Goal: Task Accomplishment & Management: Use online tool/utility

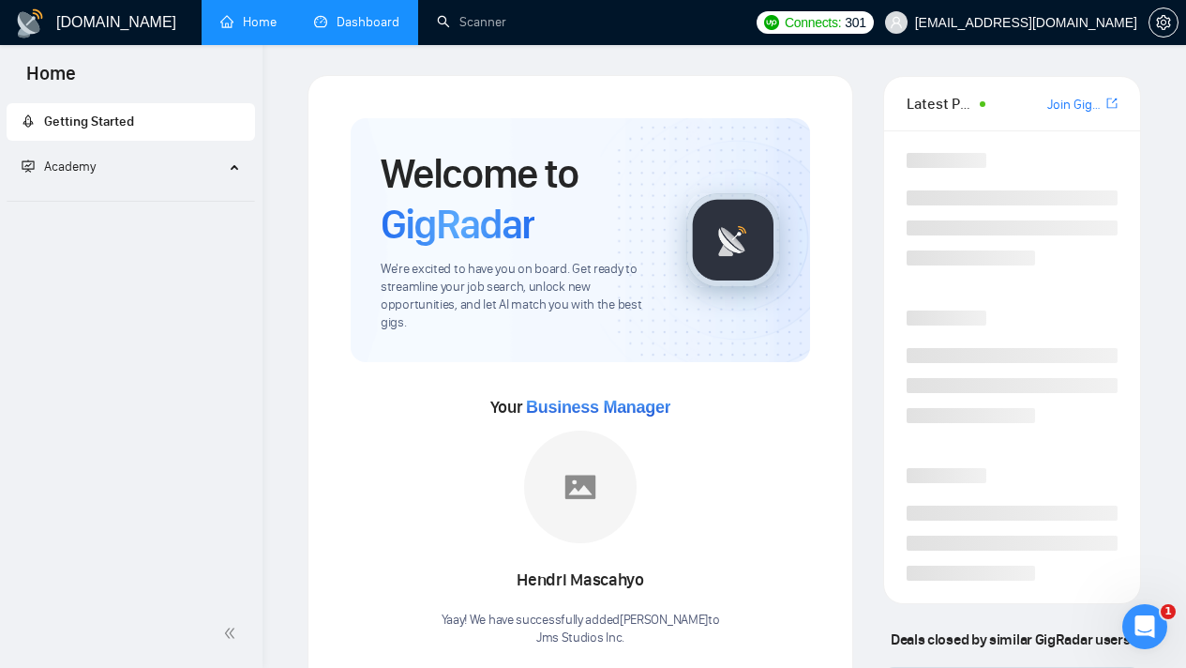
click at [378, 23] on link "Dashboard" at bounding box center [356, 22] width 85 height 16
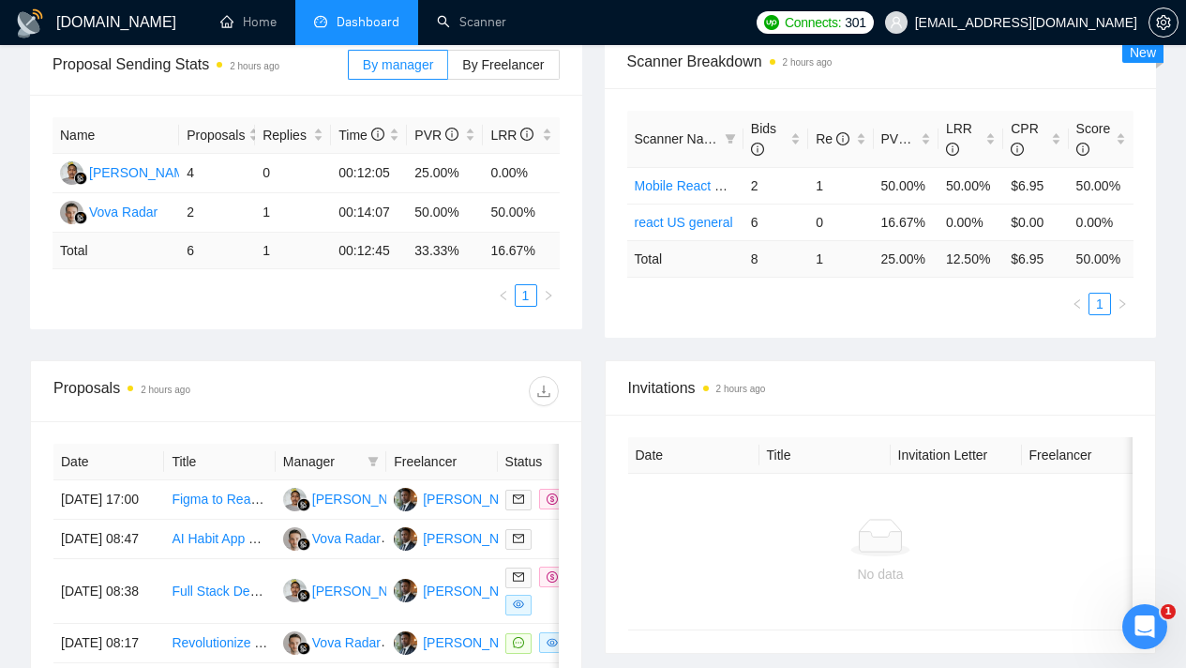
scroll to position [147, 0]
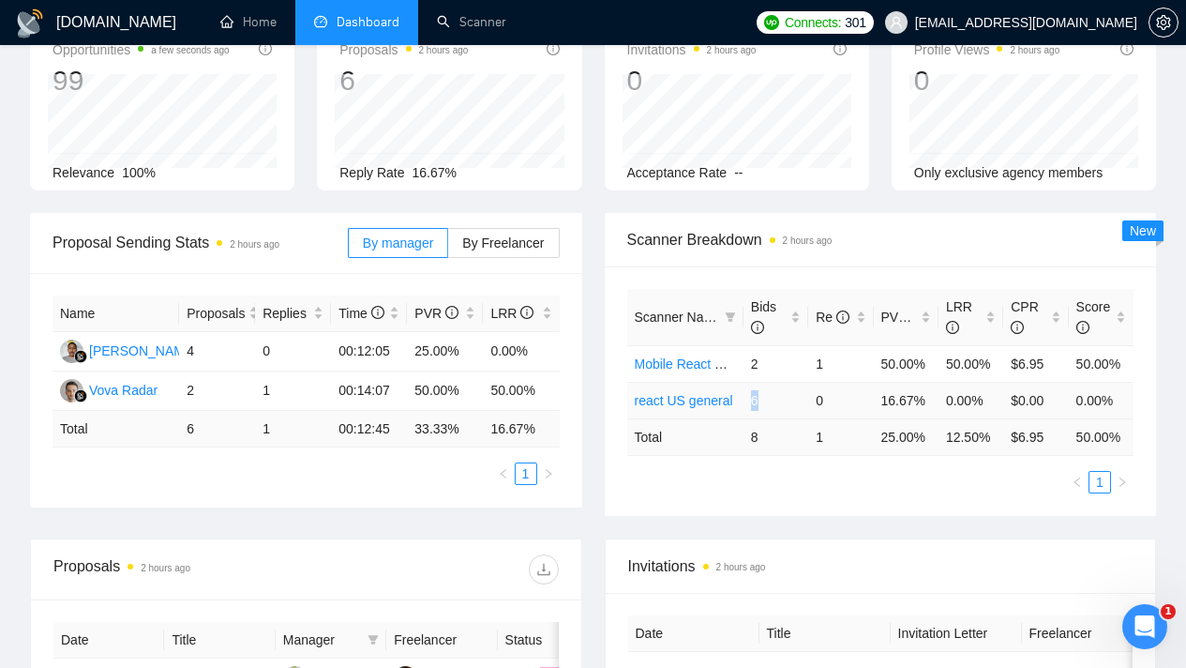
drag, startPoint x: 751, startPoint y: 404, endPoint x: 764, endPoint y: 404, distance: 13.1
click at [764, 404] on td "6" at bounding box center [776, 400] width 65 height 37
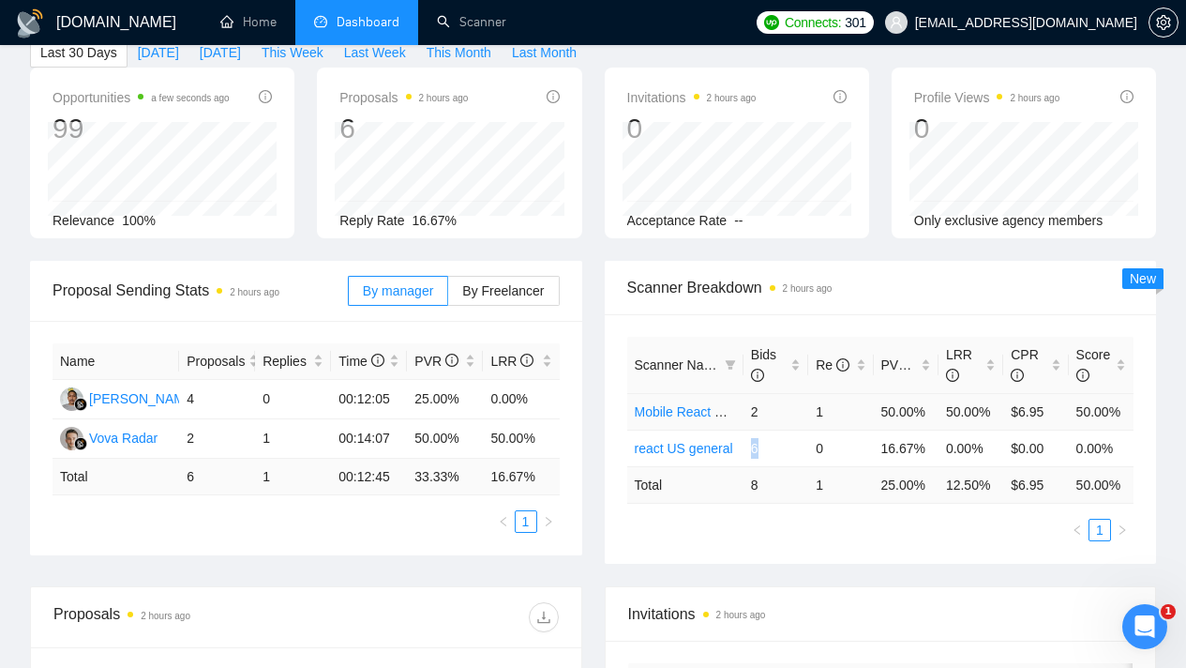
scroll to position [0, 0]
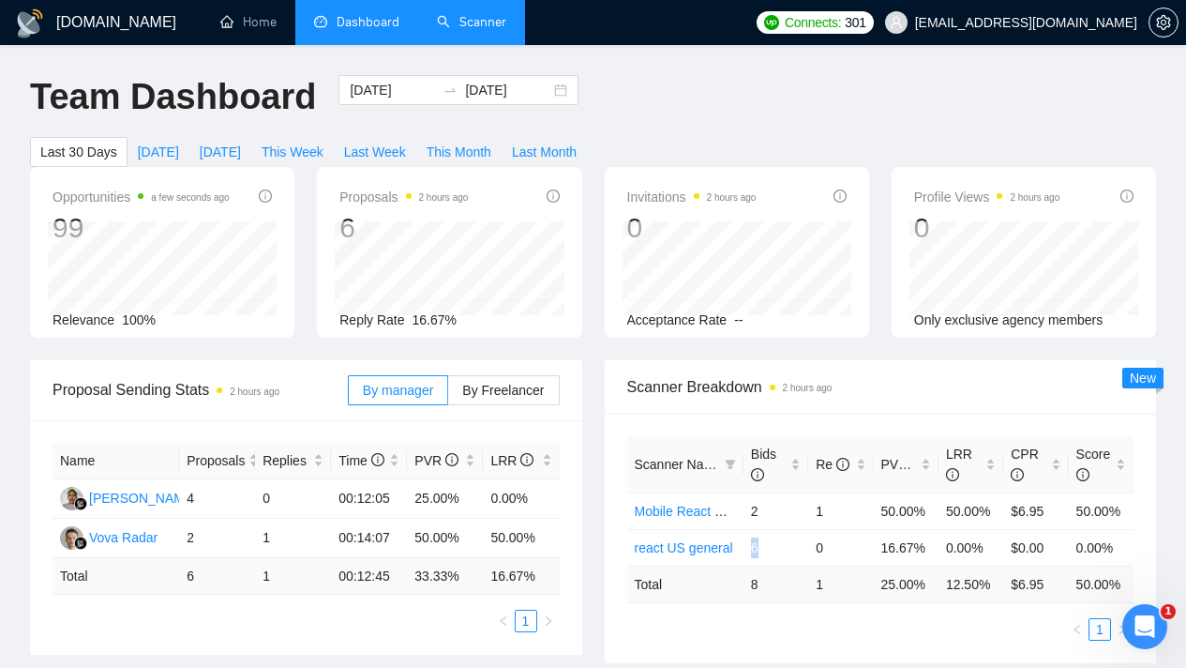
click at [450, 27] on link "Scanner" at bounding box center [471, 22] width 69 height 16
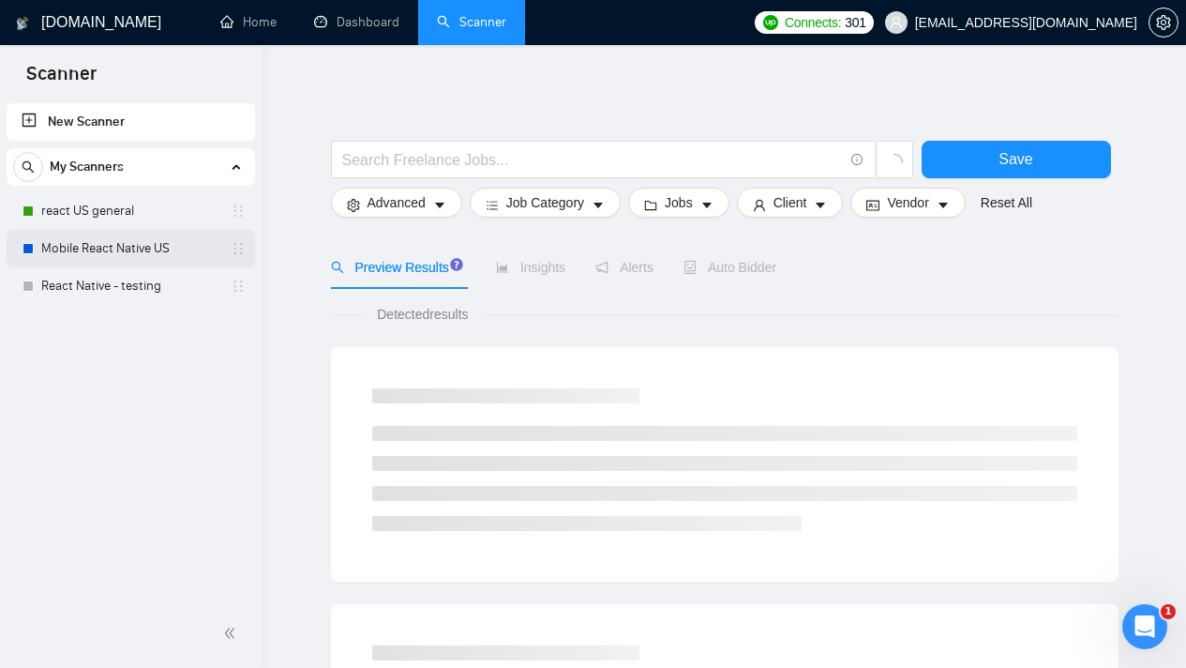
click at [63, 257] on link "Mobile React Native US" at bounding box center [130, 249] width 178 height 38
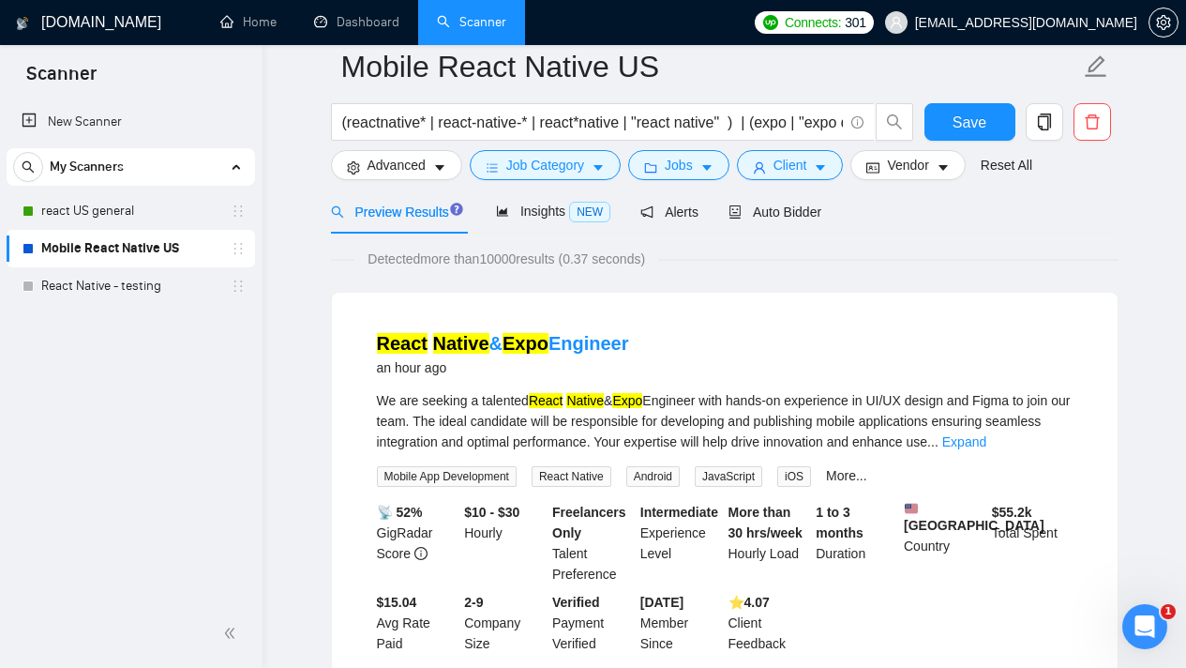
scroll to position [60, 0]
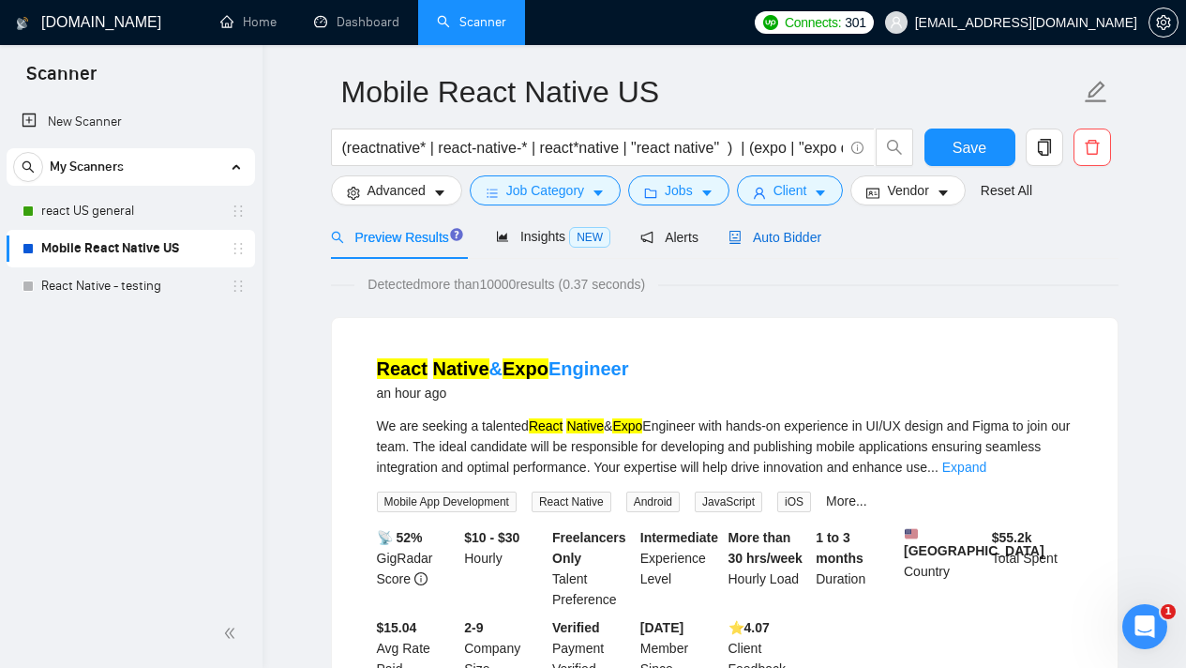
click at [801, 244] on div "Auto Bidder" at bounding box center [775, 237] width 93 height 21
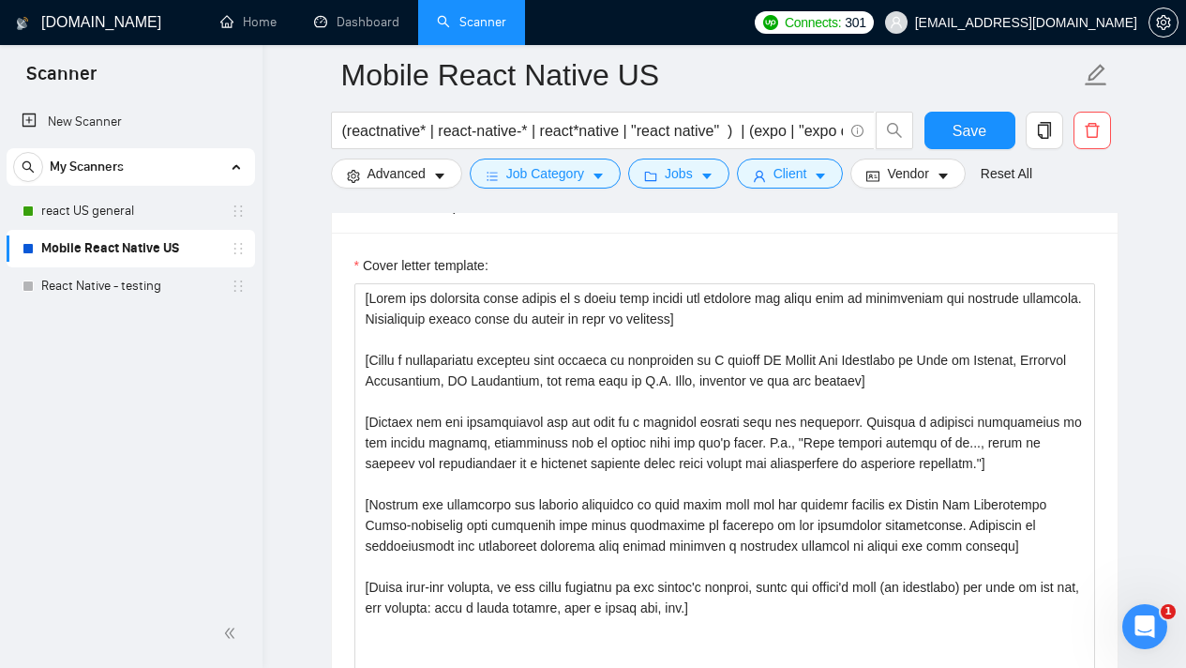
scroll to position [2118, 0]
click at [140, 286] on link "React Native - testing" at bounding box center [130, 286] width 178 height 38
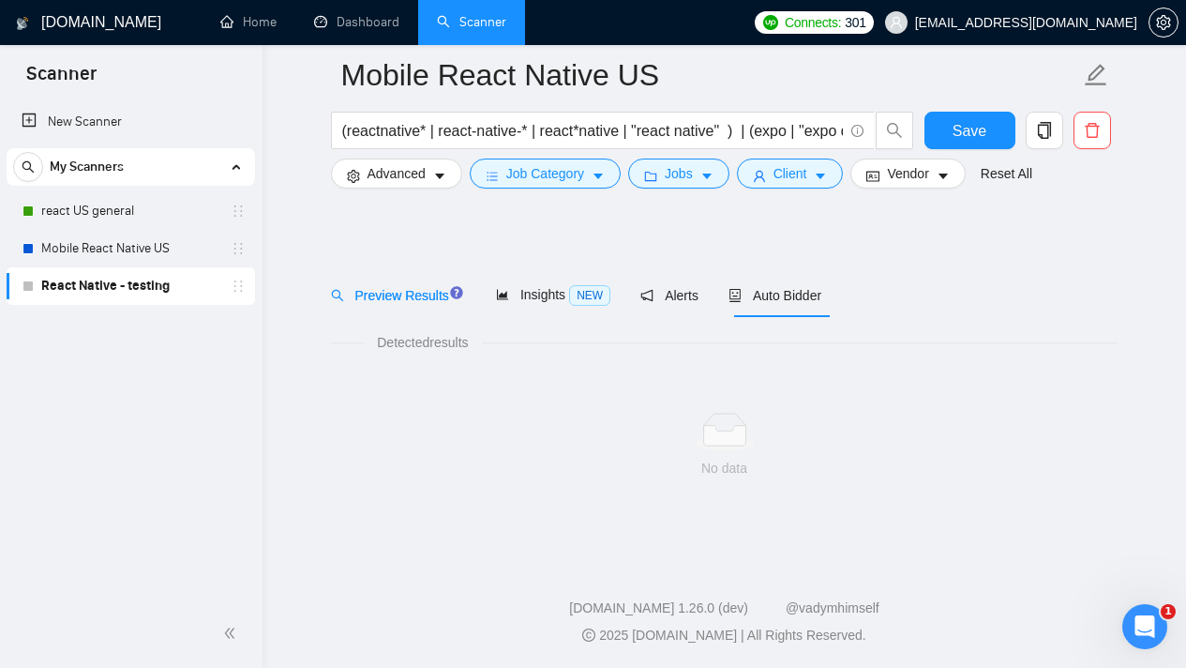
scroll to position [17, 0]
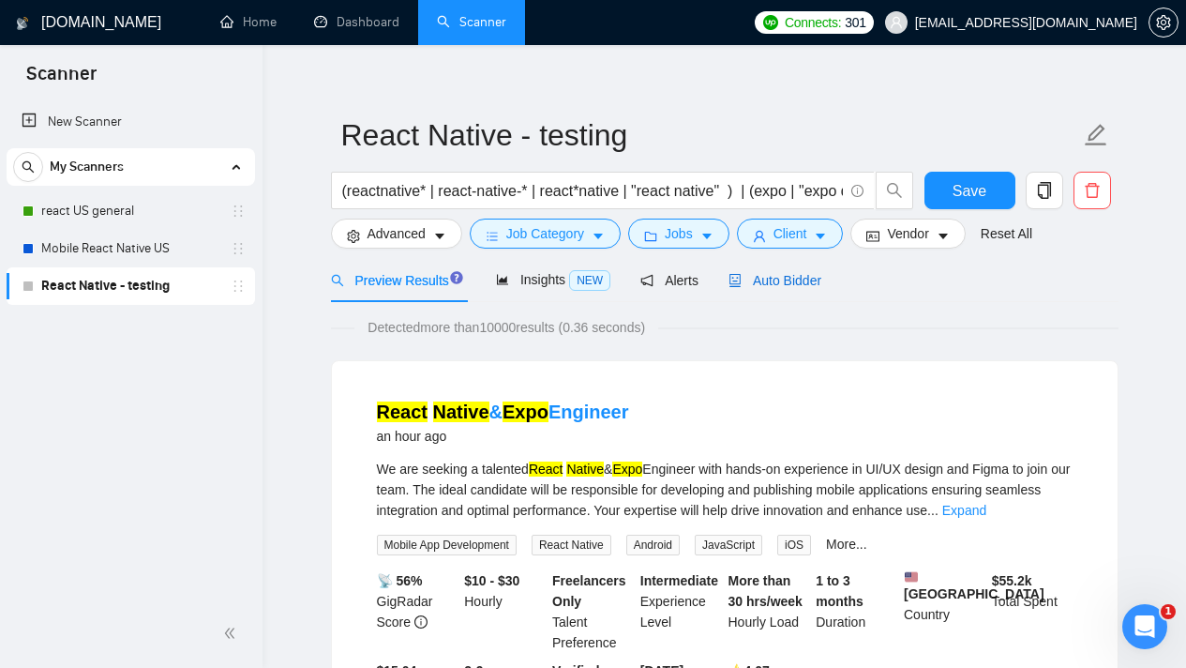
click at [794, 289] on div "Auto Bidder" at bounding box center [775, 280] width 93 height 21
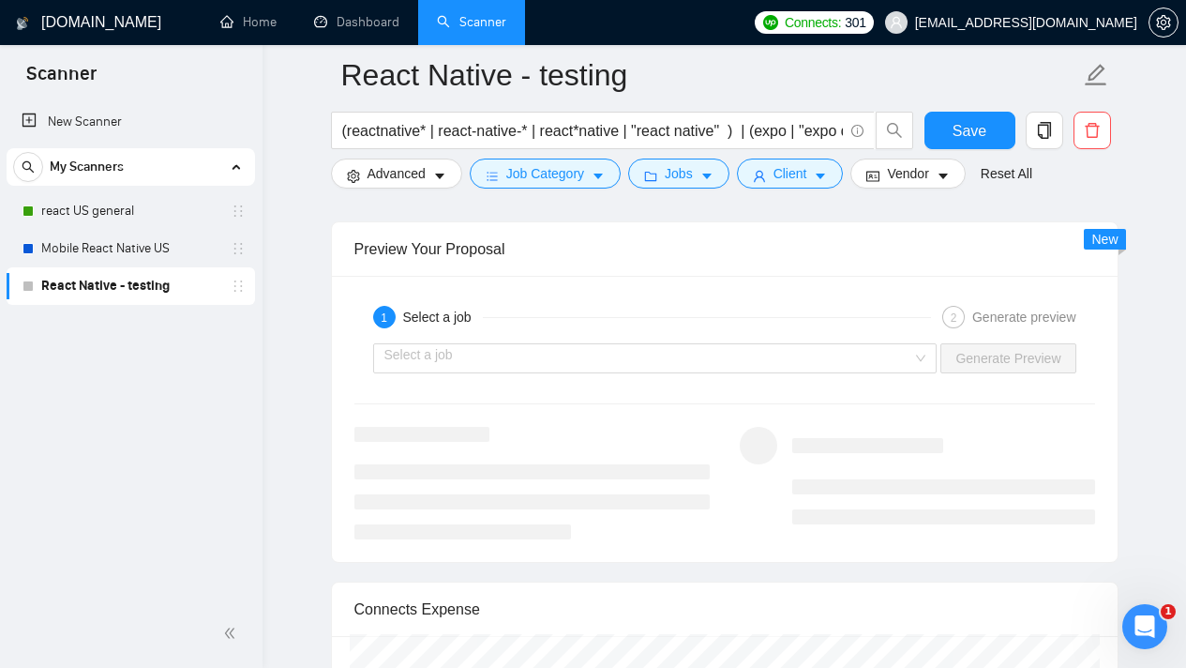
scroll to position [3595, 0]
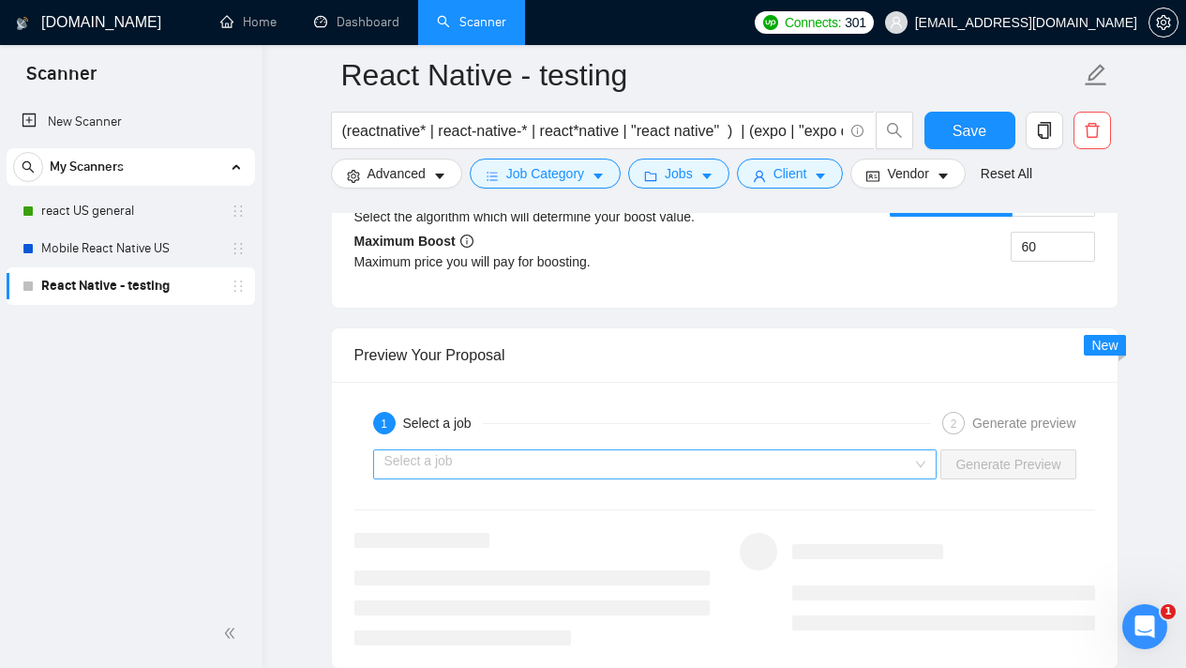
click at [916, 479] on div "Select a job" at bounding box center [655, 464] width 565 height 30
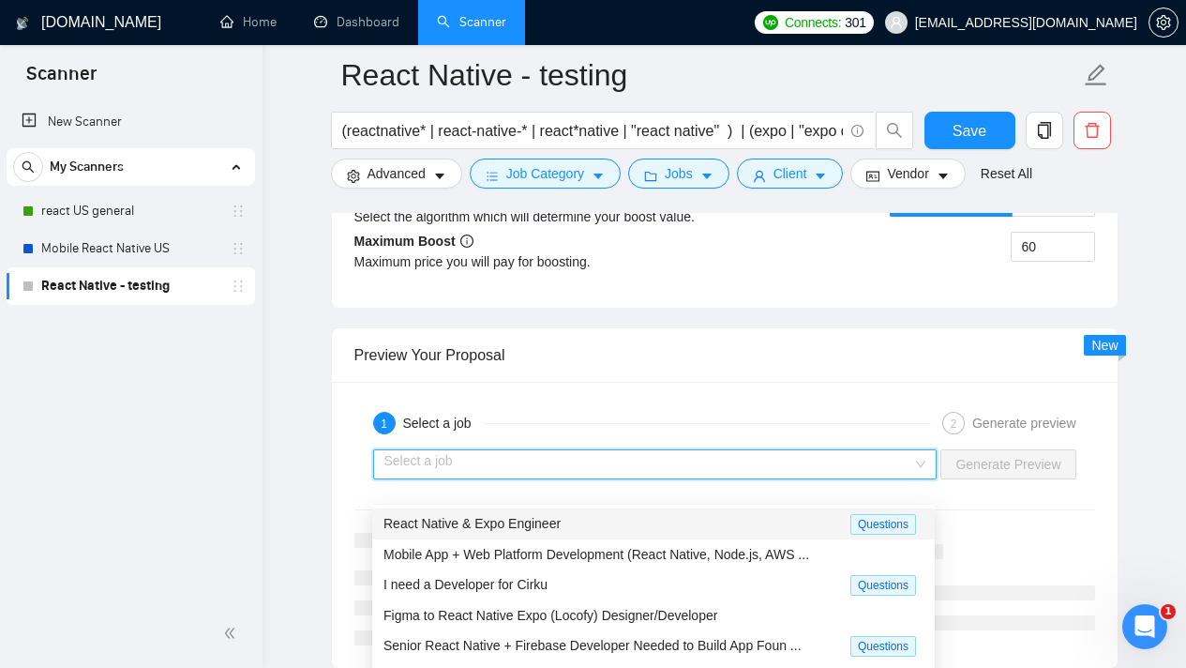
click at [739, 520] on div "React Native & Expo Engineer" at bounding box center [617, 524] width 467 height 22
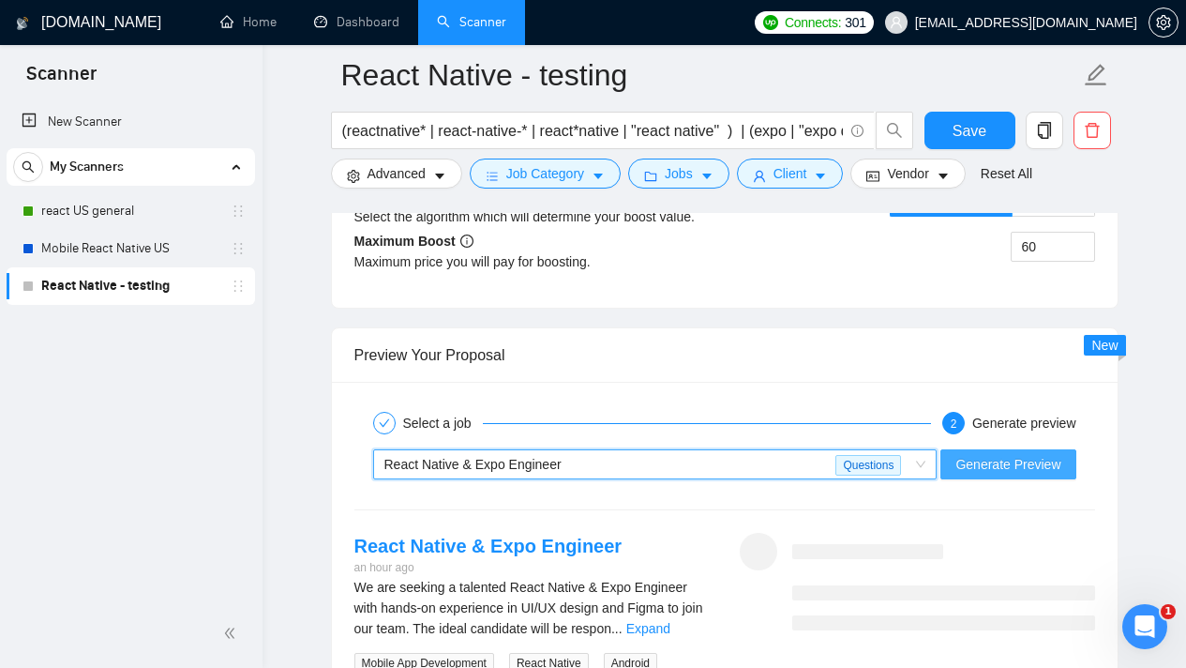
click at [1017, 475] on span "Generate Preview" at bounding box center [1008, 464] width 105 height 21
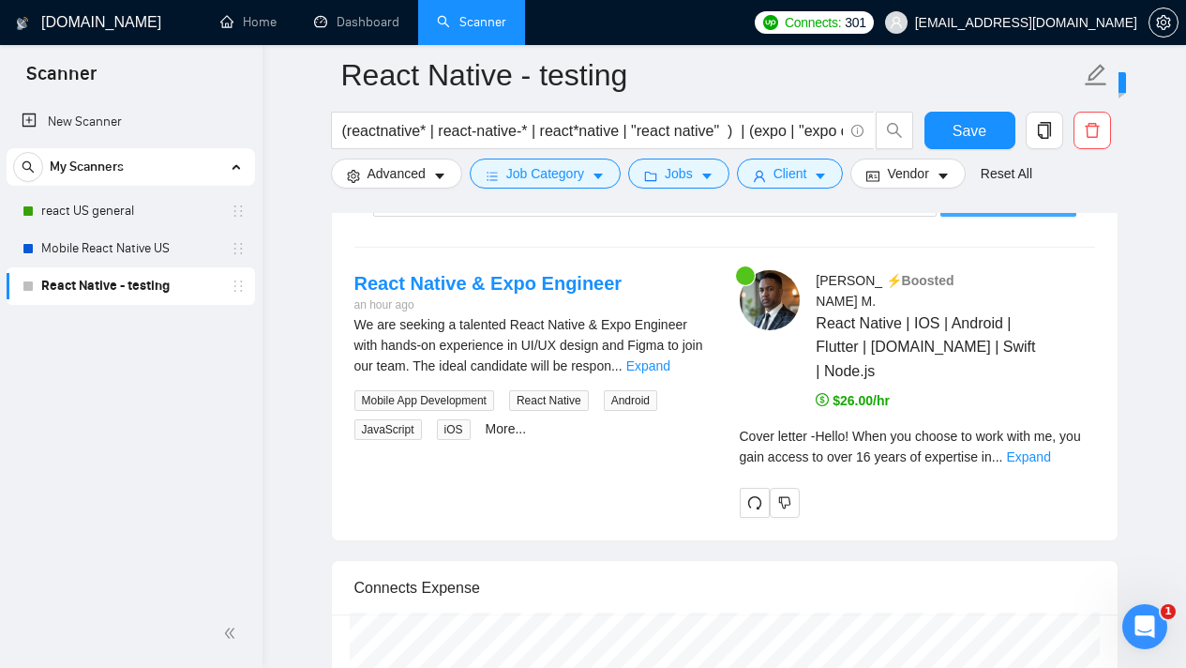
scroll to position [3856, 0]
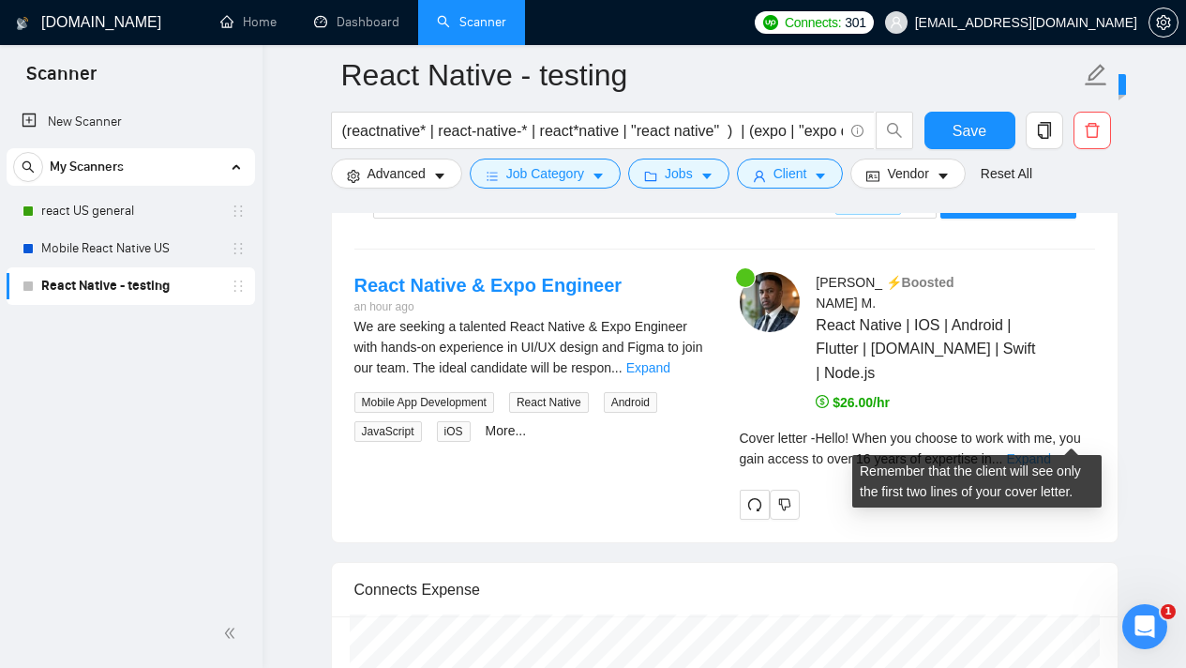
click at [1050, 451] on link "Expand" at bounding box center [1028, 458] width 44 height 15
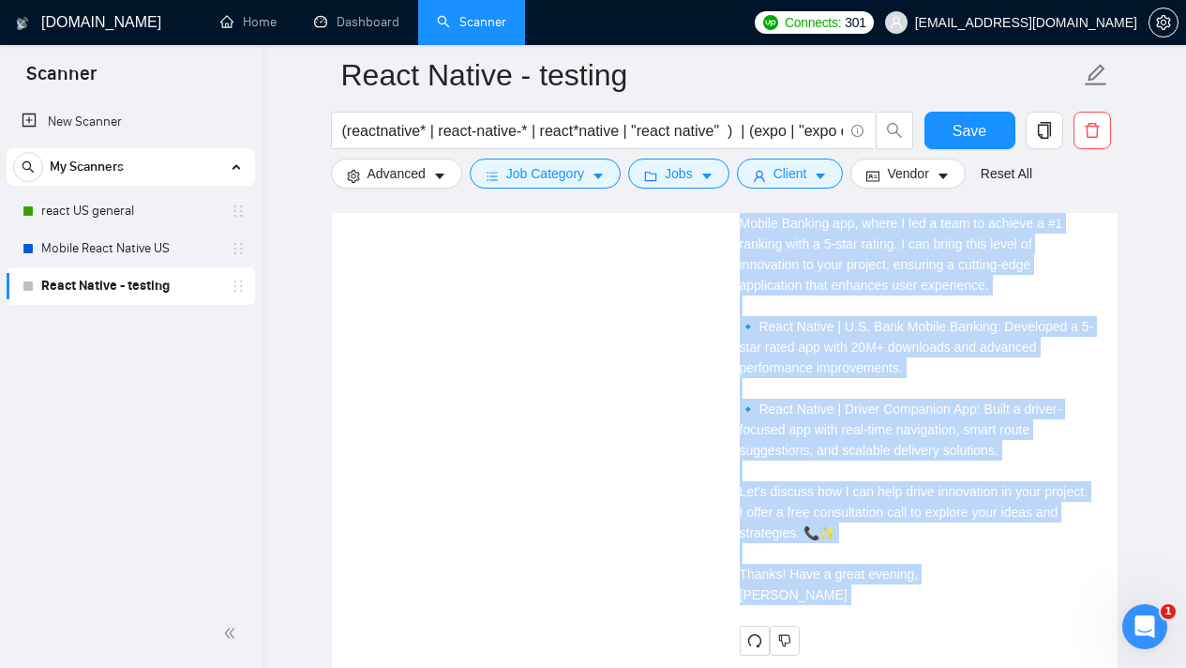
scroll to position [4441, 0]
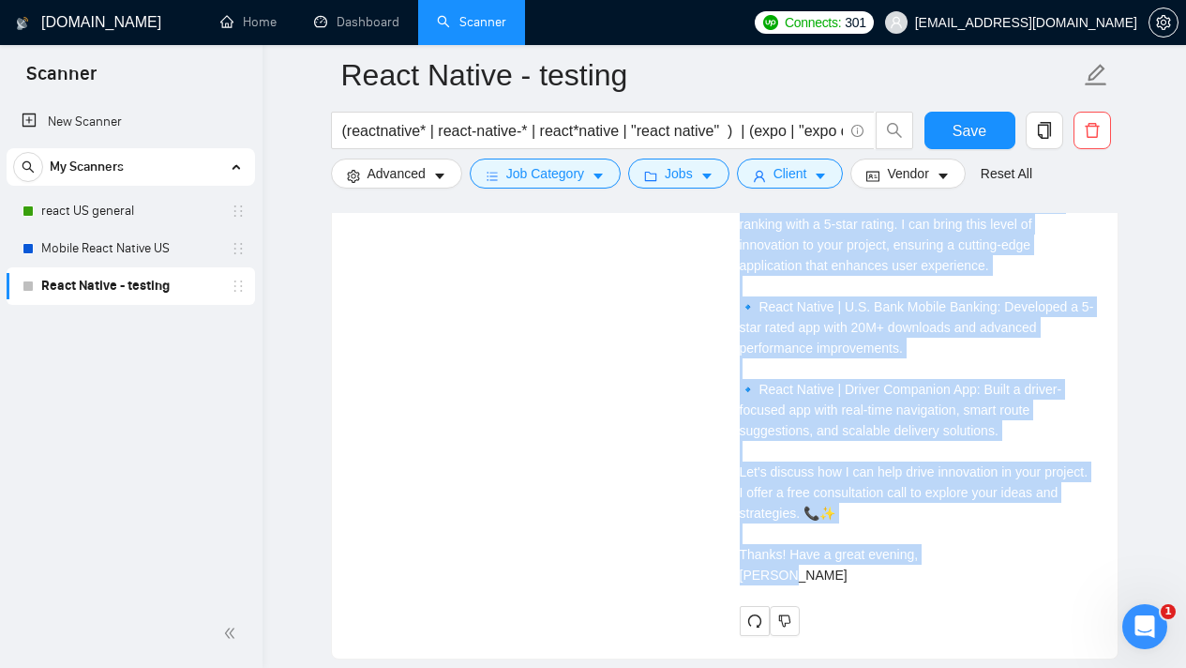
drag, startPoint x: 746, startPoint y: 422, endPoint x: 933, endPoint y: 543, distance: 222.4
click at [933, 543] on div "Joel M . ⚡️Boosted React Native | IOS | Android | Flutter | Expo.io | Swift | N…" at bounding box center [917, 161] width 385 height 948
copy div "Describe your recent experience with similar projects I've recently worked on s…"
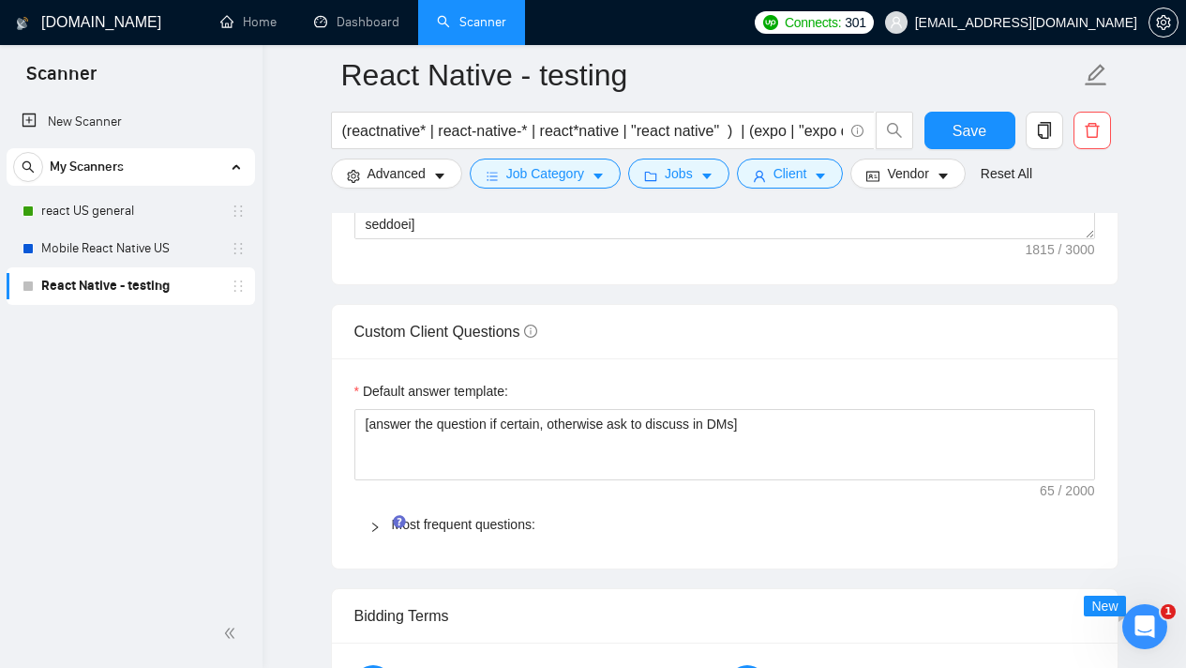
scroll to position [2579, 0]
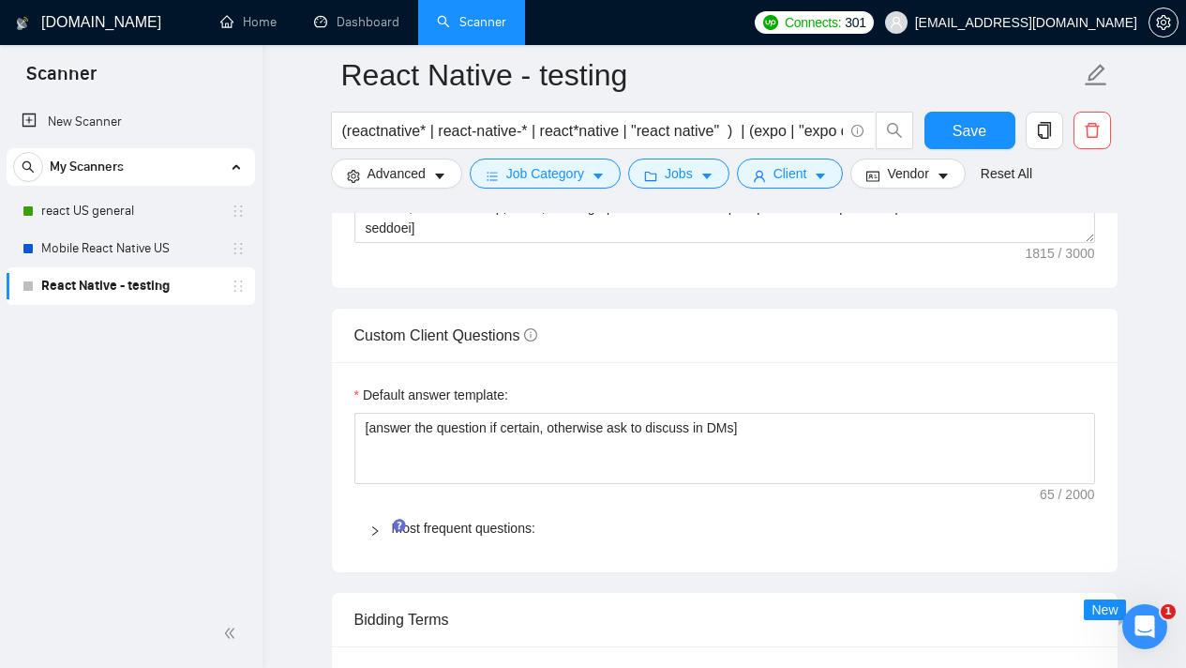
click at [381, 538] on div at bounding box center [380, 528] width 23 height 21
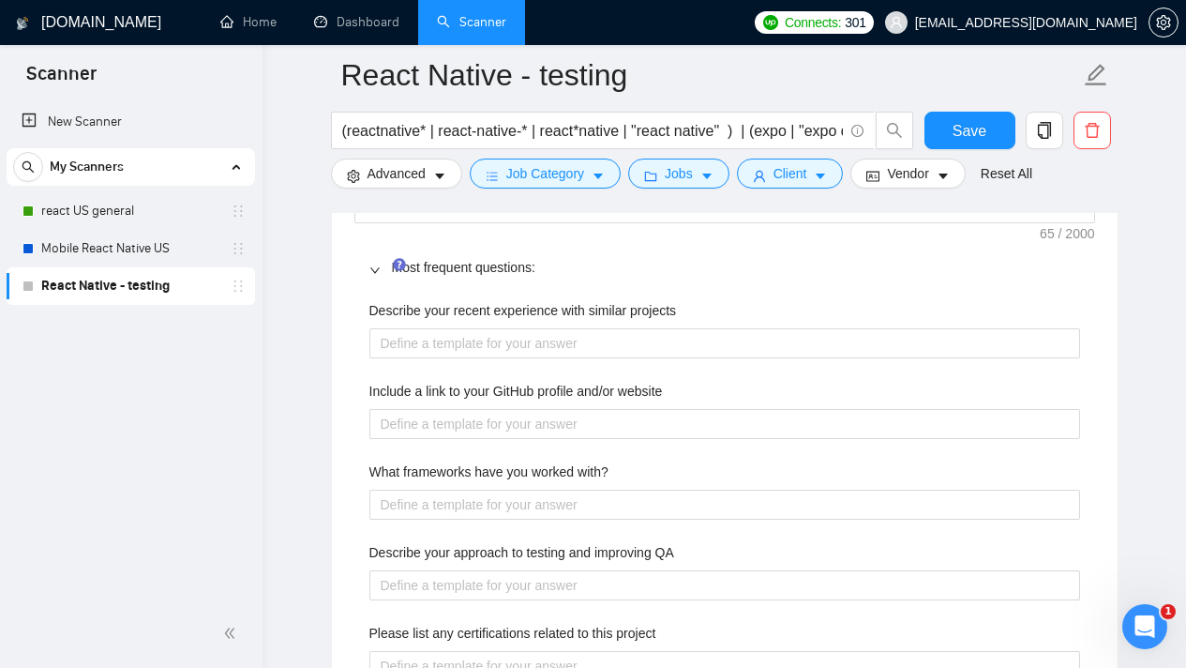
scroll to position [2899, 0]
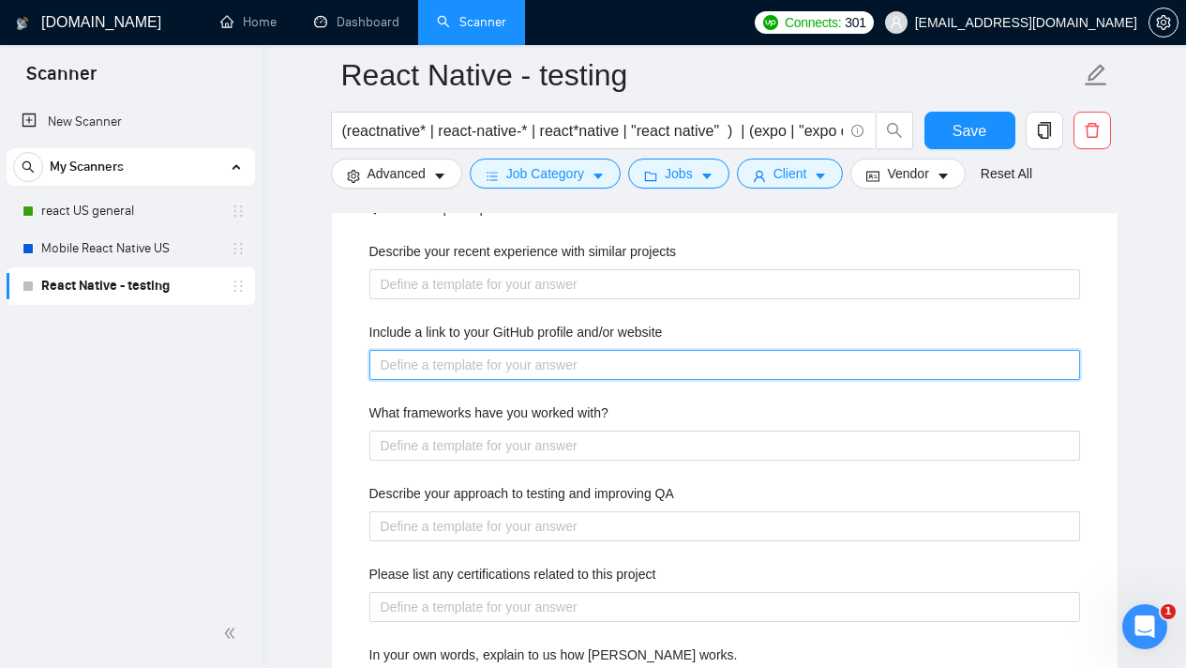
click at [610, 379] on website "Include a link to your GitHub profile and/or website" at bounding box center [724, 365] width 711 height 30
paste website "[URL][DOMAIN_NAME]"
type website "[URL][DOMAIN_NAME]"
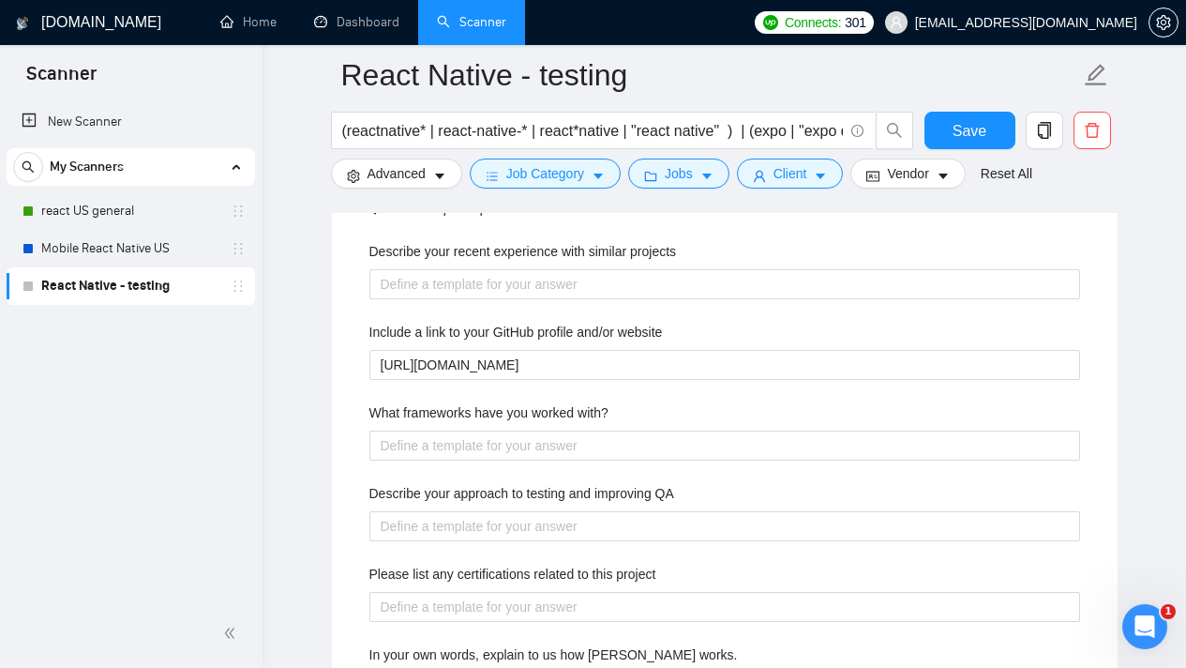
click at [678, 416] on div "Describe your recent experience with similar projects Include a link to your Gi…" at bounding box center [724, 675] width 741 height 891
click at [594, 423] on label "What frameworks have you worked with?" at bounding box center [488, 412] width 239 height 21
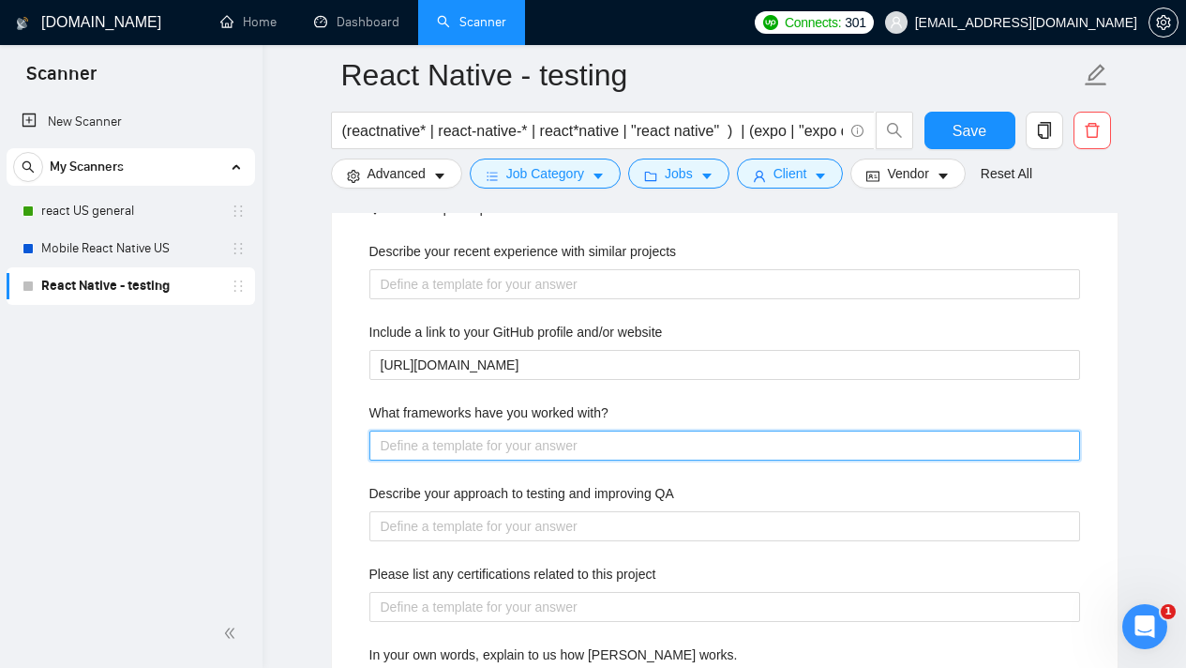
click at [594, 431] on with\? "What frameworks have you worked with?" at bounding box center [724, 445] width 711 height 30
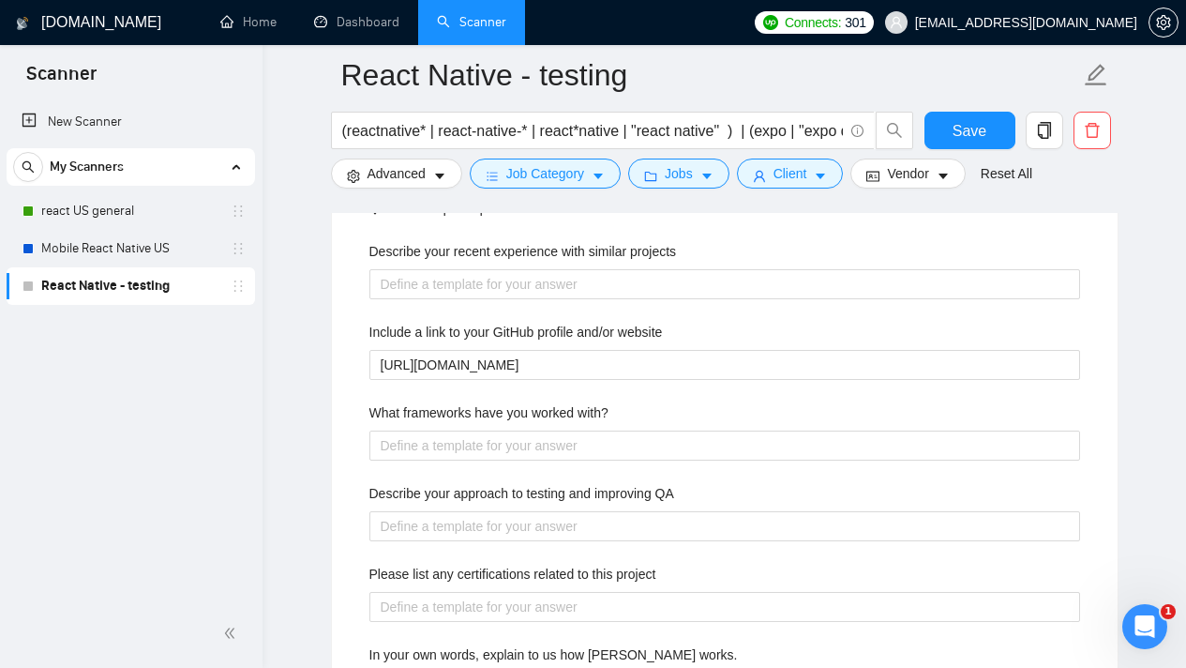
click at [609, 423] on label "What frameworks have you worked with?" at bounding box center [488, 412] width 239 height 21
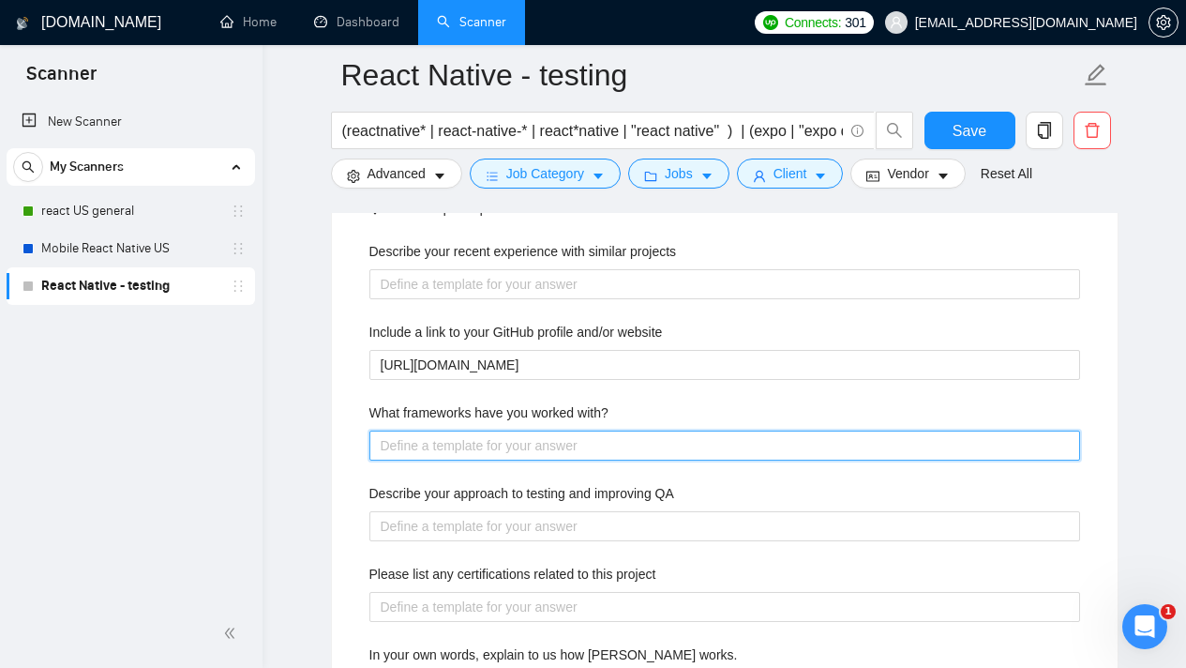
click at [611, 433] on with\? "What frameworks have you worked with?" at bounding box center [724, 445] width 711 height 30
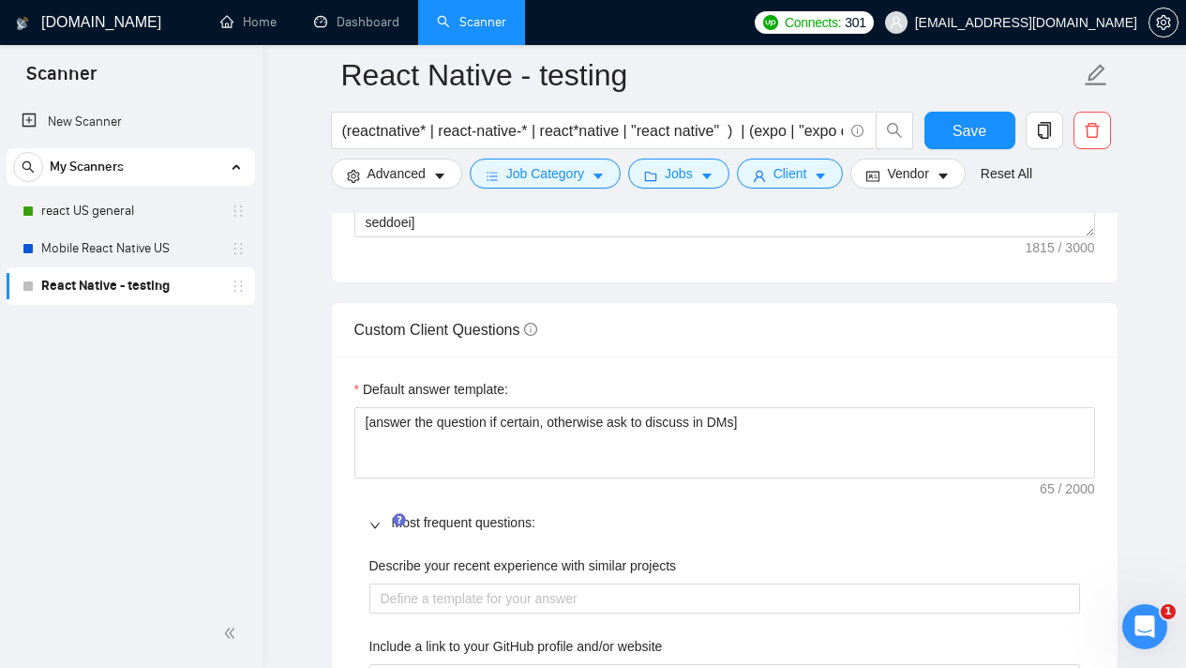
scroll to position [2650, 0]
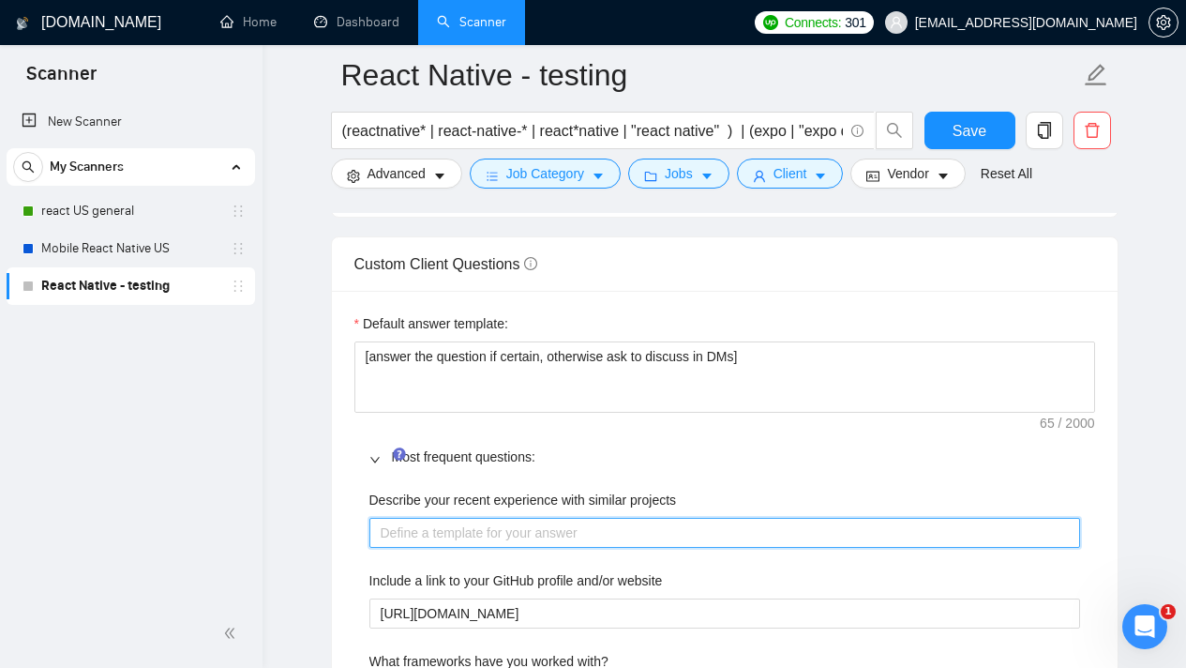
click at [597, 546] on projects "Describe your recent experience with similar projects" at bounding box center [724, 533] width 711 height 30
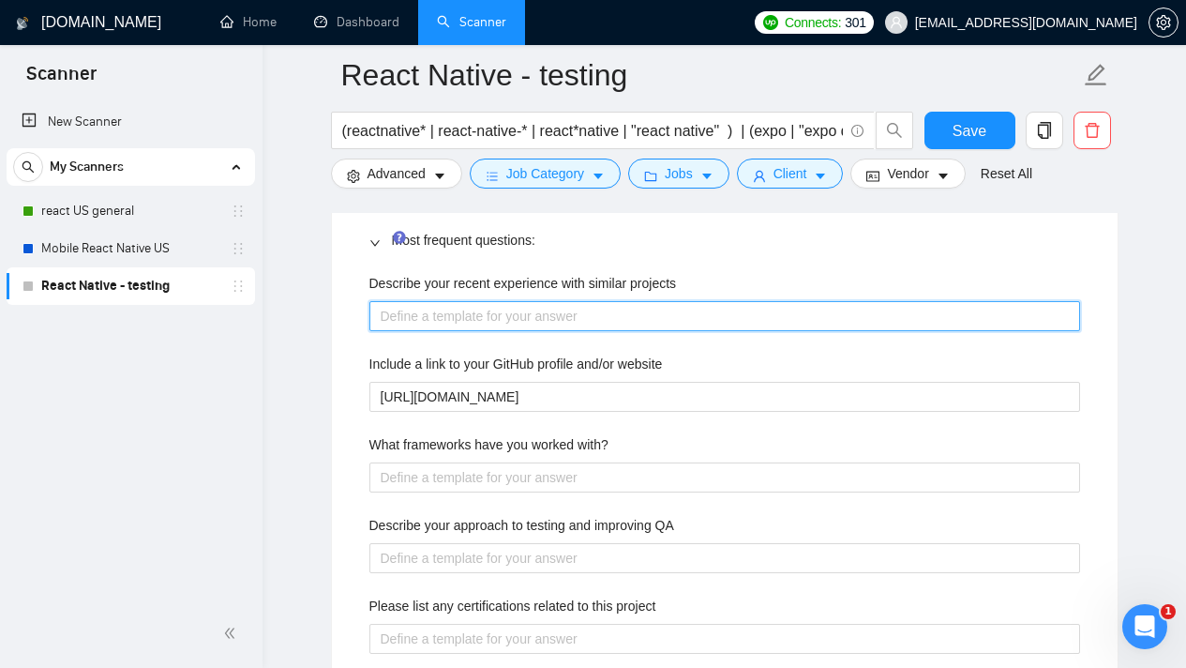
scroll to position [2776, 0]
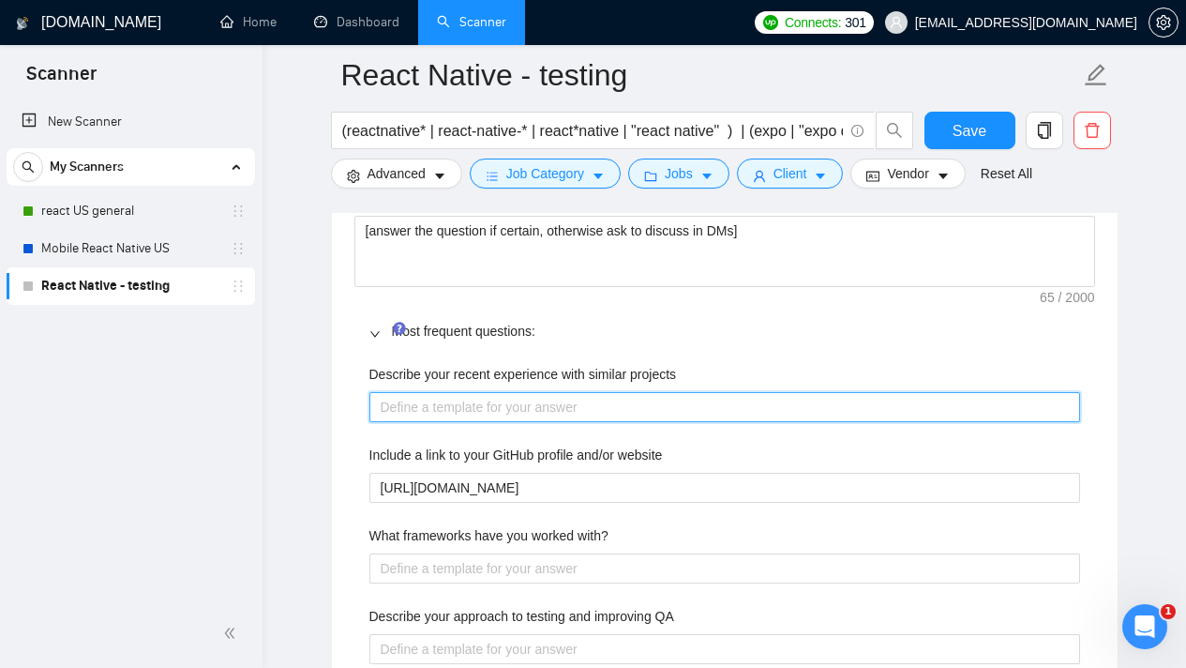
click at [635, 422] on projects "Describe your recent experience with similar projects" at bounding box center [724, 407] width 711 height 30
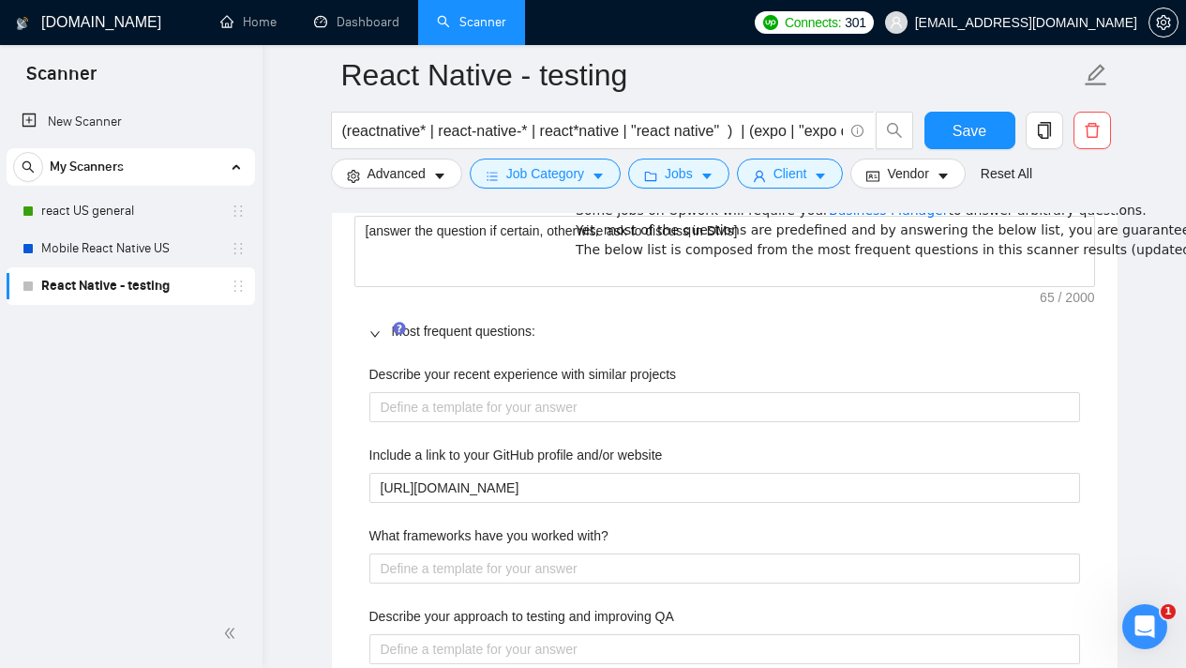
click at [829, 218] on link "Business Manager" at bounding box center [889, 210] width 120 height 15
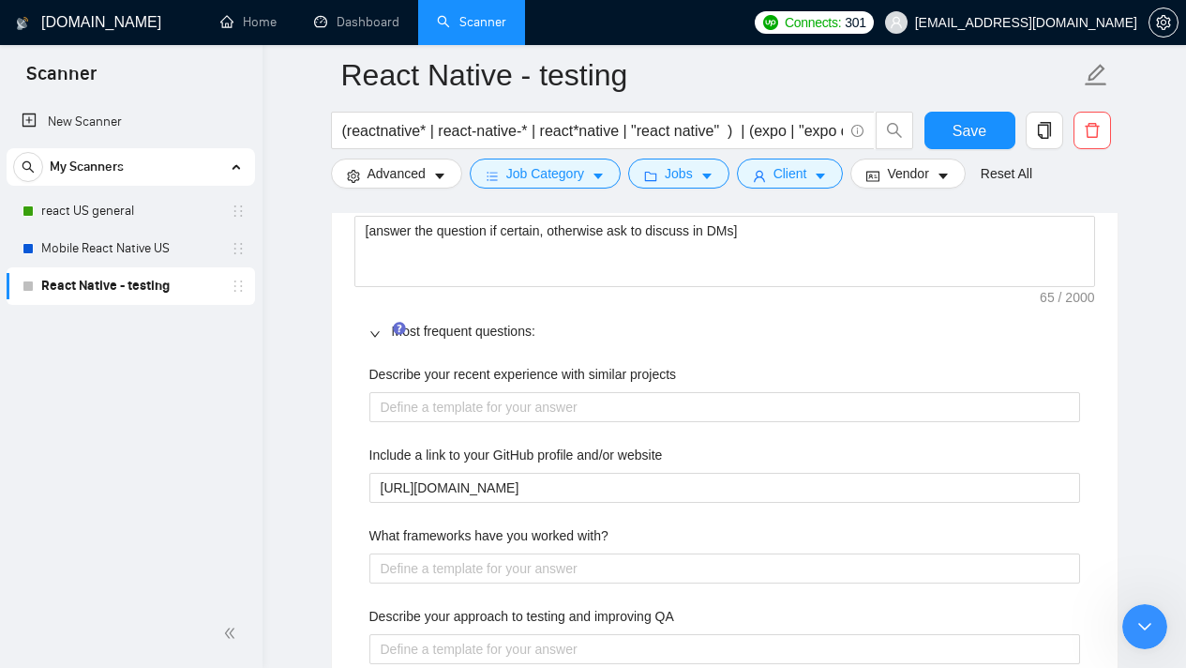
scroll to position [0, 0]
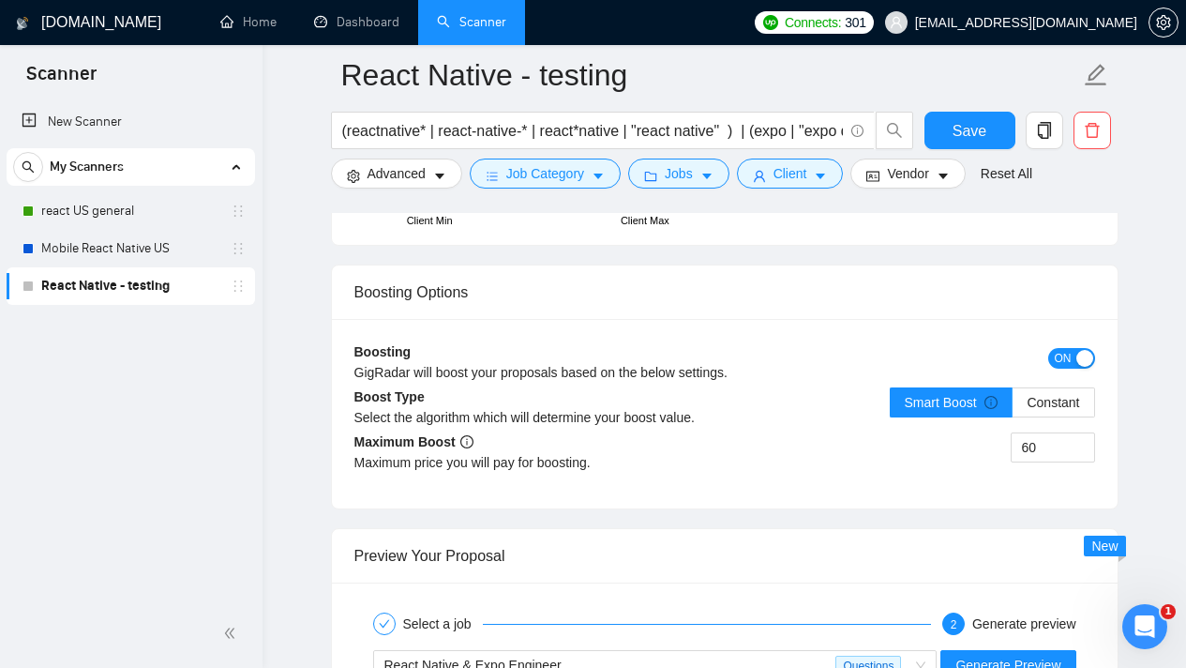
scroll to position [4295, 0]
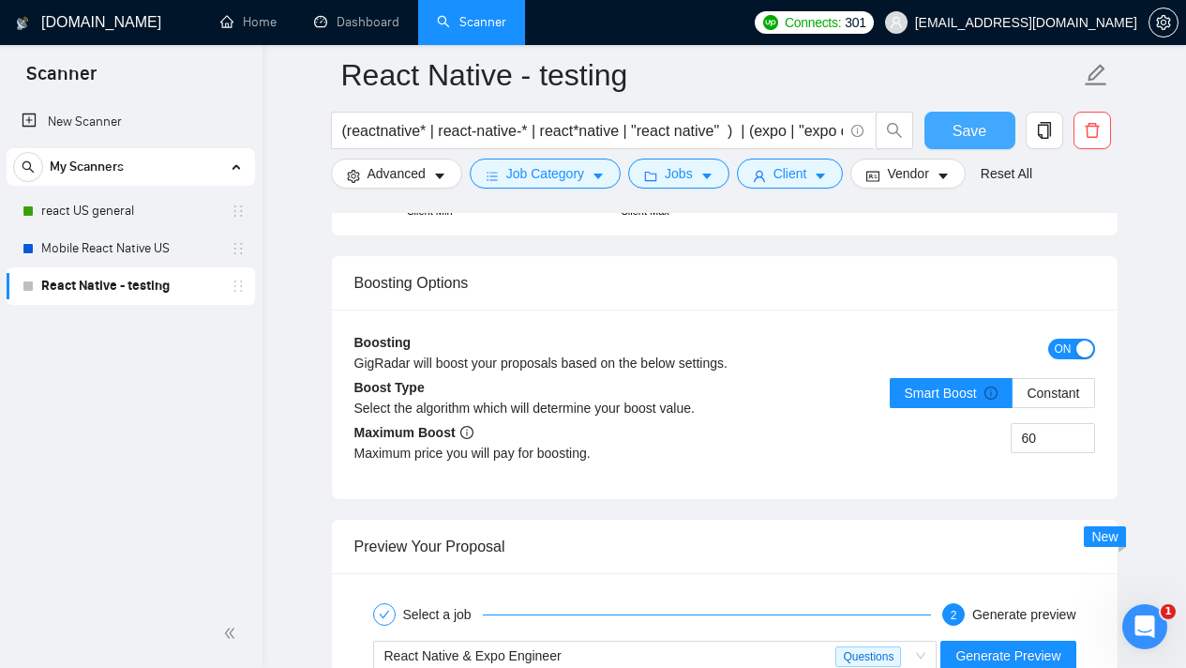
click at [965, 130] on span "Save" at bounding box center [970, 130] width 34 height 23
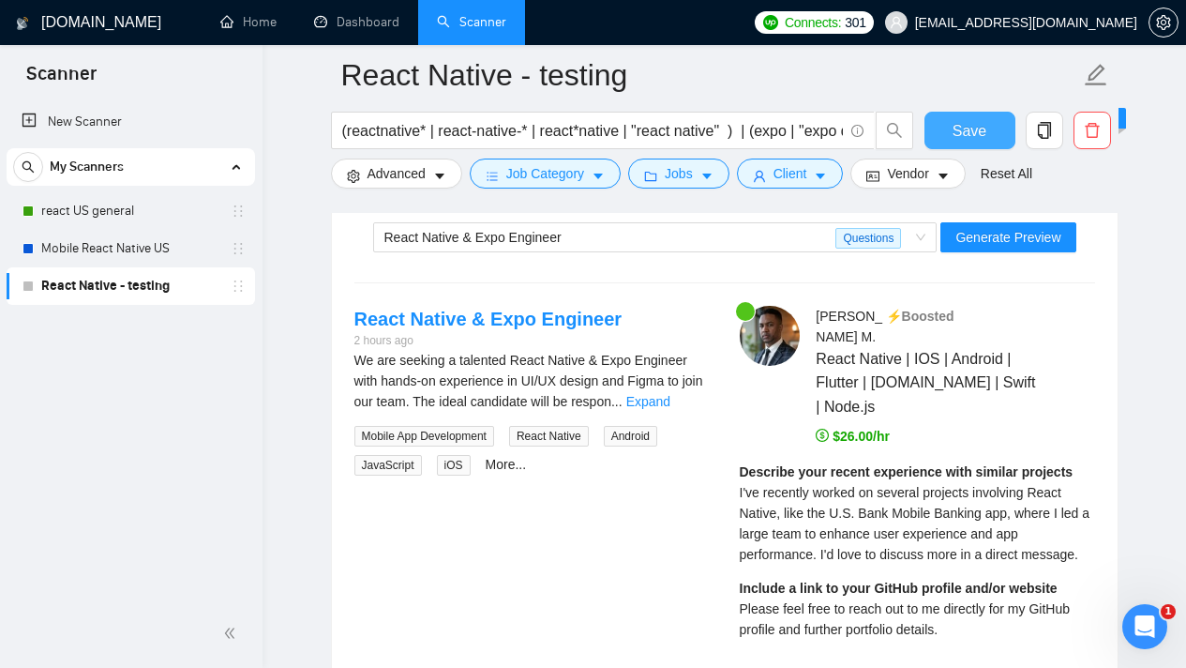
scroll to position [3554, 0]
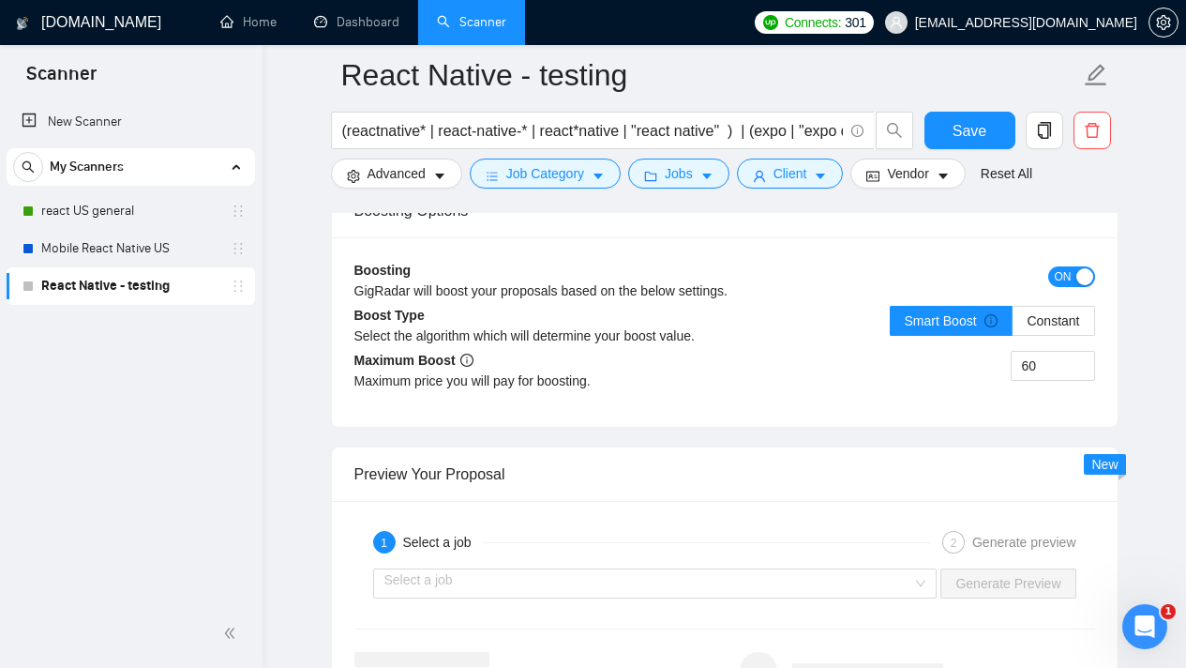
scroll to position [3511, 0]
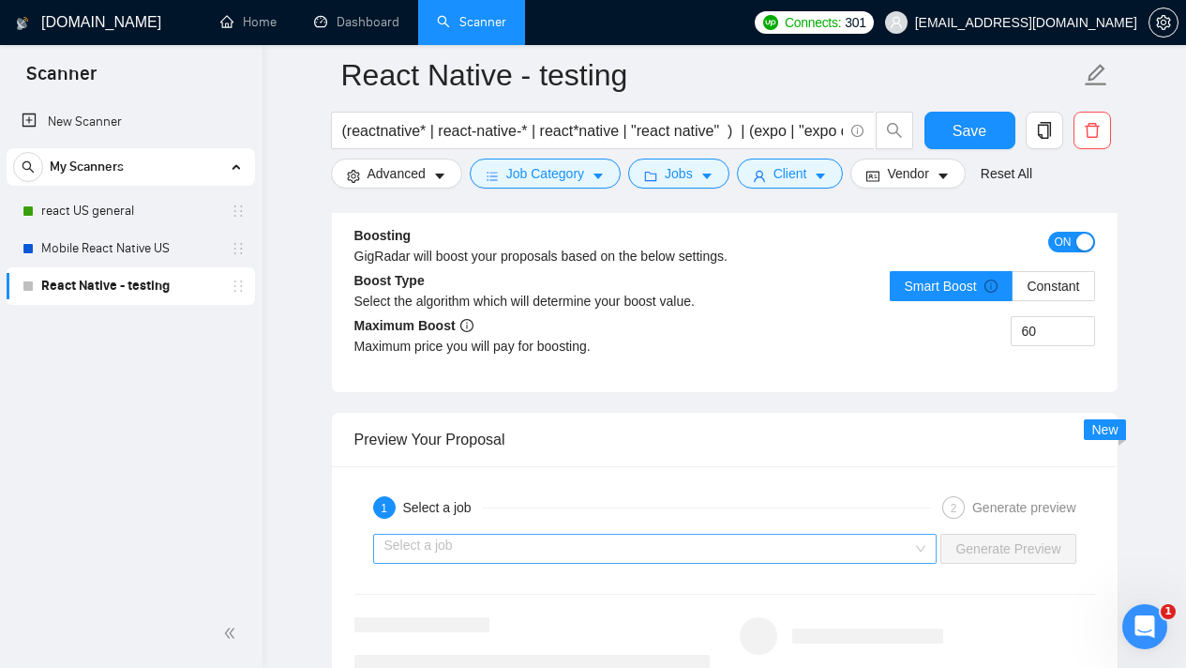
click at [927, 564] on div "Select a job" at bounding box center [655, 549] width 565 height 30
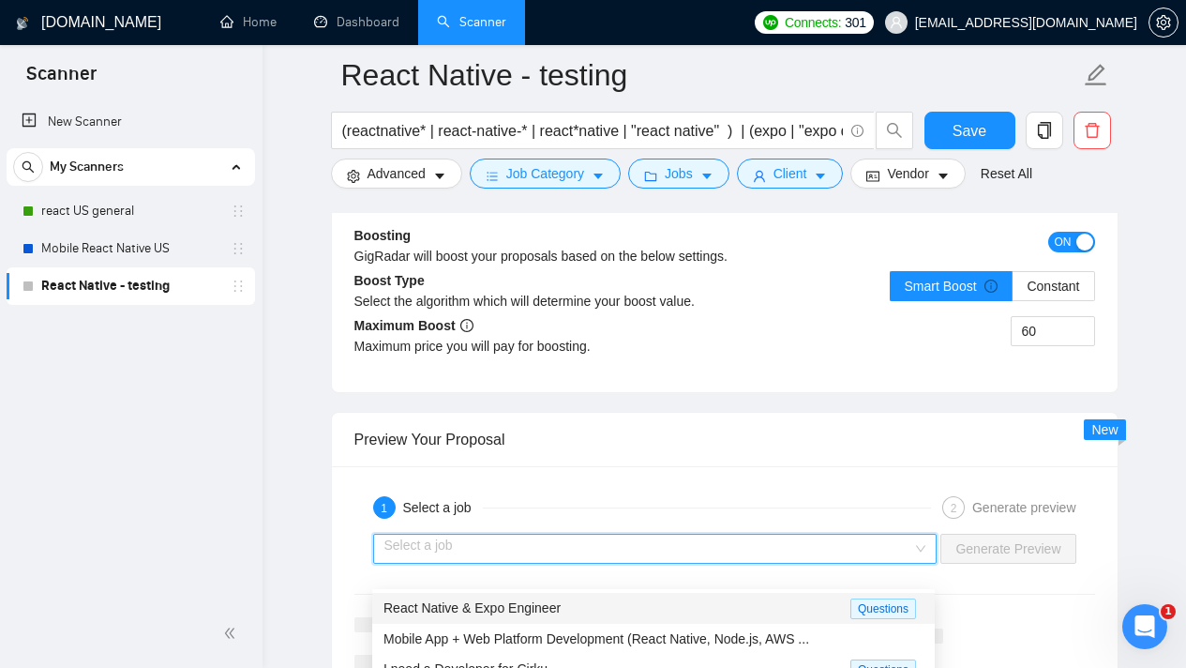
scroll to position [3680, 0]
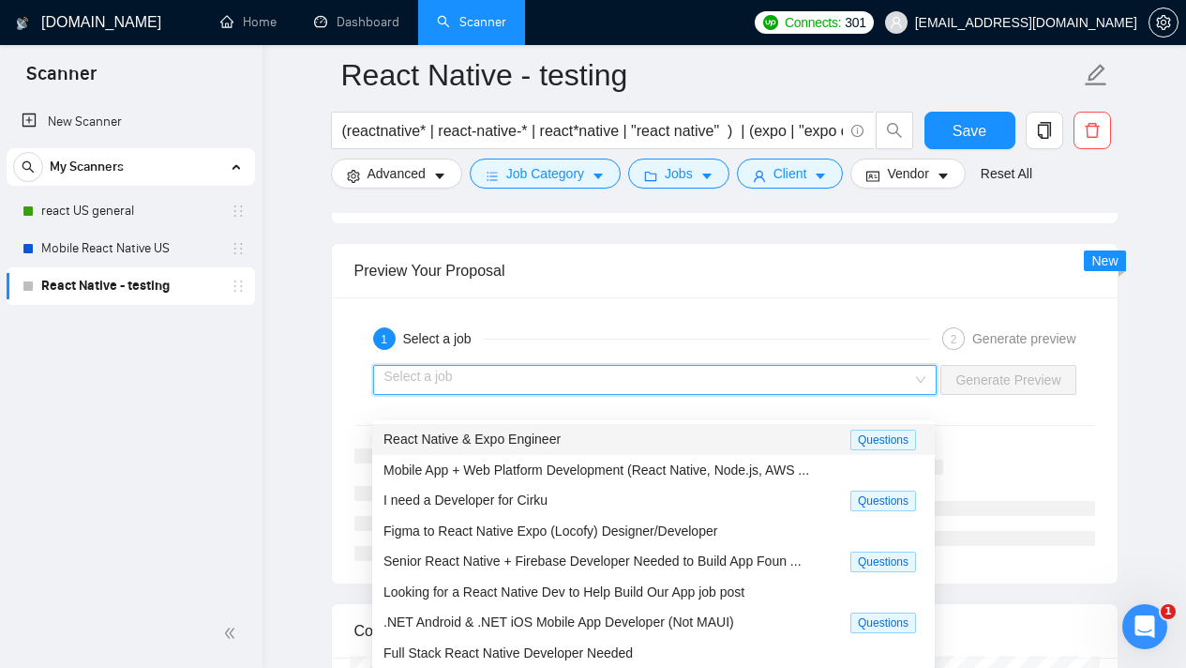
click at [806, 439] on div "React Native & Expo Engineer" at bounding box center [617, 440] width 467 height 22
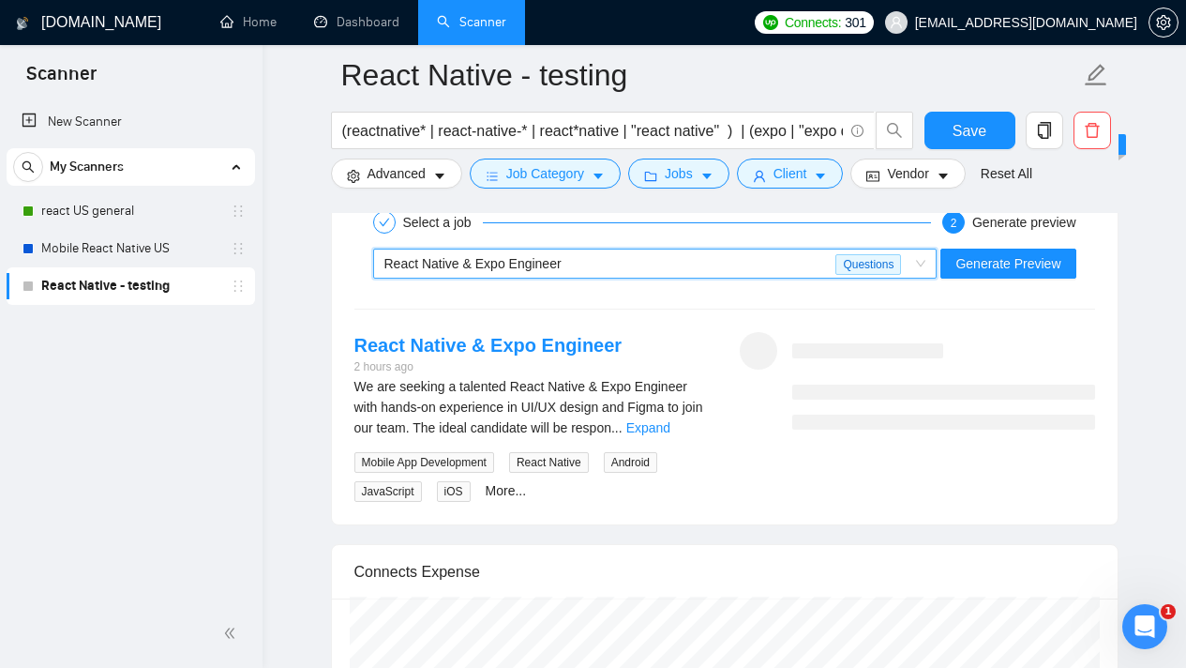
scroll to position [3706, 0]
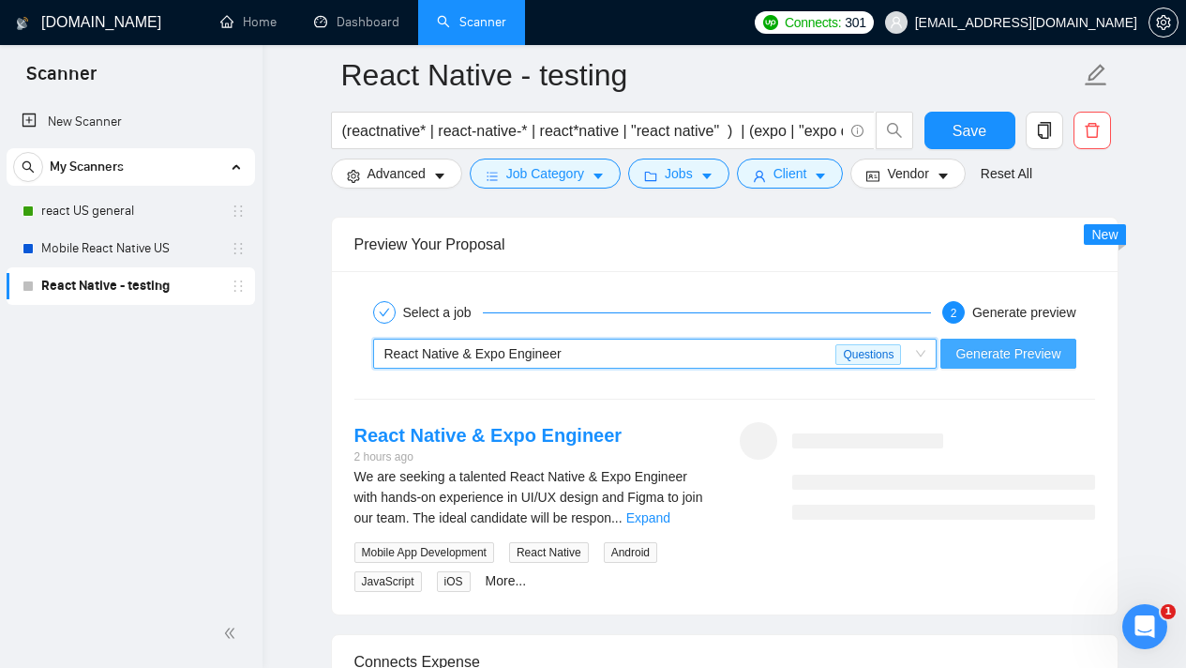
click at [1026, 364] on span "Generate Preview" at bounding box center [1008, 353] width 105 height 21
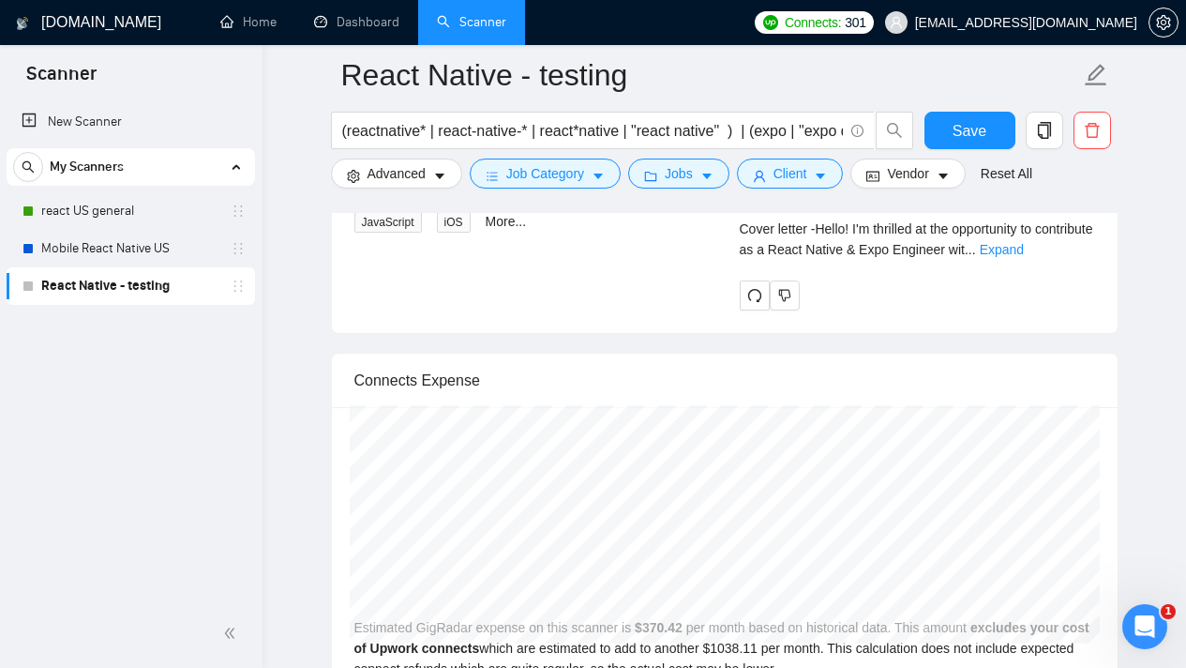
scroll to position [4062, 0]
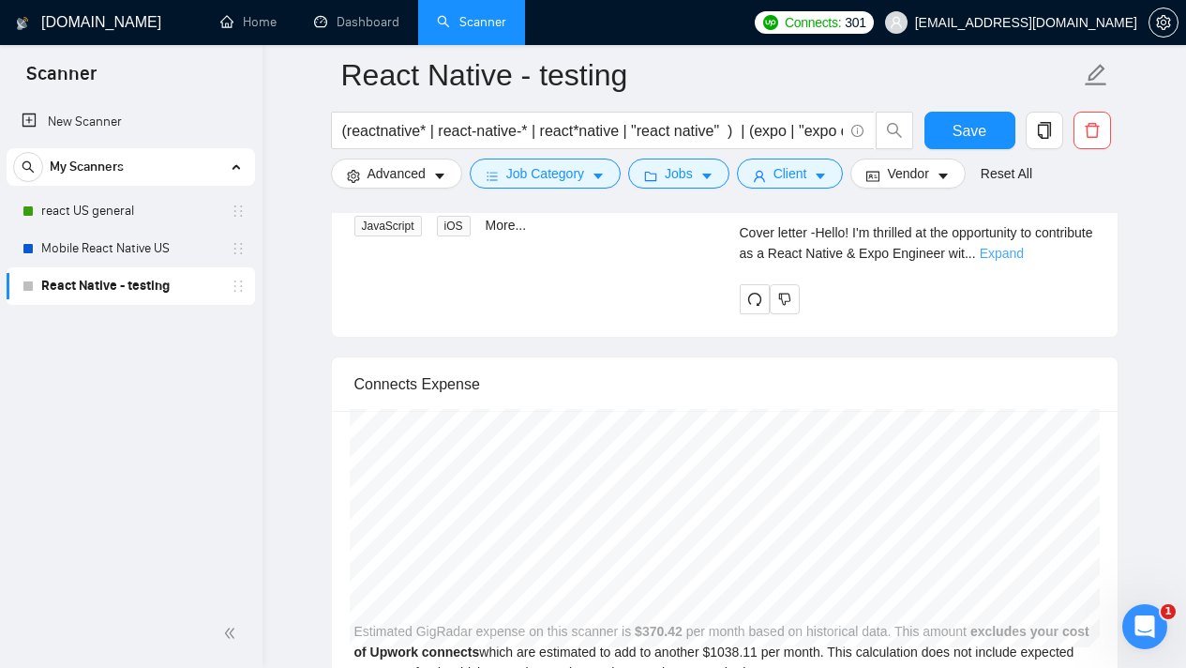
click at [1024, 246] on link "Expand" at bounding box center [1002, 253] width 44 height 15
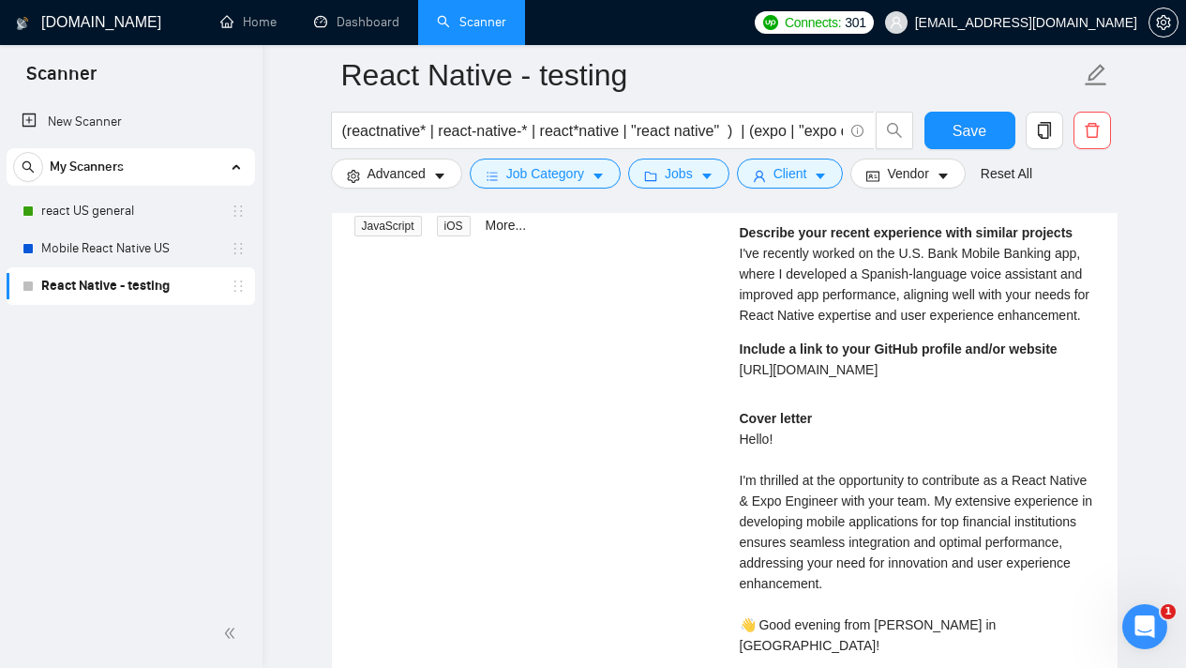
click at [790, 375] on div "Include a link to your GitHub profile and/or website [URL][DOMAIN_NAME]" at bounding box center [899, 359] width 318 height 41
drag, startPoint x: 741, startPoint y: 366, endPoint x: 976, endPoint y: 362, distance: 235.4
click at [976, 362] on div "Include a link to your GitHub profile and/or website [URL][DOMAIN_NAME]" at bounding box center [899, 359] width 318 height 41
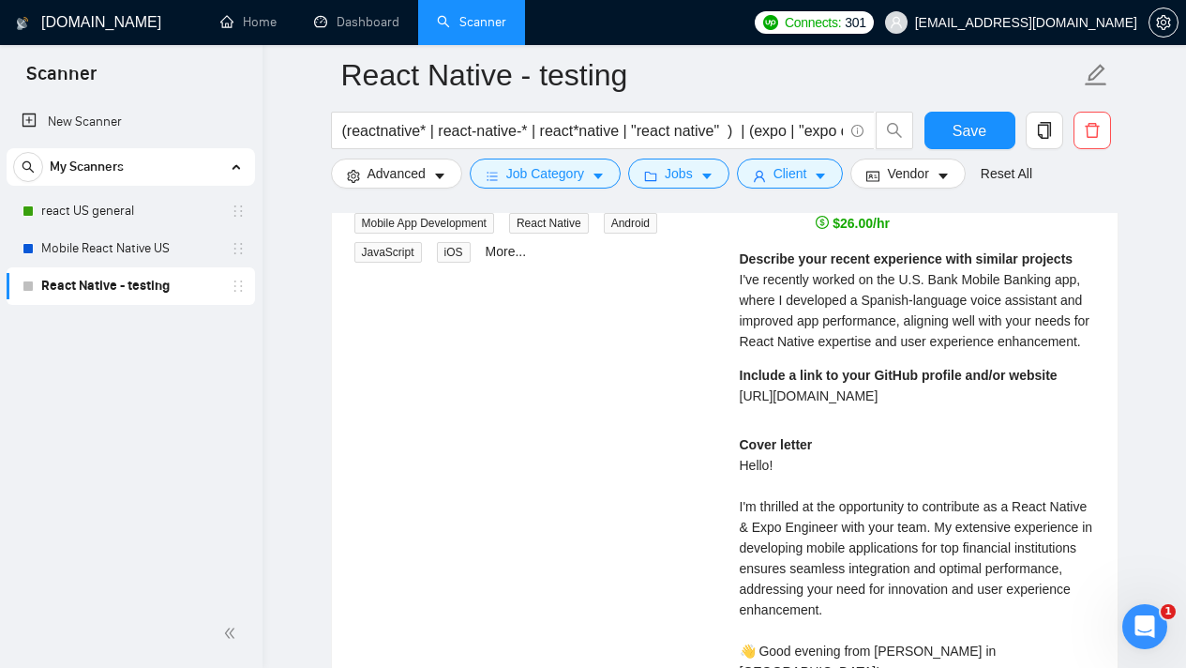
scroll to position [4023, 0]
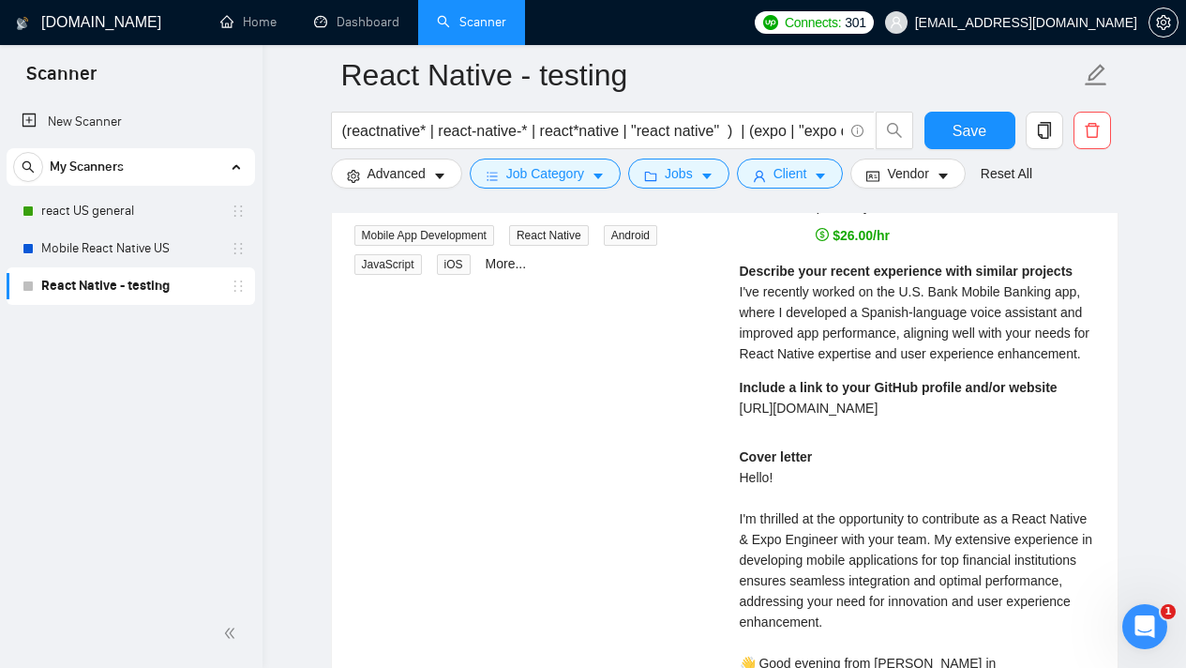
click at [912, 392] on div "Include a link to your GitHub profile and/or website [URL][DOMAIN_NAME]" at bounding box center [899, 397] width 318 height 41
drag, startPoint x: 751, startPoint y: 389, endPoint x: 936, endPoint y: 390, distance: 184.7
click at [926, 390] on strong "Include a link to your GitHub profile and/or website" at bounding box center [899, 387] width 318 height 15
drag, startPoint x: 965, startPoint y: 404, endPoint x: 745, endPoint y: 385, distance: 221.2
click at [745, 385] on div "Include a link to your GitHub profile and/or website [URL][DOMAIN_NAME]" at bounding box center [899, 397] width 318 height 41
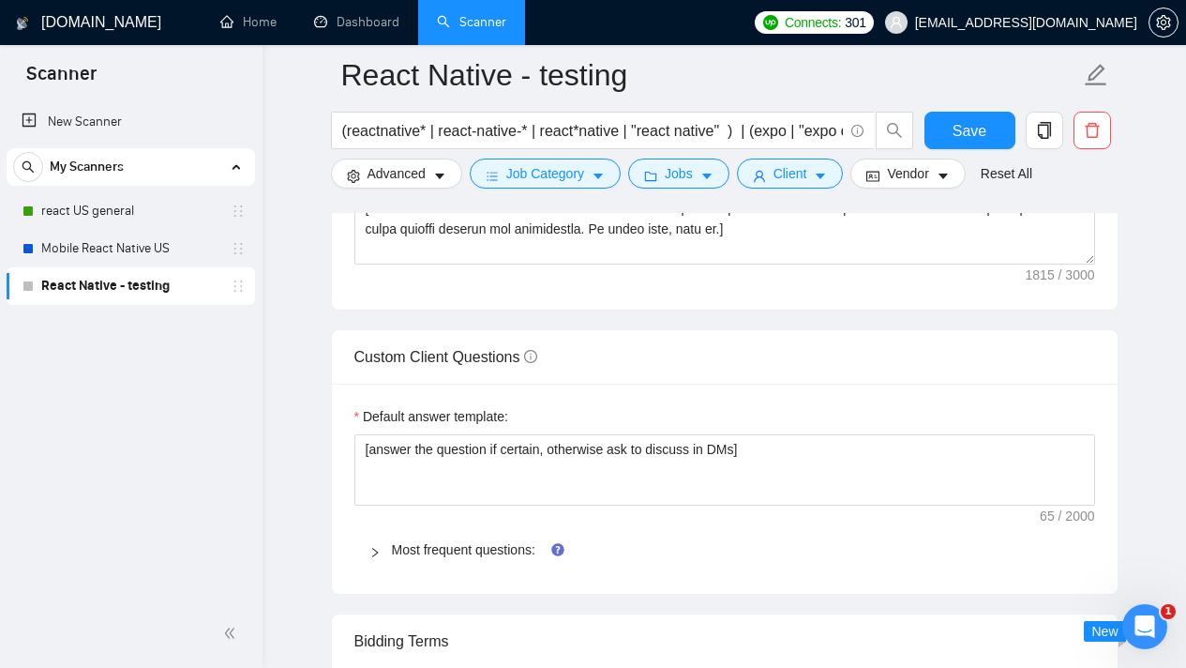
scroll to position [2616, 0]
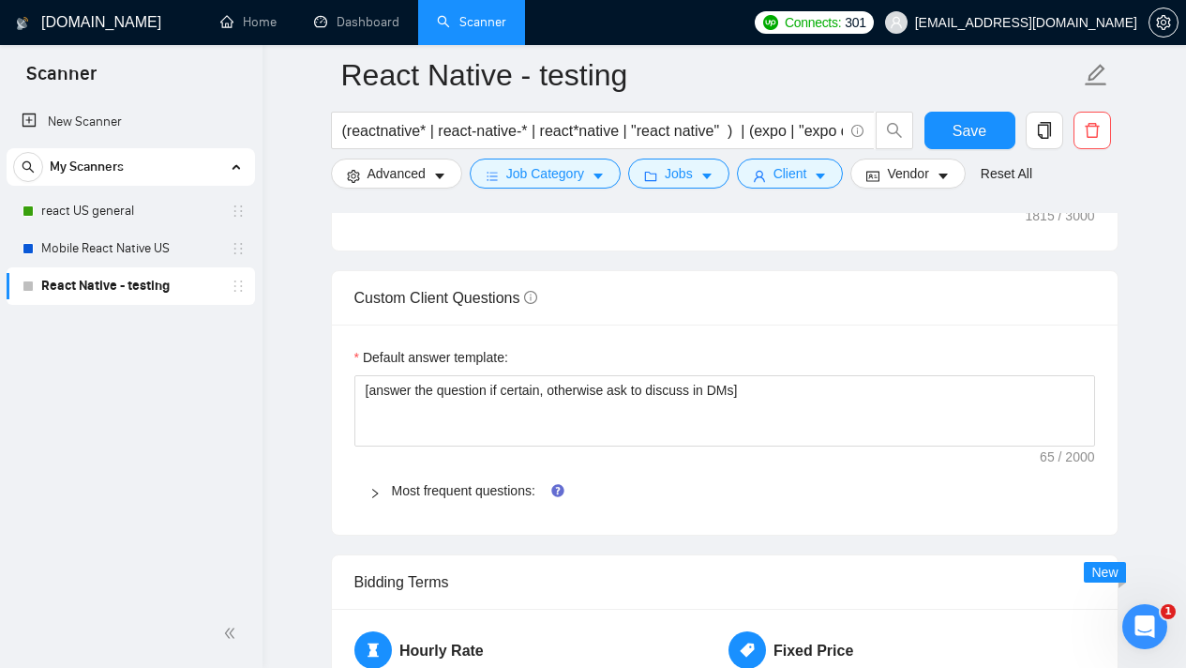
click at [387, 501] on div at bounding box center [380, 490] width 23 height 21
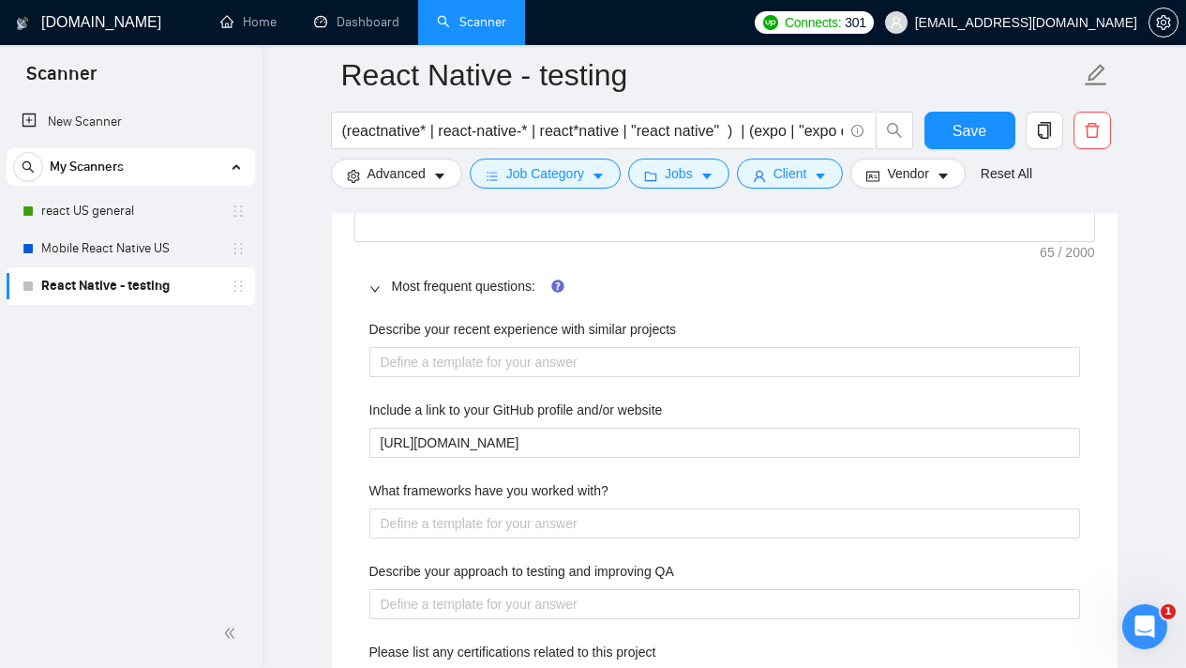
scroll to position [2822, 0]
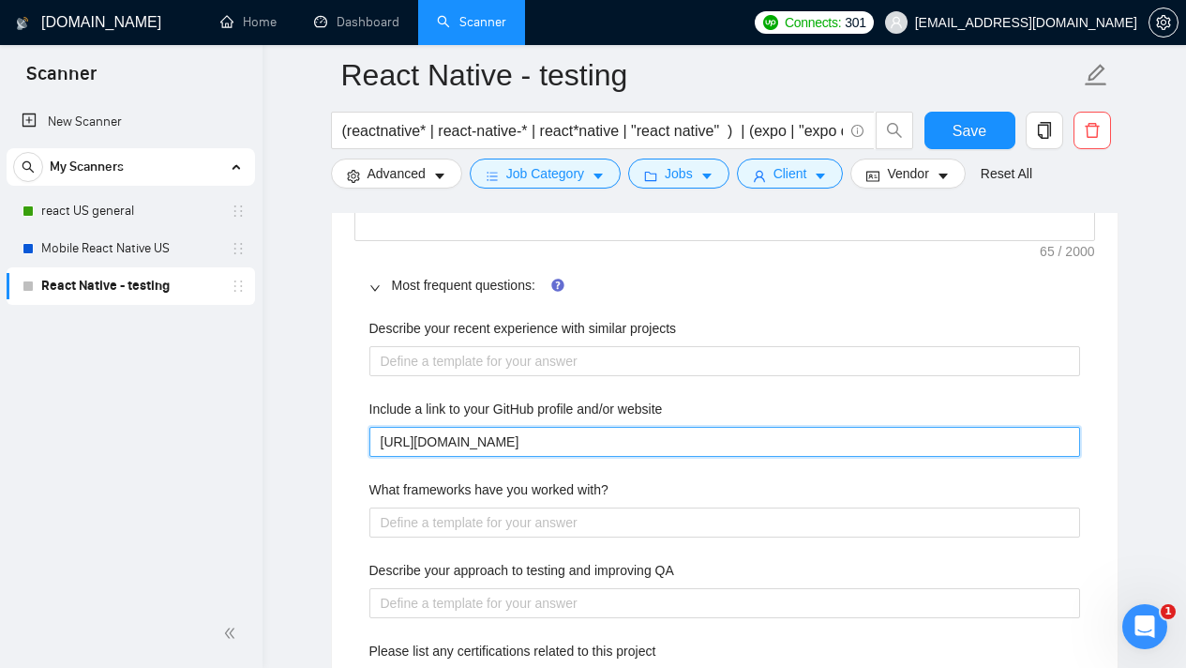
drag, startPoint x: 386, startPoint y: 459, endPoint x: 632, endPoint y: 456, distance: 245.7
click at [632, 456] on website "[URL][DOMAIN_NAME]" at bounding box center [724, 442] width 711 height 30
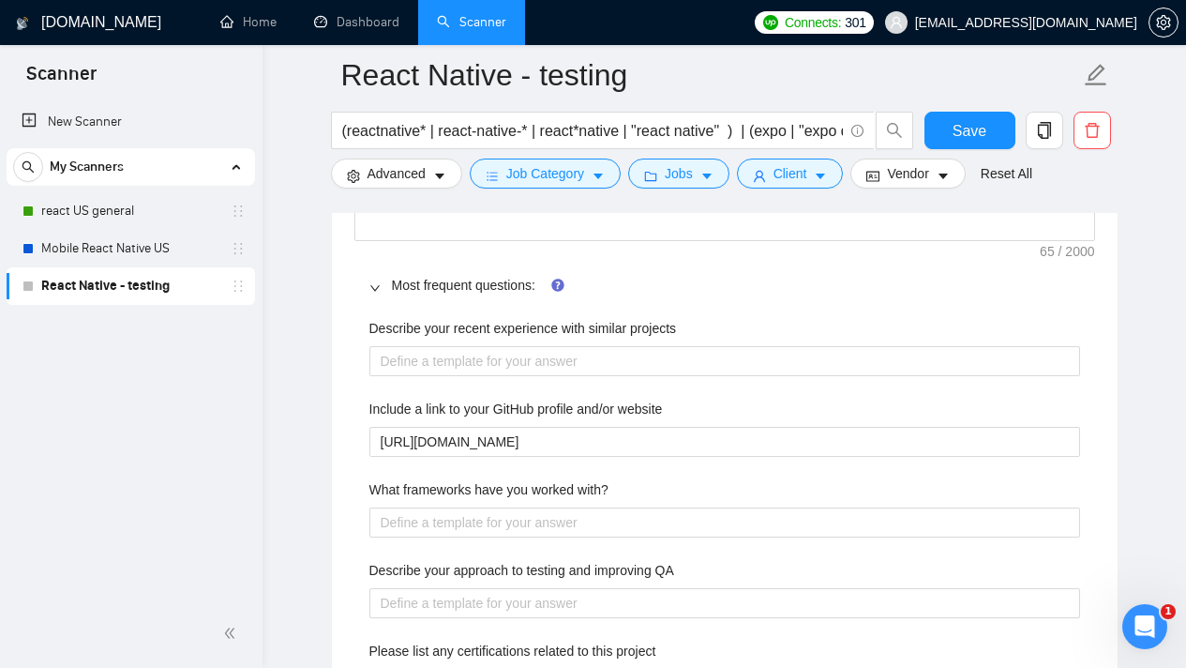
click at [669, 339] on label "Describe your recent experience with similar projects" at bounding box center [523, 328] width 308 height 21
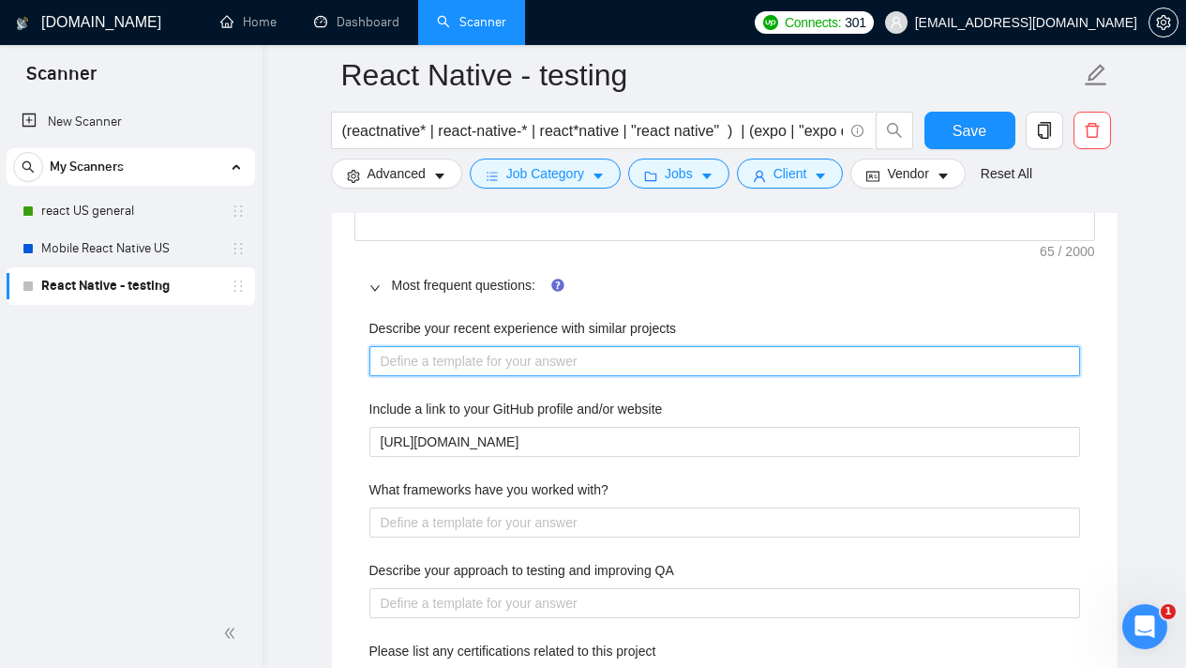
click at [669, 356] on projects "Describe your recent experience with similar projects" at bounding box center [724, 361] width 711 height 30
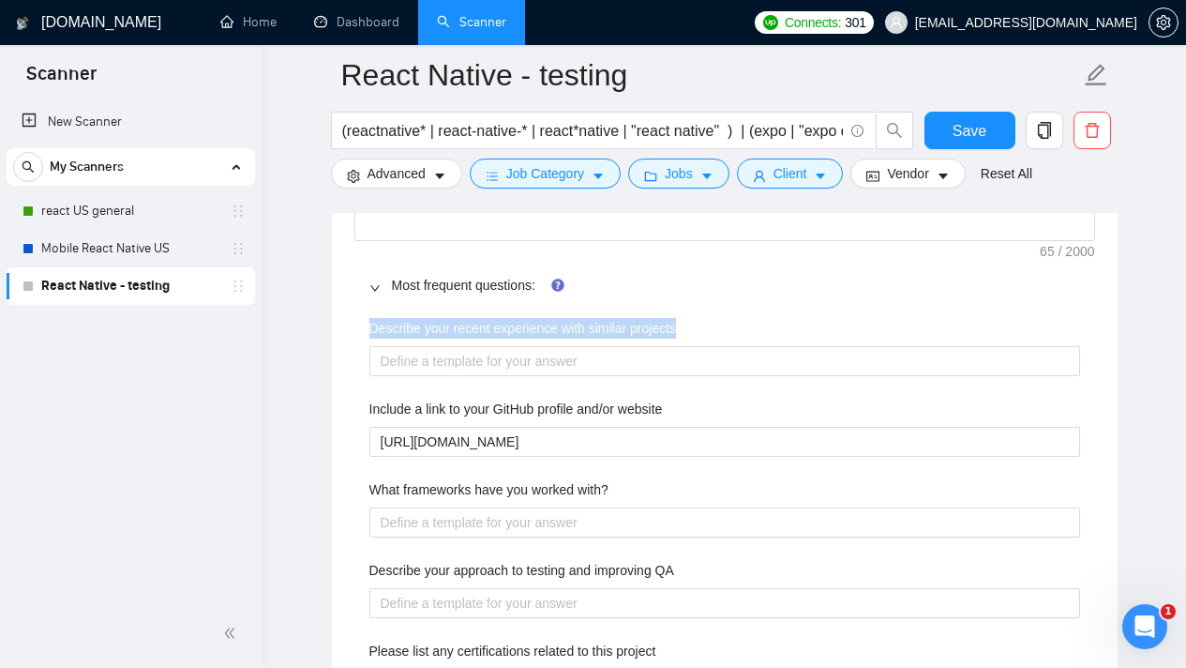
drag, startPoint x: 688, startPoint y: 345, endPoint x: 356, endPoint y: 342, distance: 332.0
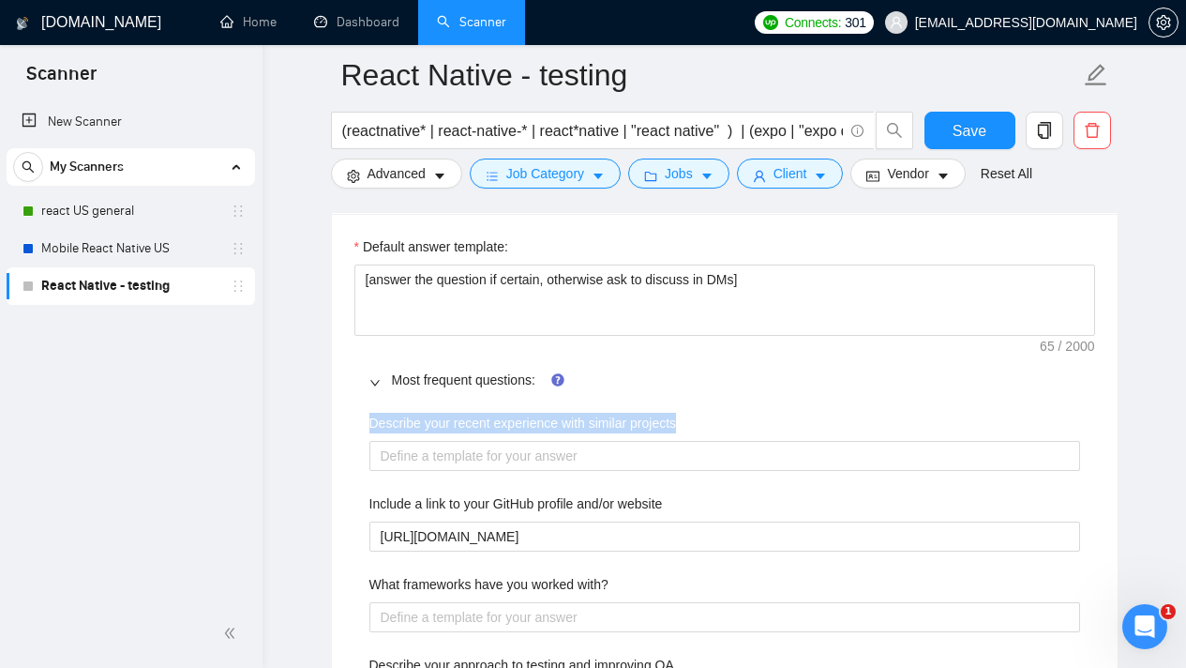
scroll to position [2727, 0]
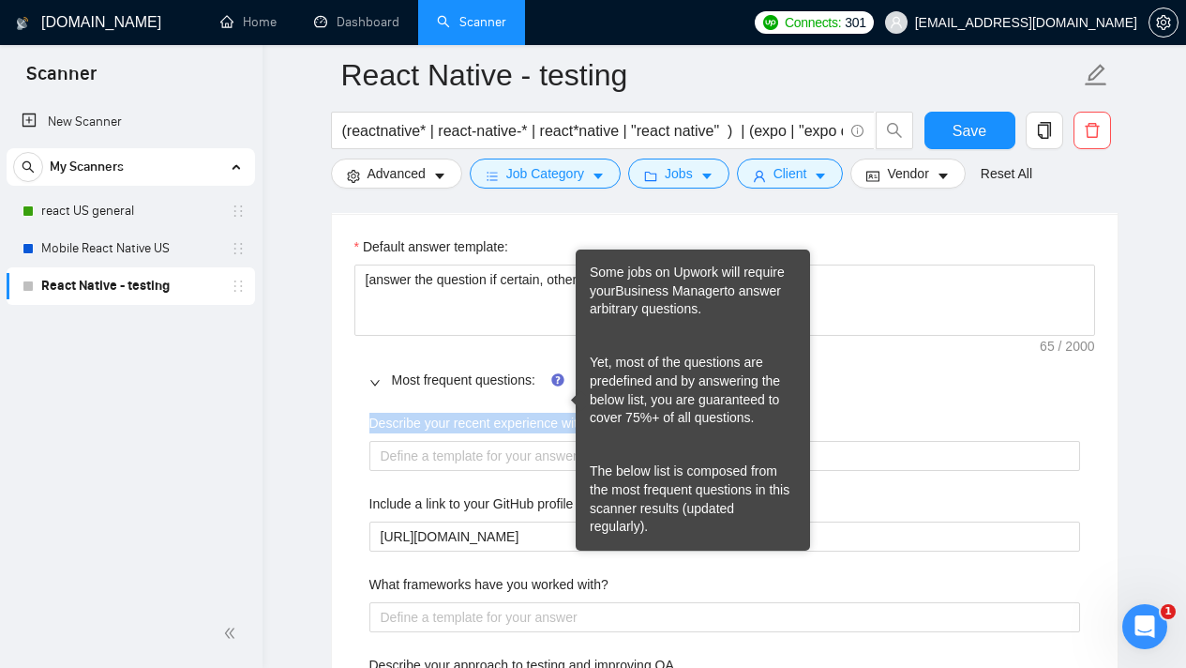
click at [692, 290] on link "Business Manager" at bounding box center [669, 290] width 109 height 15
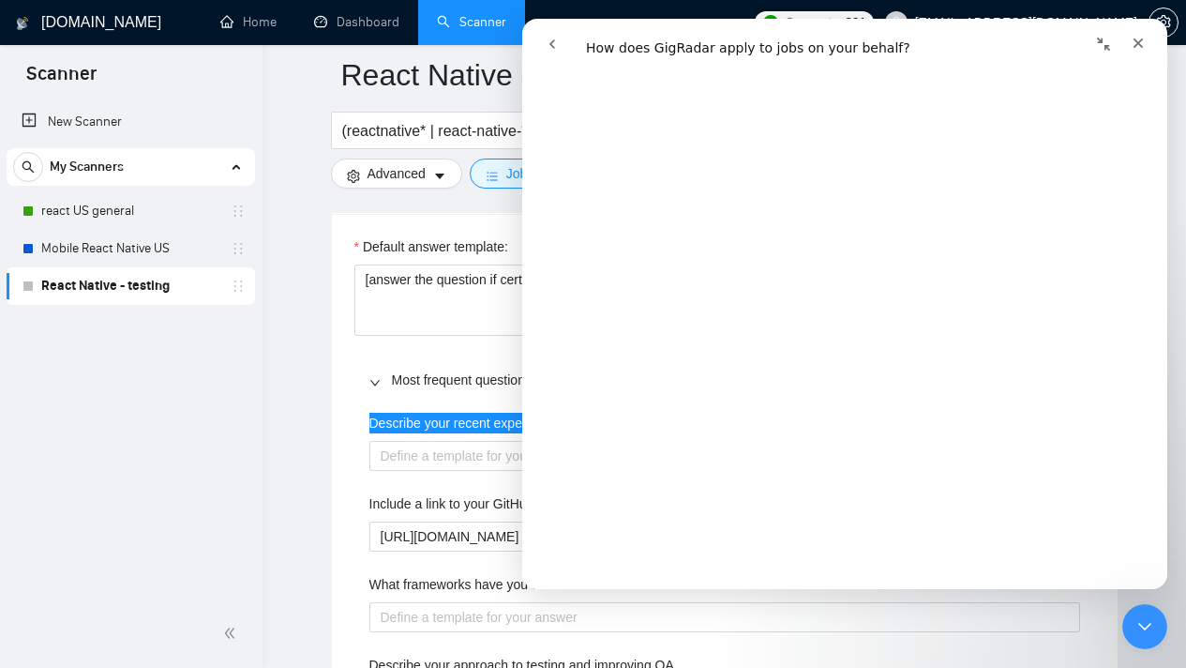
scroll to position [0, 0]
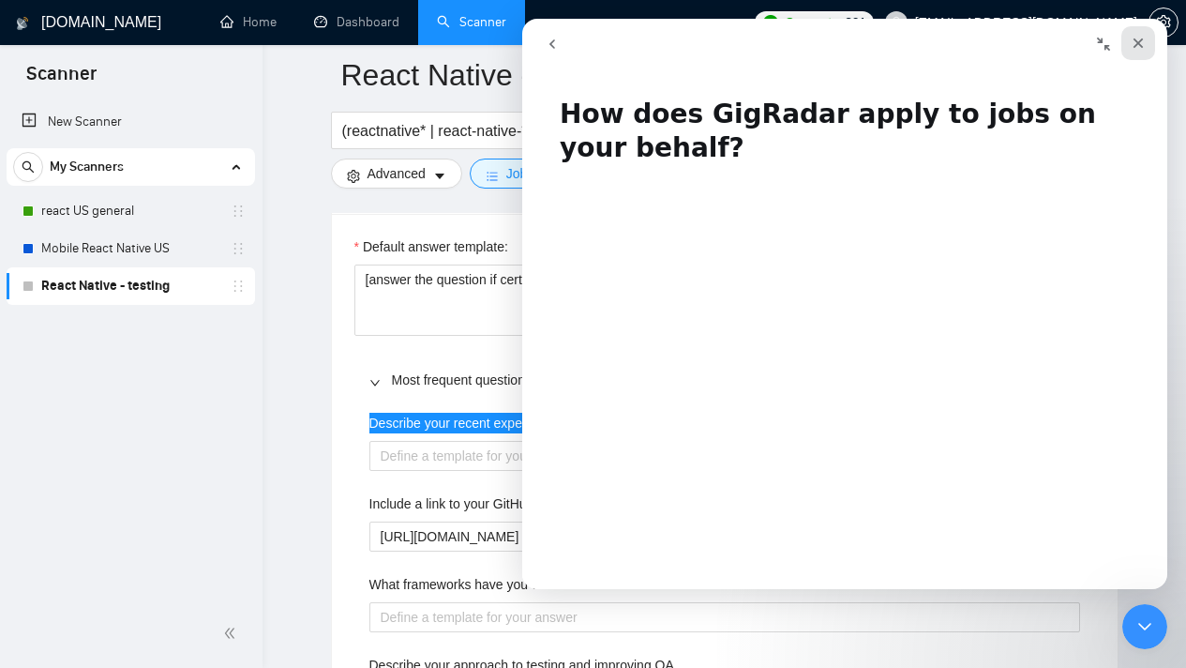
click at [1136, 50] on icon "Close" at bounding box center [1138, 43] width 15 height 15
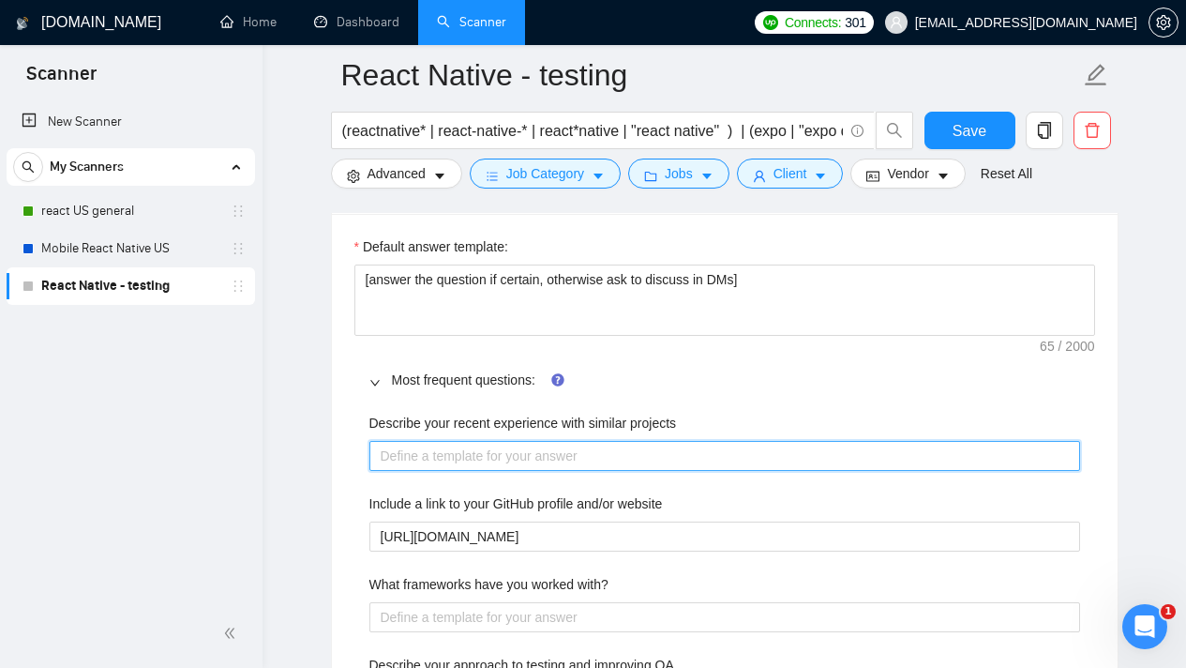
click at [420, 471] on projects "Describe your recent experience with similar projects" at bounding box center [724, 456] width 711 height 30
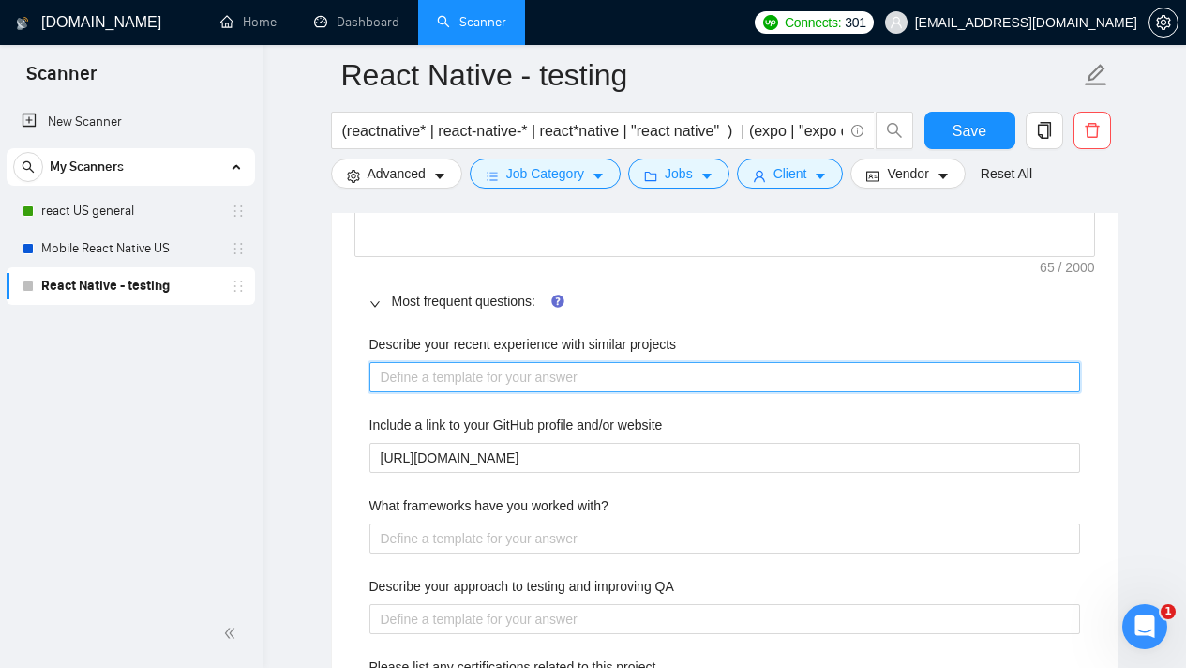
scroll to position [2936, 0]
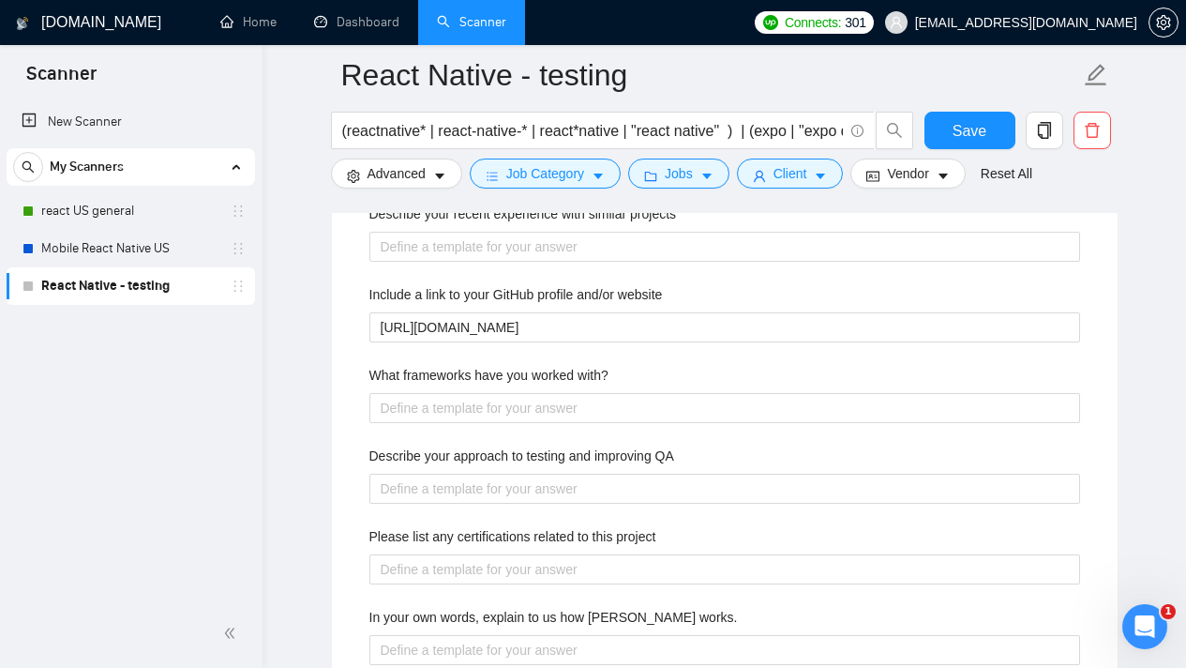
click at [577, 385] on label "What frameworks have you worked with?" at bounding box center [488, 375] width 239 height 21
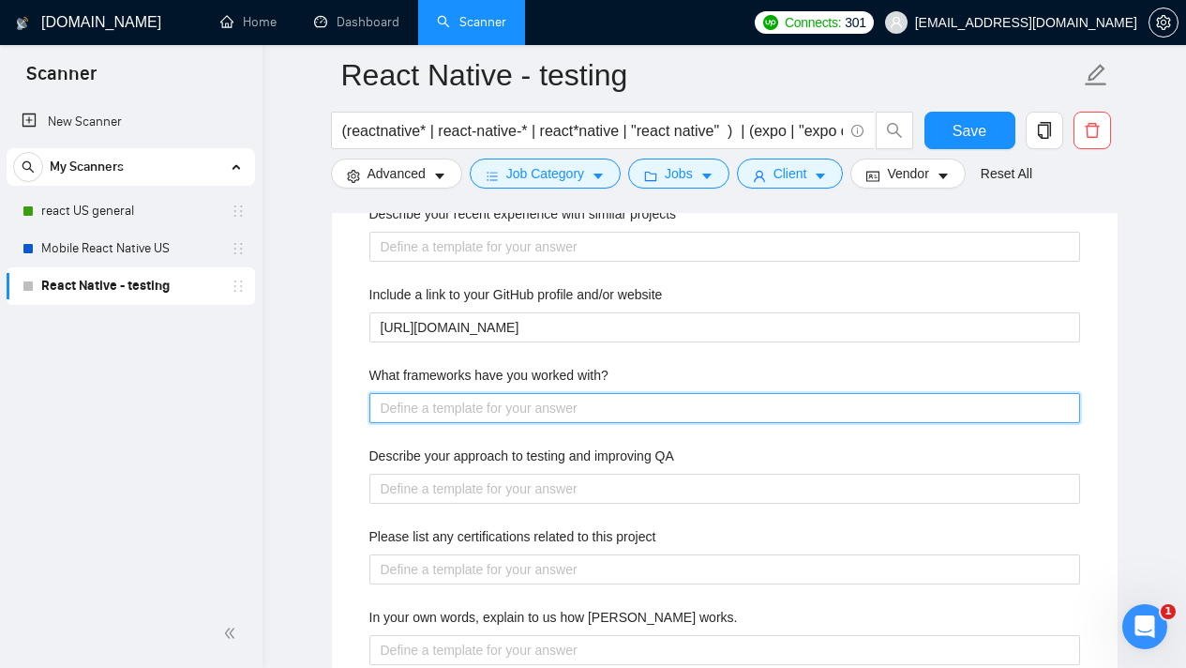
click at [577, 396] on with\? "What frameworks have you worked with?" at bounding box center [724, 408] width 711 height 30
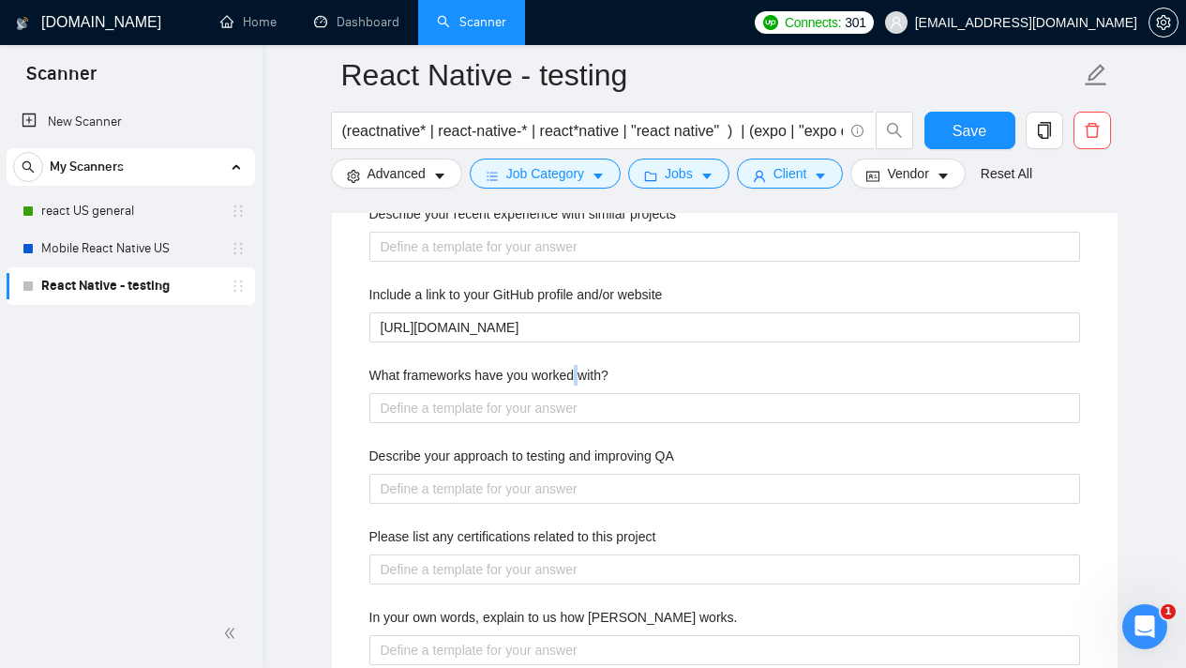
click at [577, 385] on label "What frameworks have you worked with?" at bounding box center [488, 375] width 239 height 21
click at [577, 396] on with\? "What frameworks have you worked with?" at bounding box center [724, 408] width 711 height 30
click at [577, 385] on label "What frameworks have you worked with?" at bounding box center [488, 375] width 239 height 21
click at [577, 396] on with\? "What frameworks have you worked with?" at bounding box center [724, 408] width 711 height 30
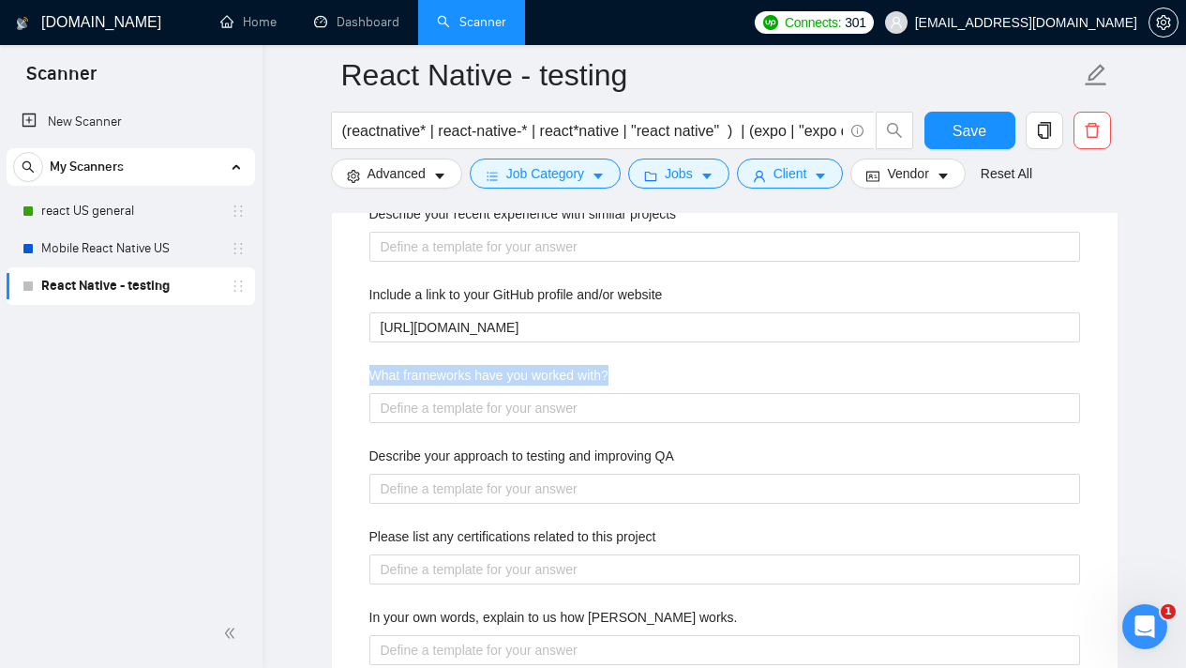
select select "es"
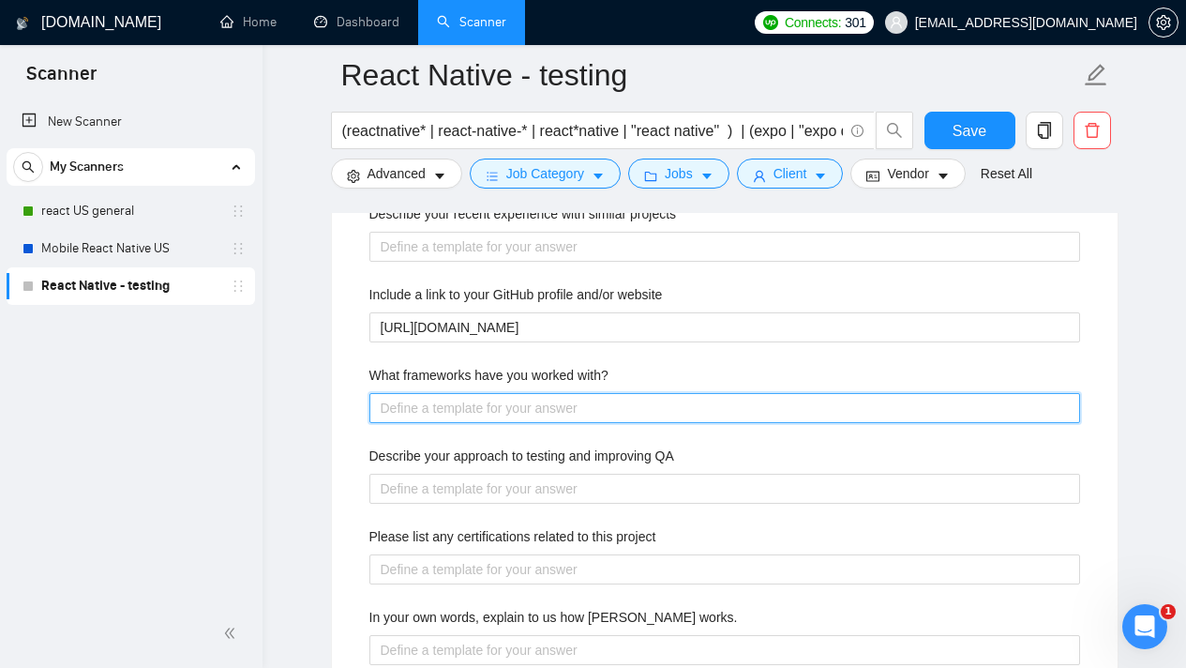
click at [538, 422] on with\? "What frameworks have you worked with?" at bounding box center [724, 408] width 711 height 30
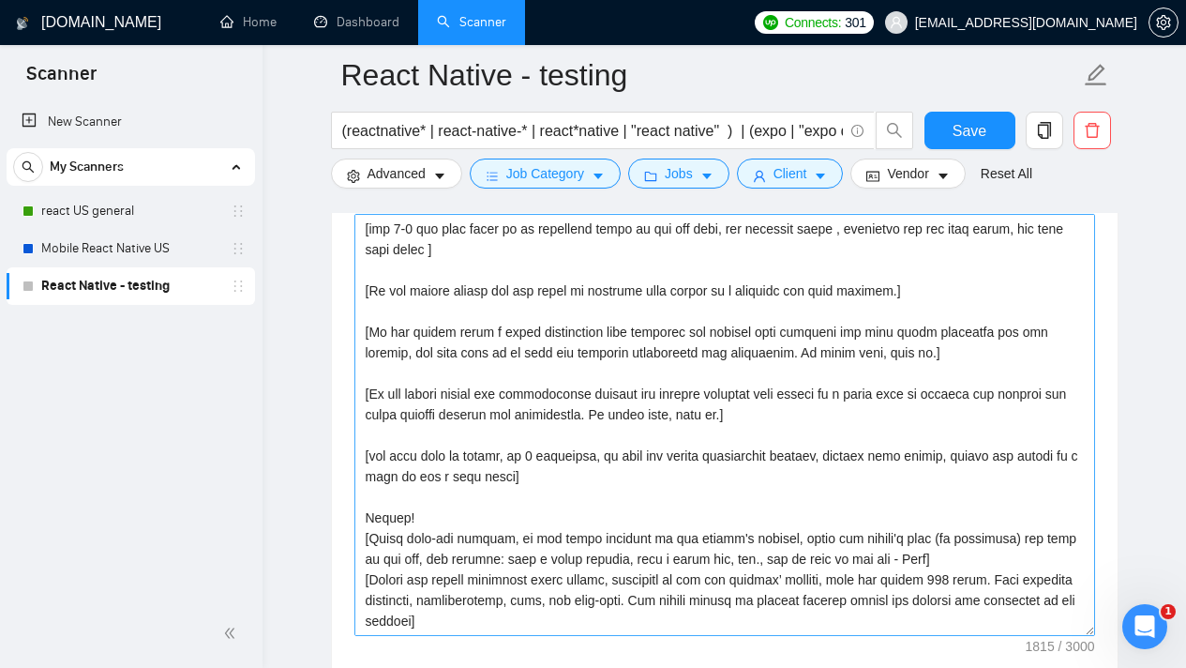
scroll to position [0, 0]
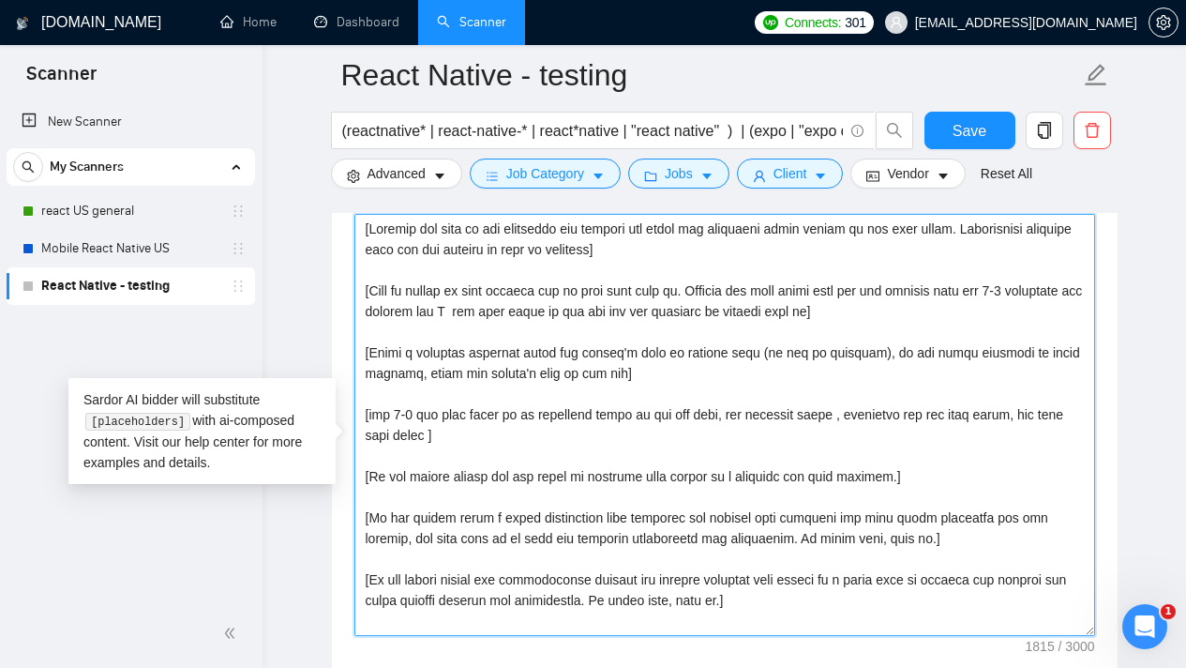
drag, startPoint x: 480, startPoint y: 458, endPoint x: 347, endPoint y: 434, distance: 135.2
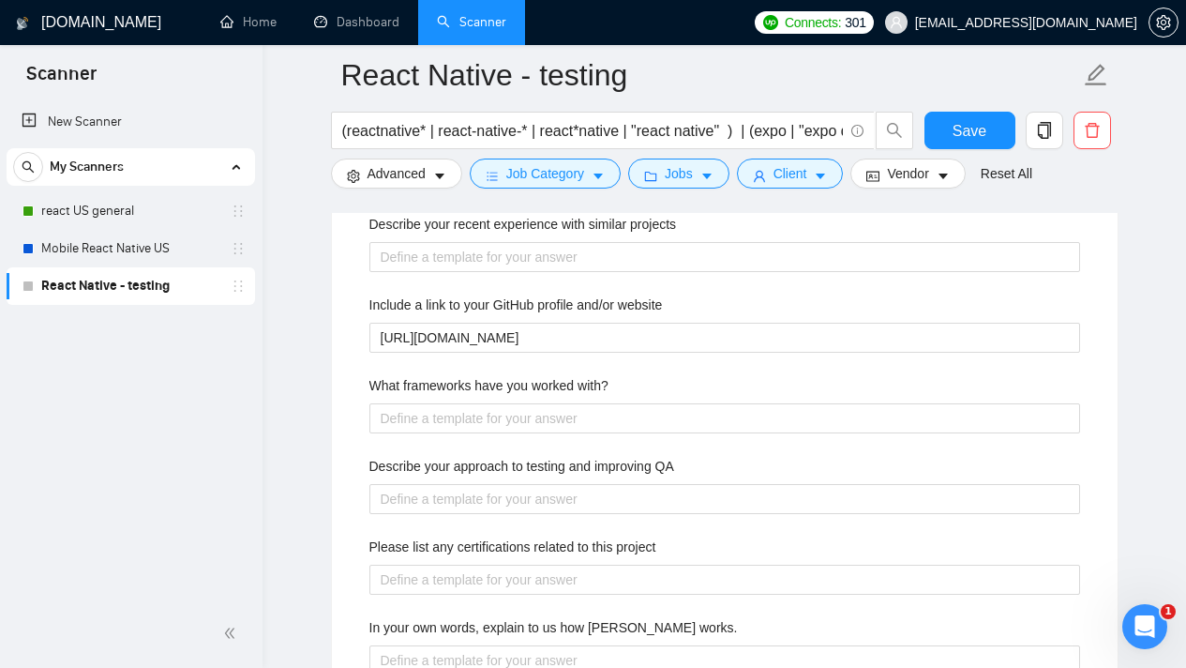
scroll to position [2922, 0]
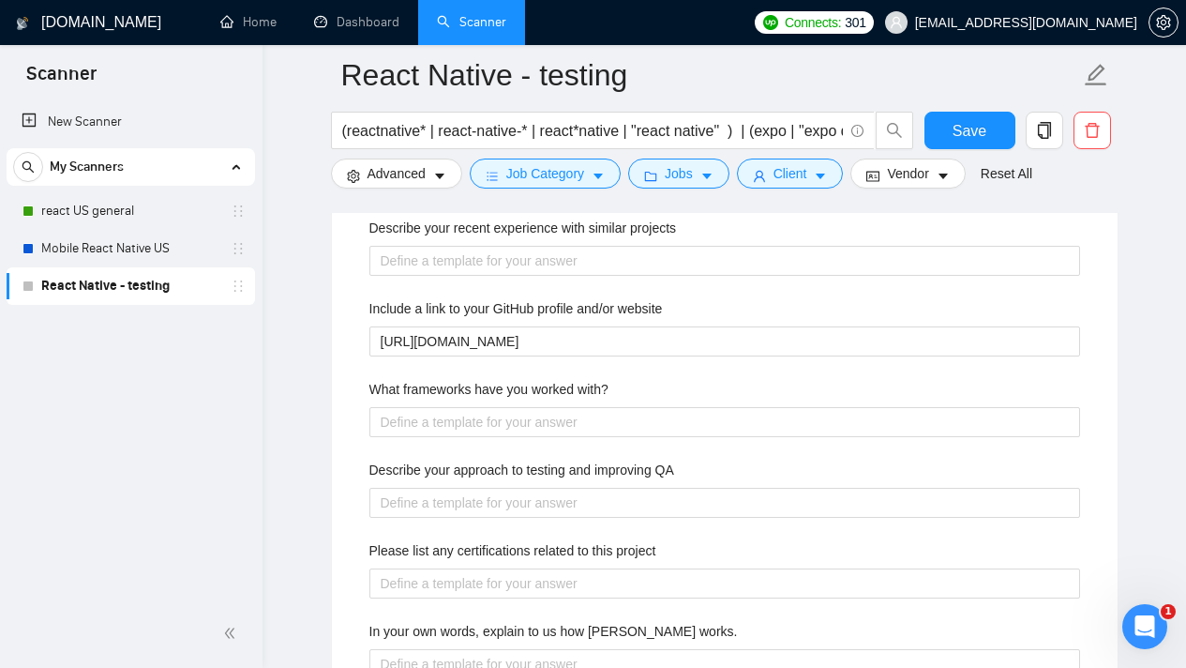
click at [633, 238] on label "Describe your recent experience with similar projects" at bounding box center [523, 228] width 308 height 21
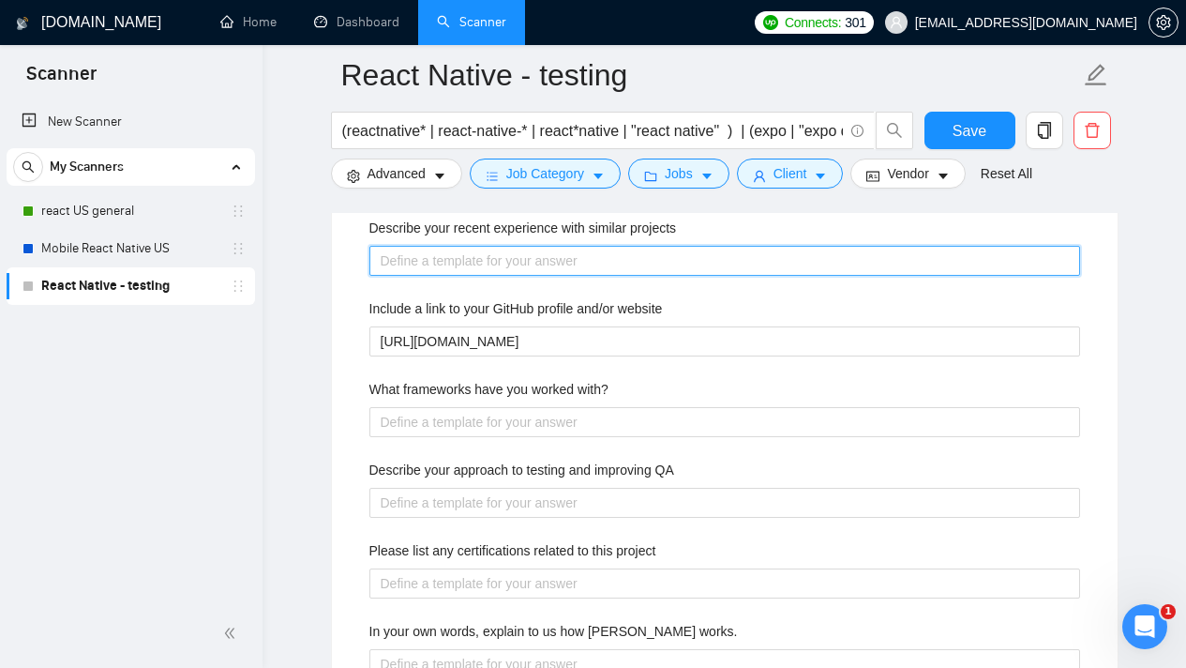
click at [633, 246] on projects "Describe your recent experience with similar projects" at bounding box center [724, 261] width 711 height 30
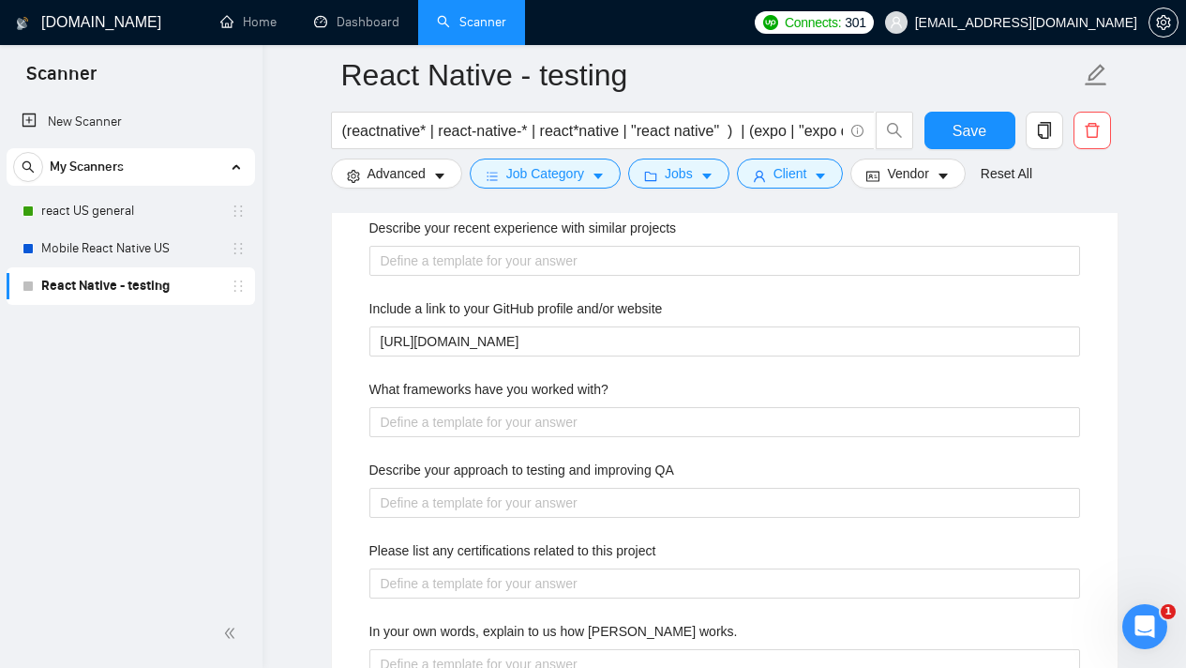
click at [635, 238] on label "Describe your recent experience with similar projects" at bounding box center [523, 228] width 308 height 21
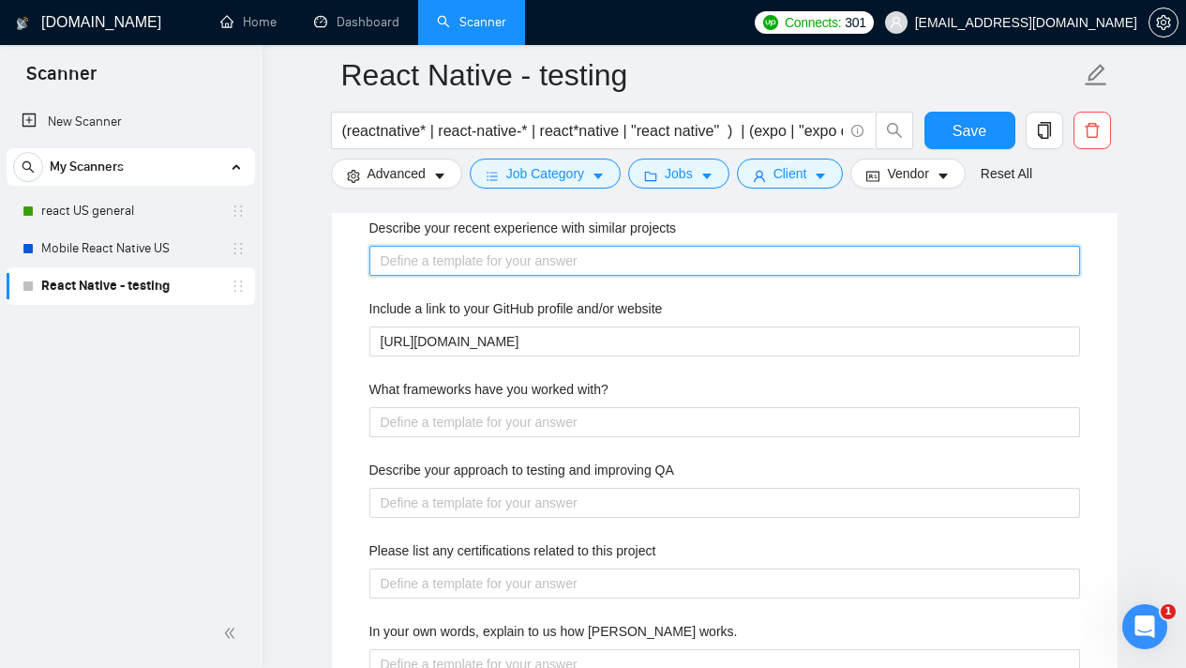
click at [635, 249] on projects "Describe your recent experience with similar projects" at bounding box center [724, 261] width 711 height 30
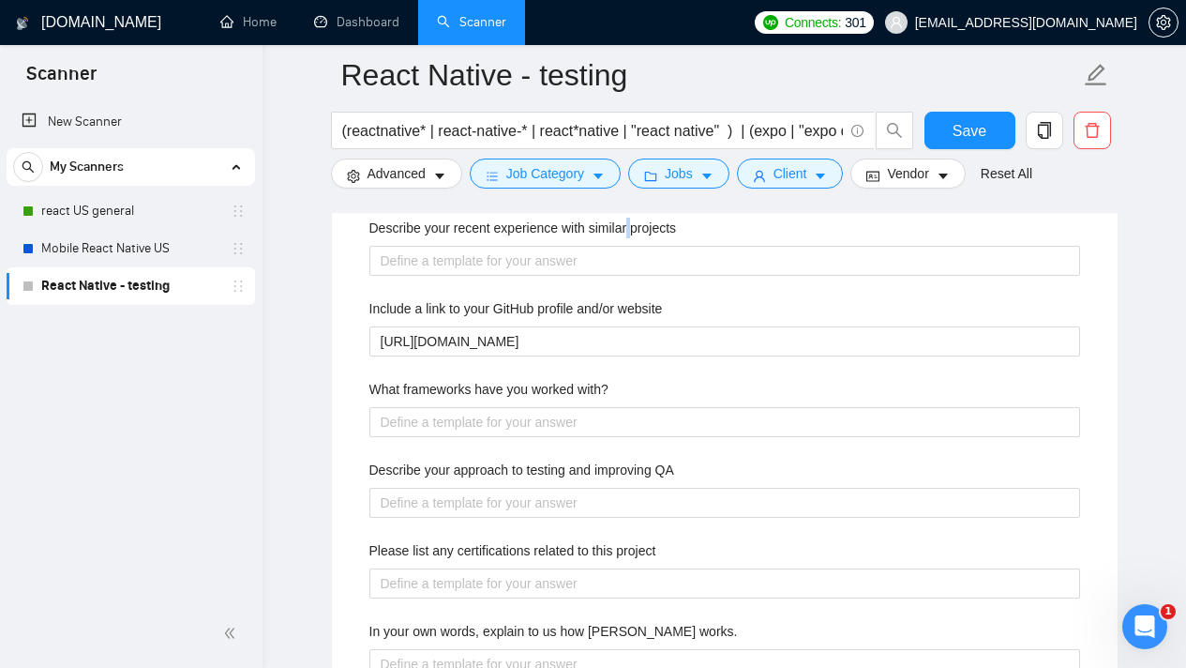
click at [635, 238] on label "Describe your recent experience with similar projects" at bounding box center [523, 228] width 308 height 21
click at [635, 249] on projects "Describe your recent experience with similar projects" at bounding box center [724, 261] width 711 height 30
click at [635, 238] on label "Describe your recent experience with similar projects" at bounding box center [523, 228] width 308 height 21
click at [635, 249] on projects "Describe your recent experience with similar projects" at bounding box center [724, 261] width 711 height 30
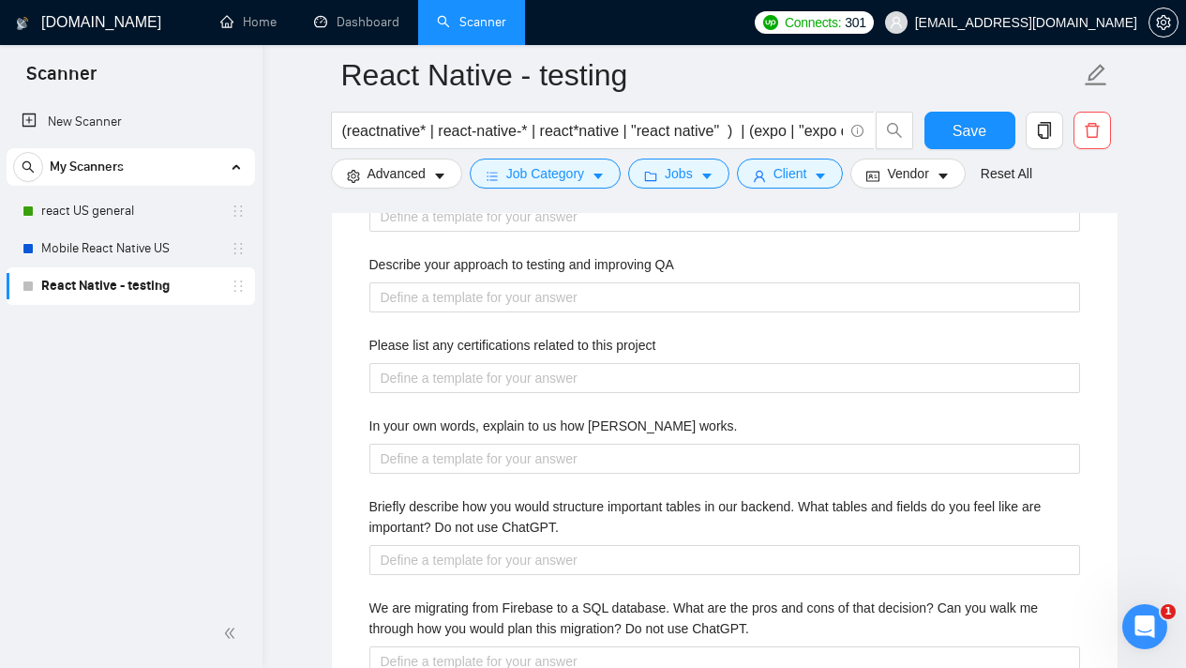
scroll to position [3268, 0]
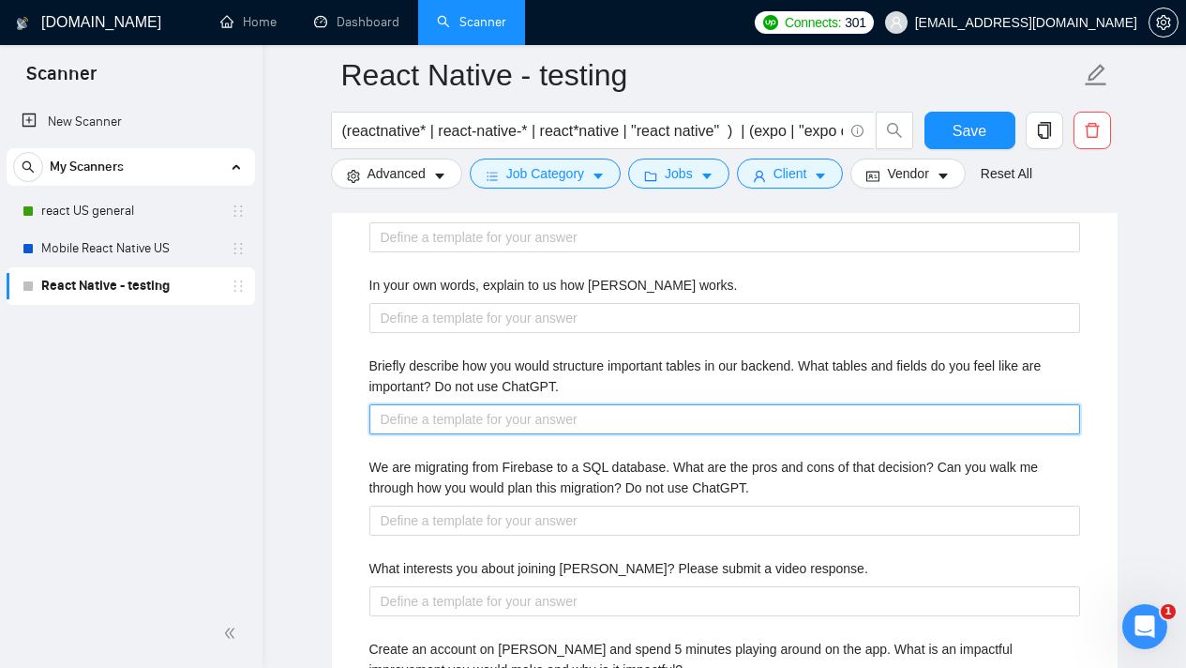
click at [607, 434] on ChatGPT\ "Briefly describe how you would structure important tables in our backend. What …" at bounding box center [724, 419] width 711 height 30
type ChatGPT\ "ss"
type ChatGPT\ "s"
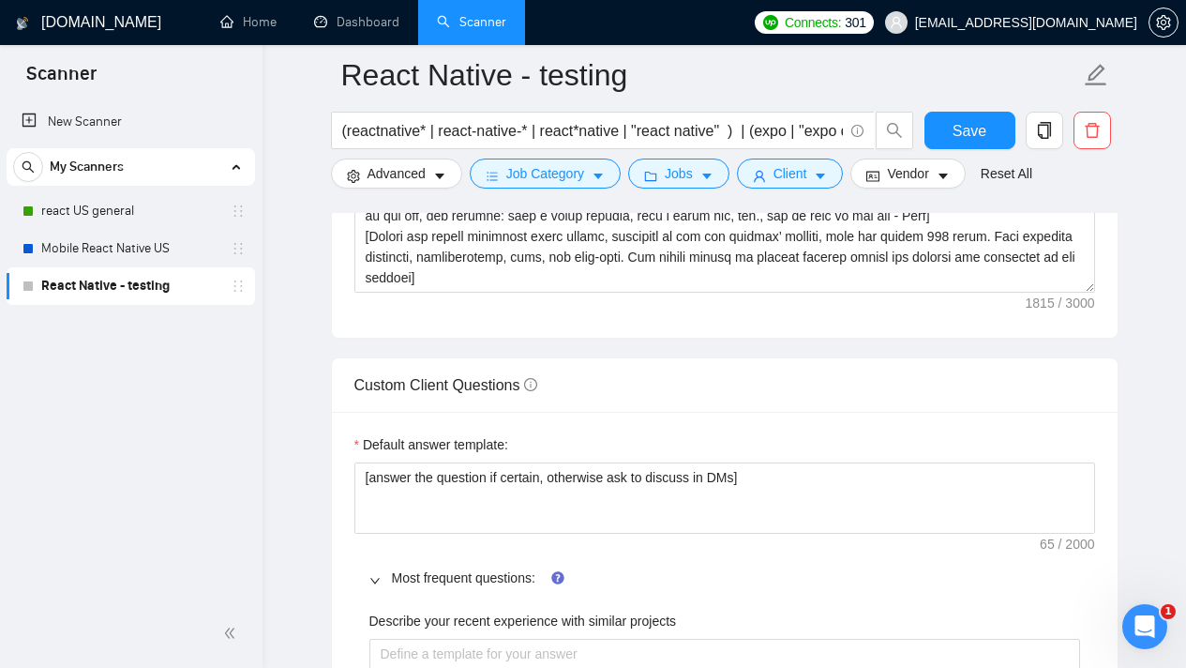
scroll to position [2549, 0]
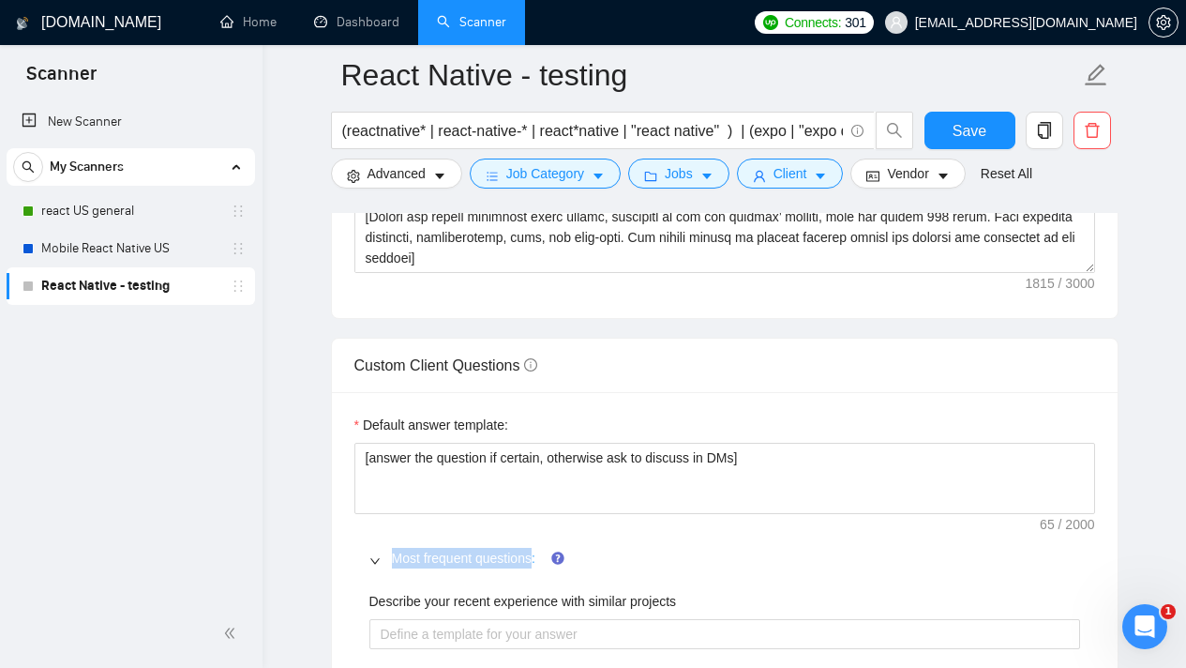
drag, startPoint x: 384, startPoint y: 581, endPoint x: 536, endPoint y: 580, distance: 152.9
click at [536, 580] on div "Most frequent questions:" at bounding box center [724, 557] width 741 height 43
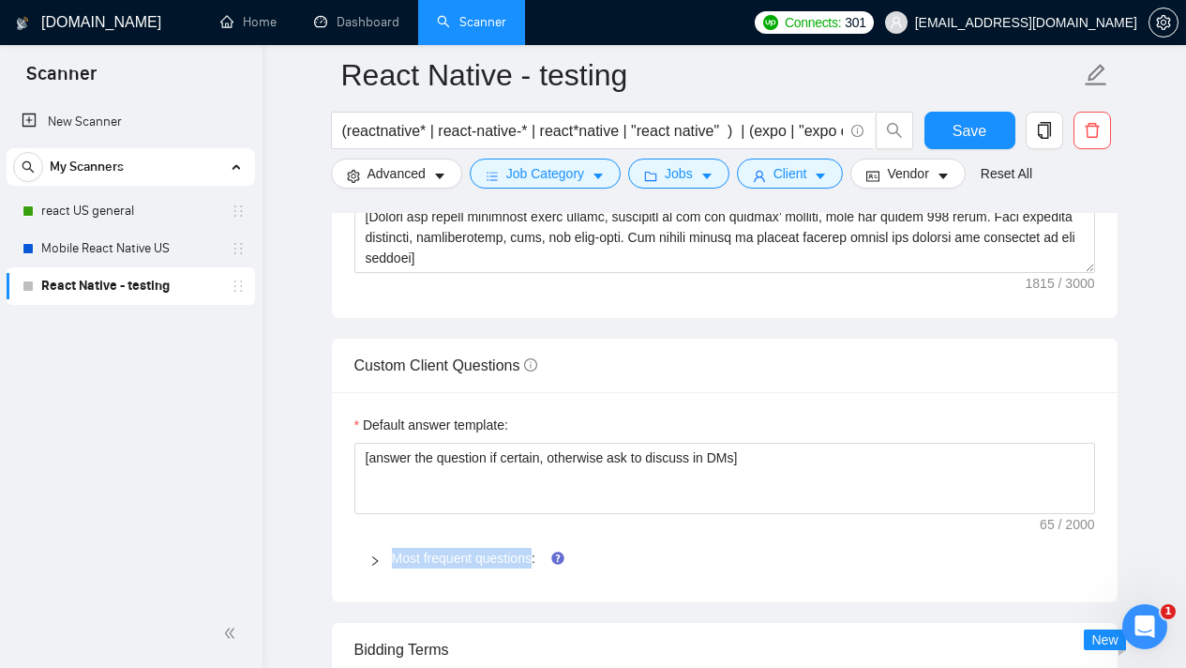
copy link "Most frequent questions"
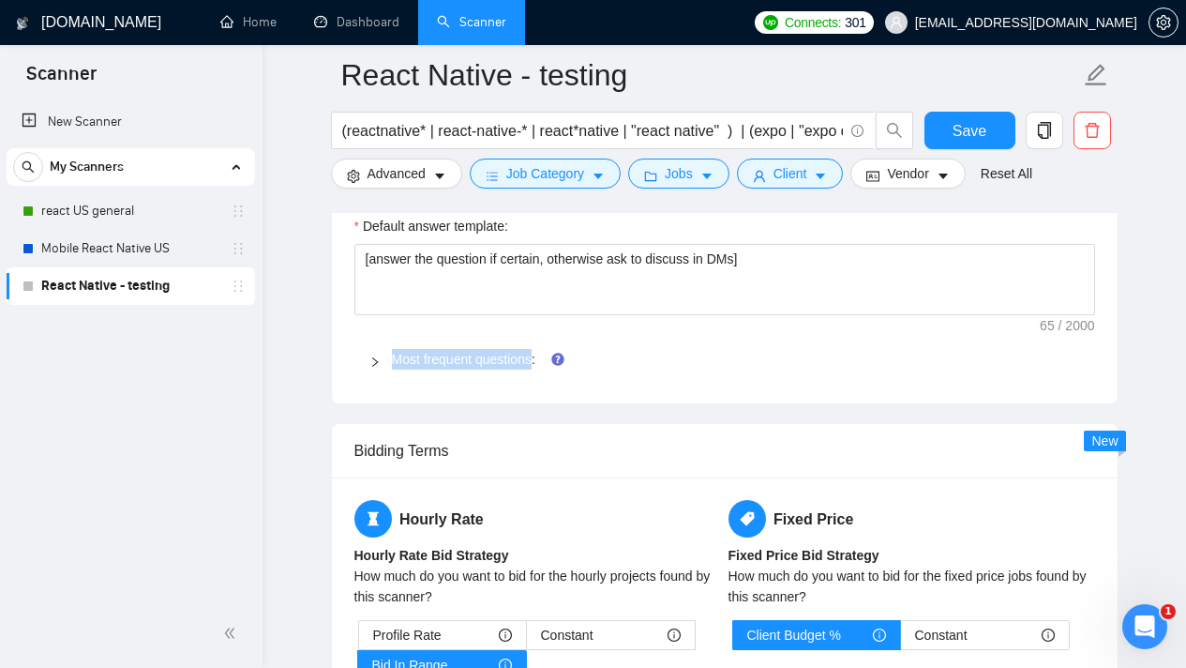
scroll to position [2844, 0]
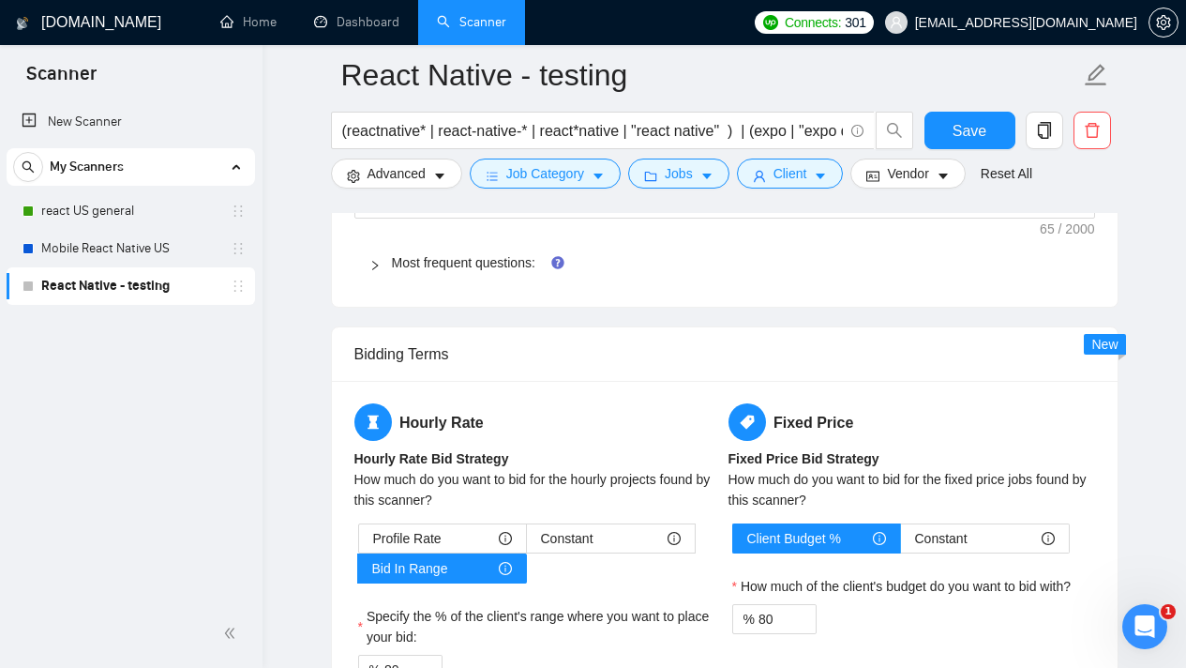
click at [378, 273] on div at bounding box center [380, 262] width 23 height 21
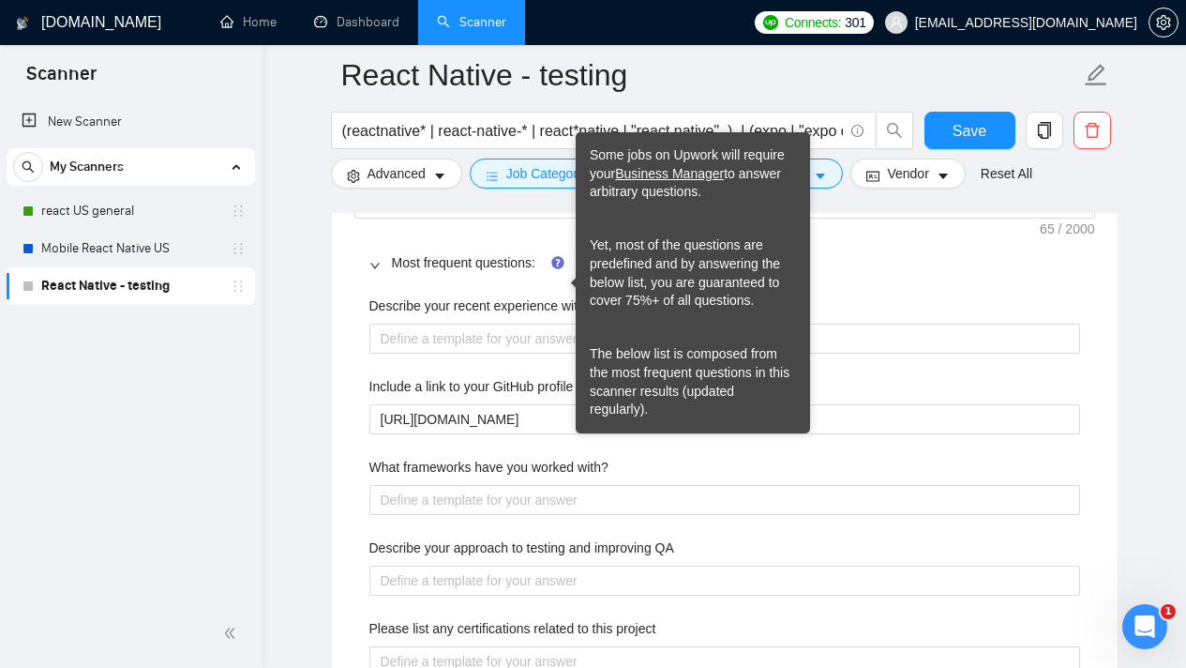
click at [558, 270] on icon "Tooltip anchor" at bounding box center [557, 262] width 15 height 15
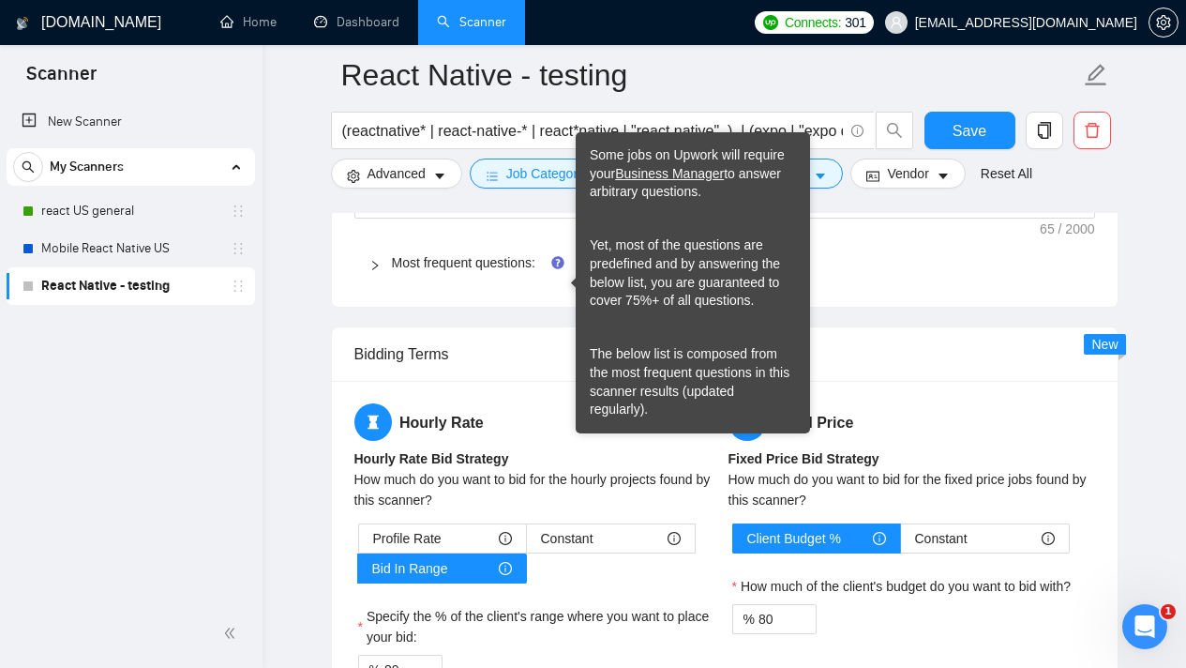
click at [556, 270] on icon "Tooltip anchor" at bounding box center [557, 262] width 15 height 15
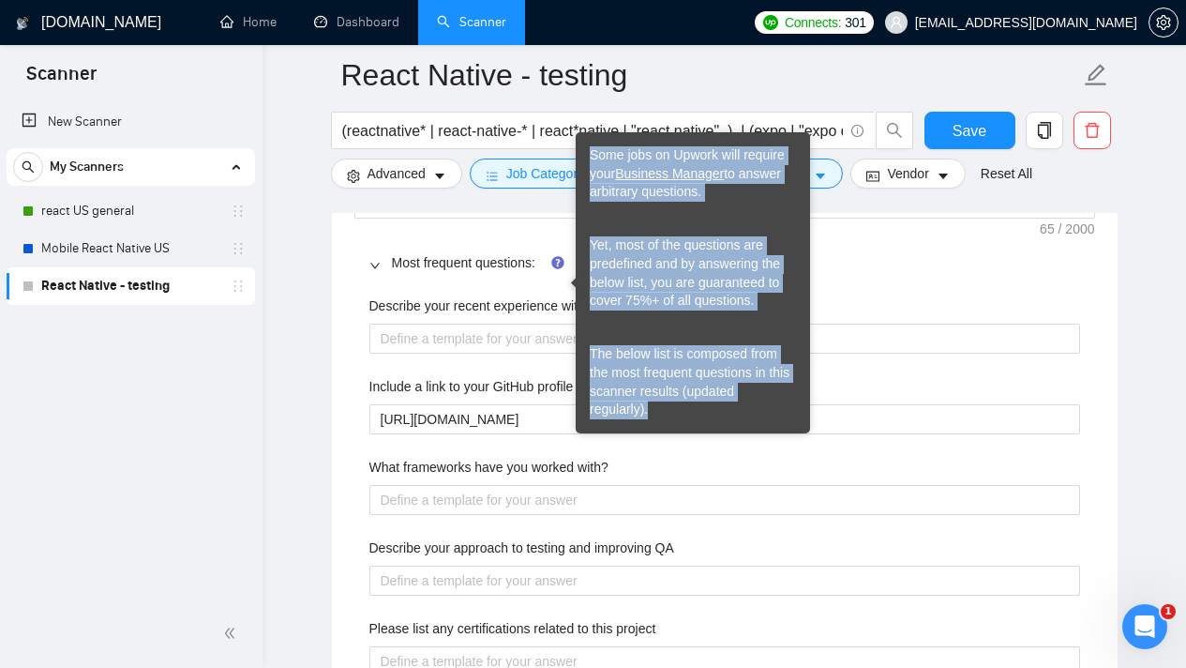
drag, startPoint x: 657, startPoint y: 418, endPoint x: 587, endPoint y: 156, distance: 271.8
click at [587, 156] on div "Some jobs on Upwork will require your Business Manager to answer arbitrary ques…" at bounding box center [693, 282] width 234 height 301
select select "en"
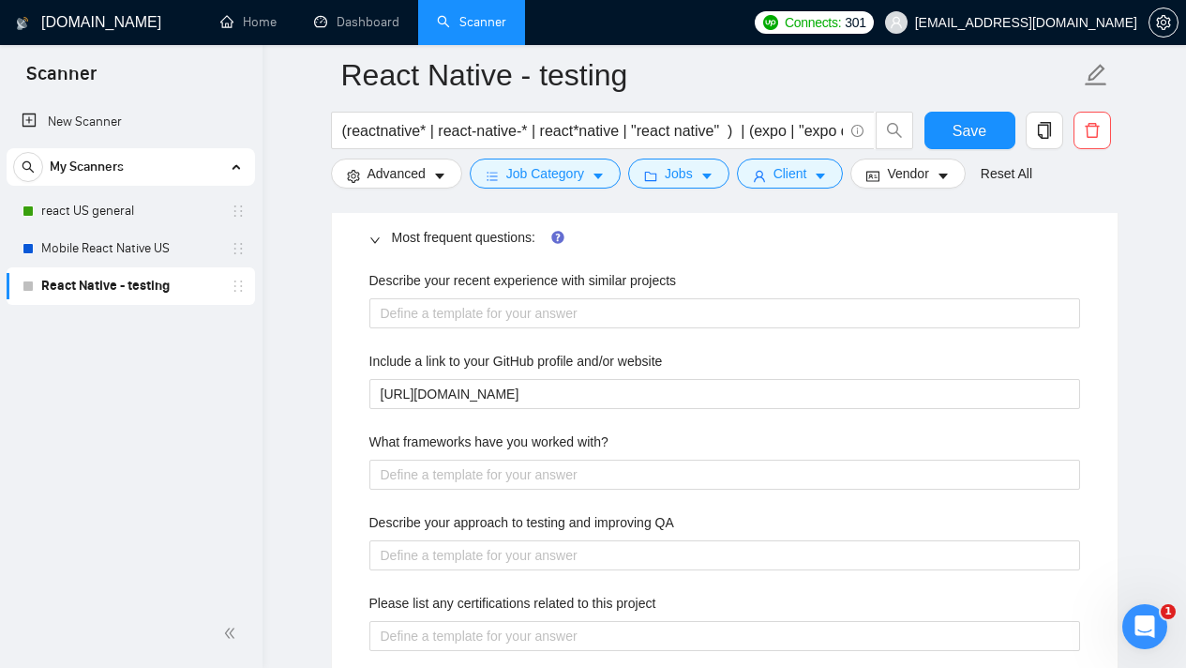
scroll to position [2870, 0]
drag, startPoint x: 829, startPoint y: 107, endPoint x: 847, endPoint y: 117, distance: 20.6
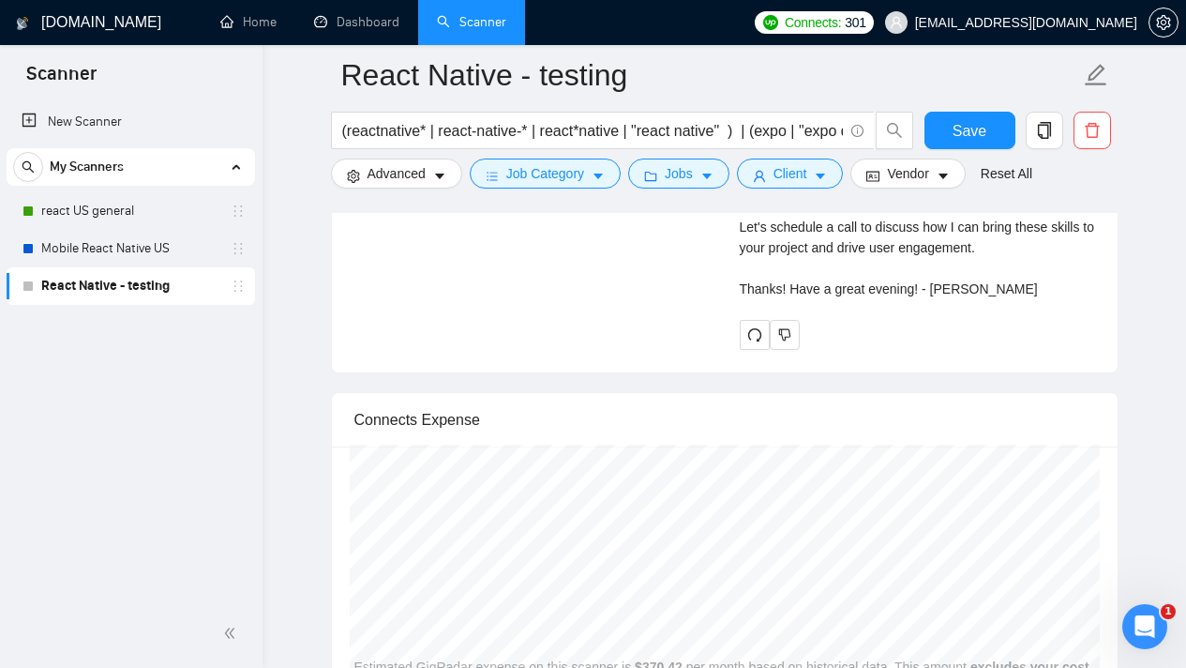
scroll to position [5302, 0]
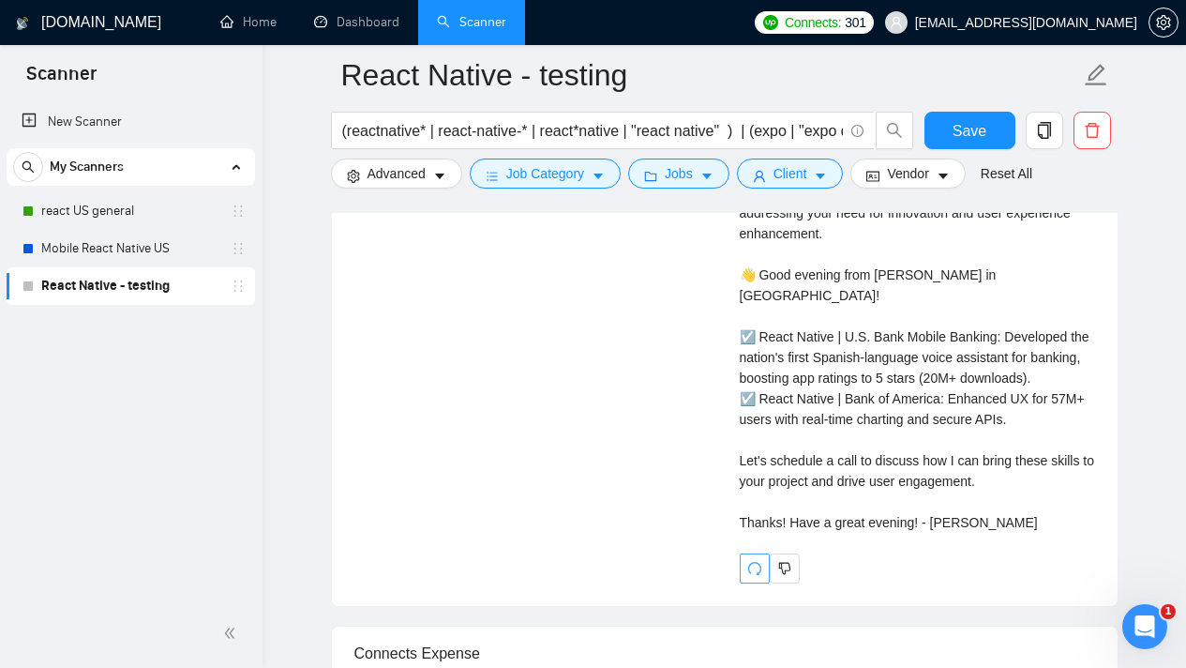
click at [754, 565] on icon "redo" at bounding box center [754, 568] width 15 height 15
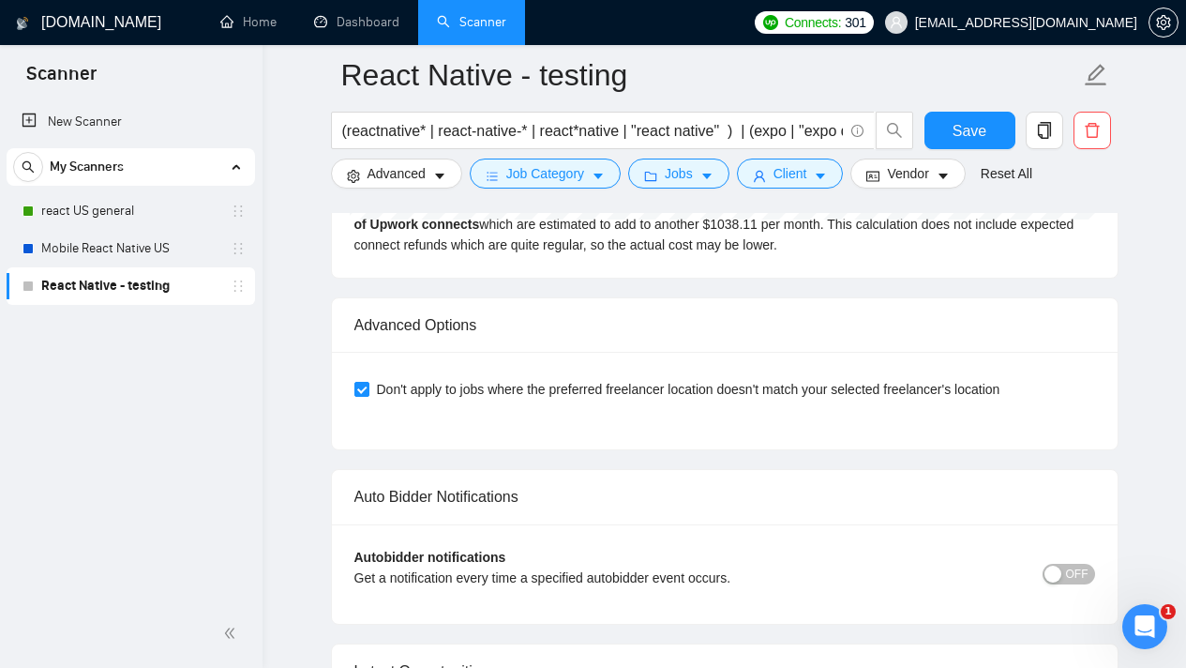
scroll to position [4746, 0]
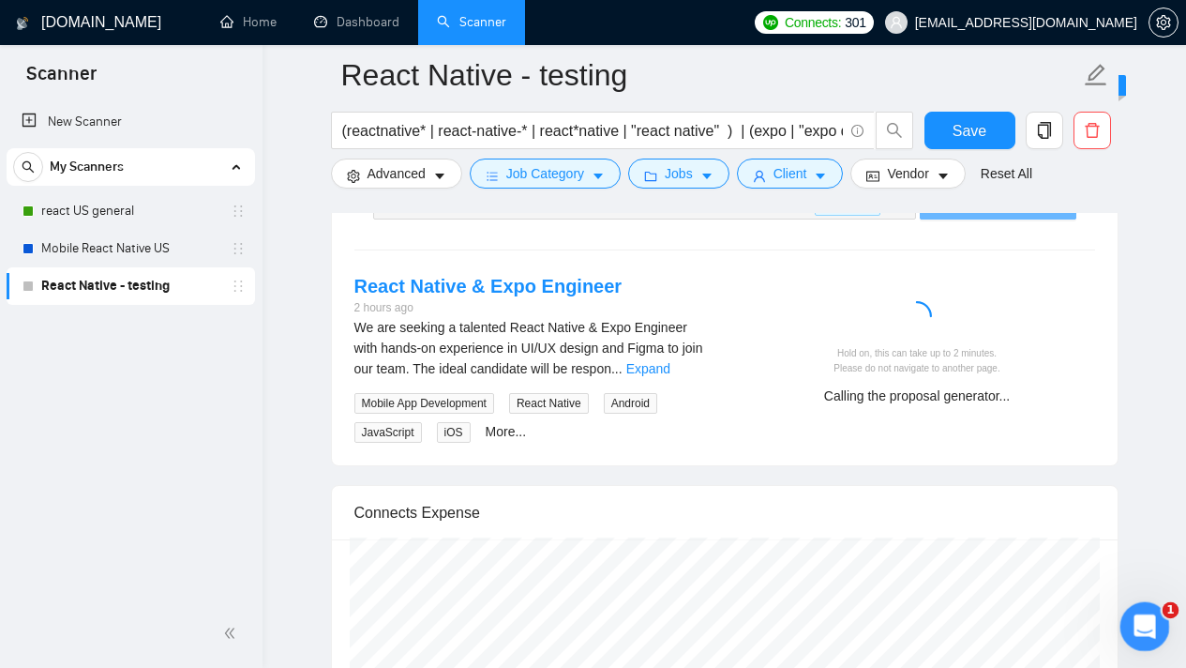
click at [1148, 626] on icon "Open Intercom Messenger" at bounding box center [1142, 624] width 31 height 31
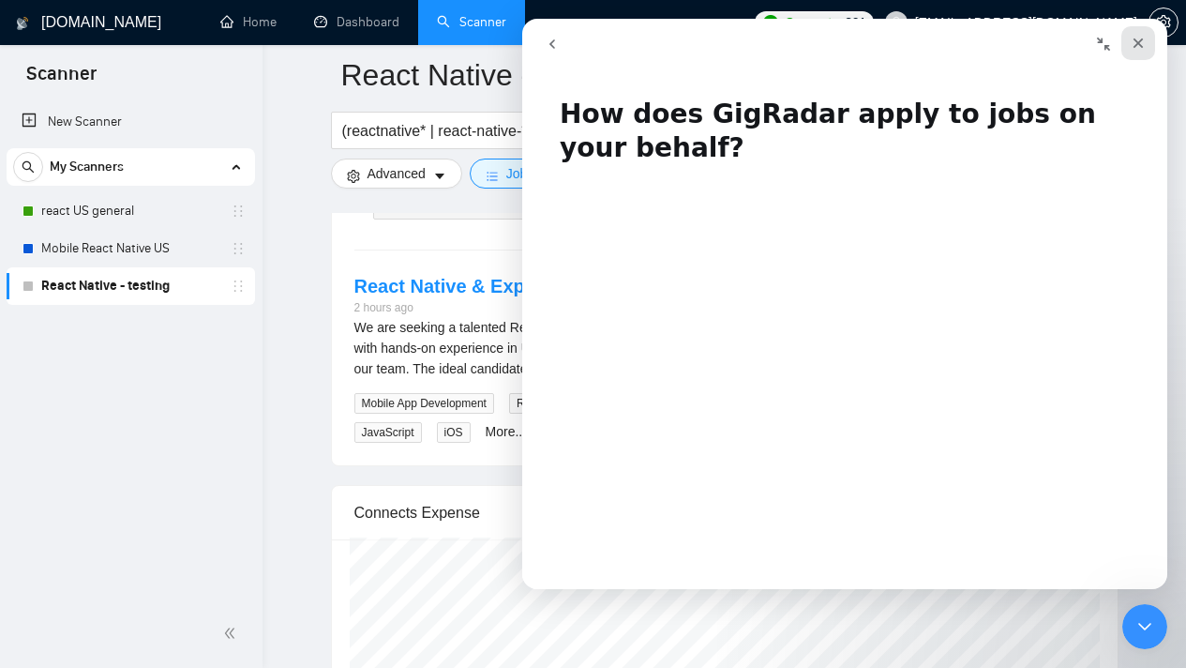
click at [1138, 50] on icon "Close" at bounding box center [1138, 43] width 15 height 15
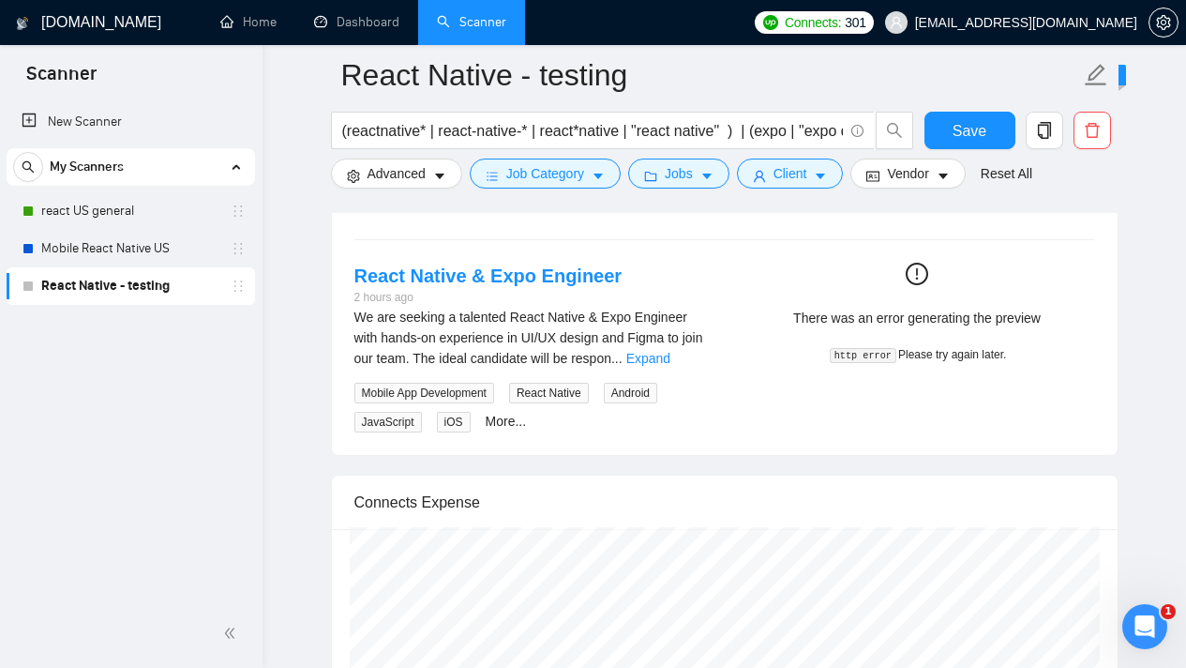
scroll to position [4729, 0]
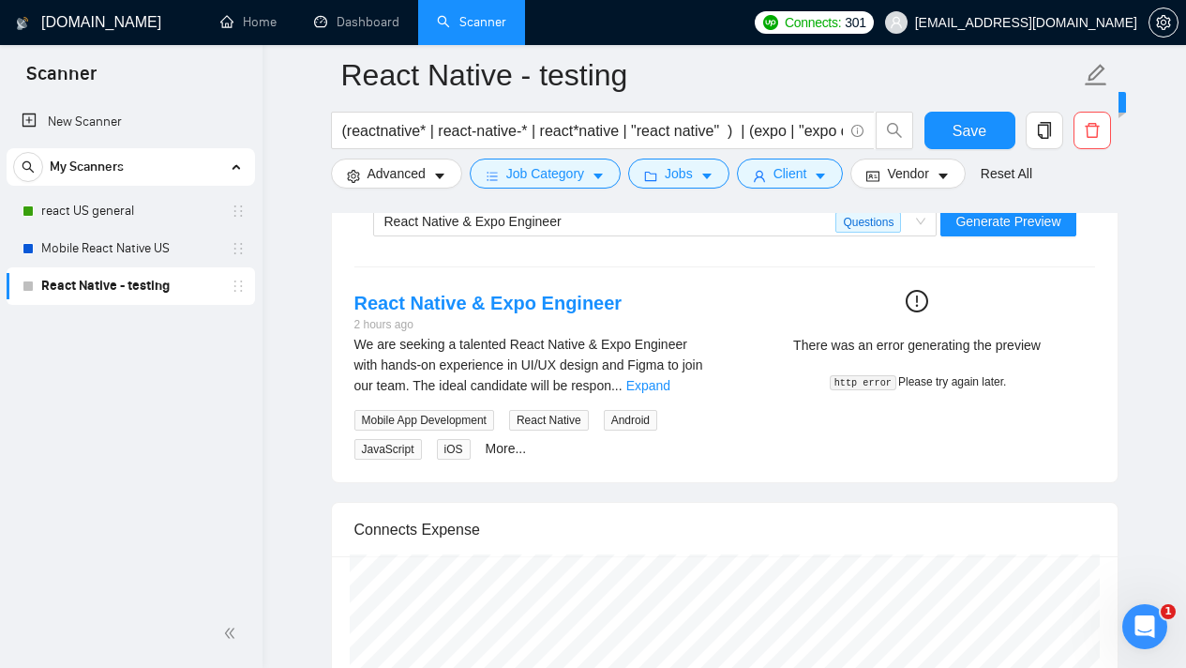
click at [880, 390] on code "http error" at bounding box center [863, 382] width 67 height 15
click at [992, 232] on span "Generate Preview" at bounding box center [1008, 221] width 105 height 21
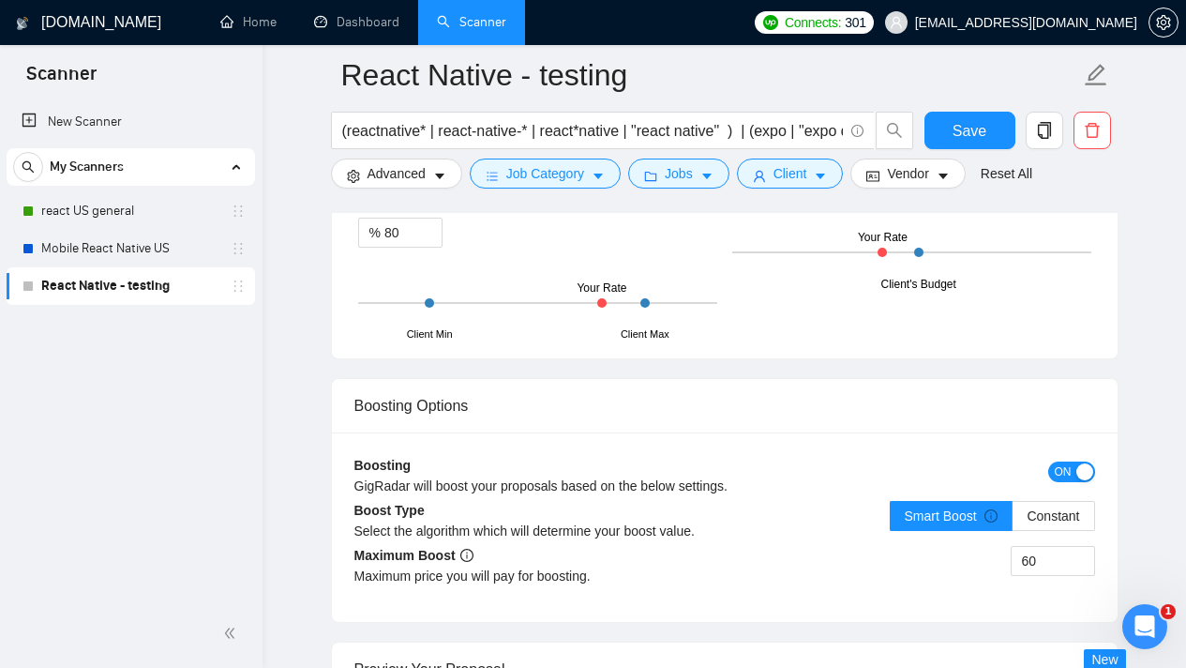
scroll to position [3768, 0]
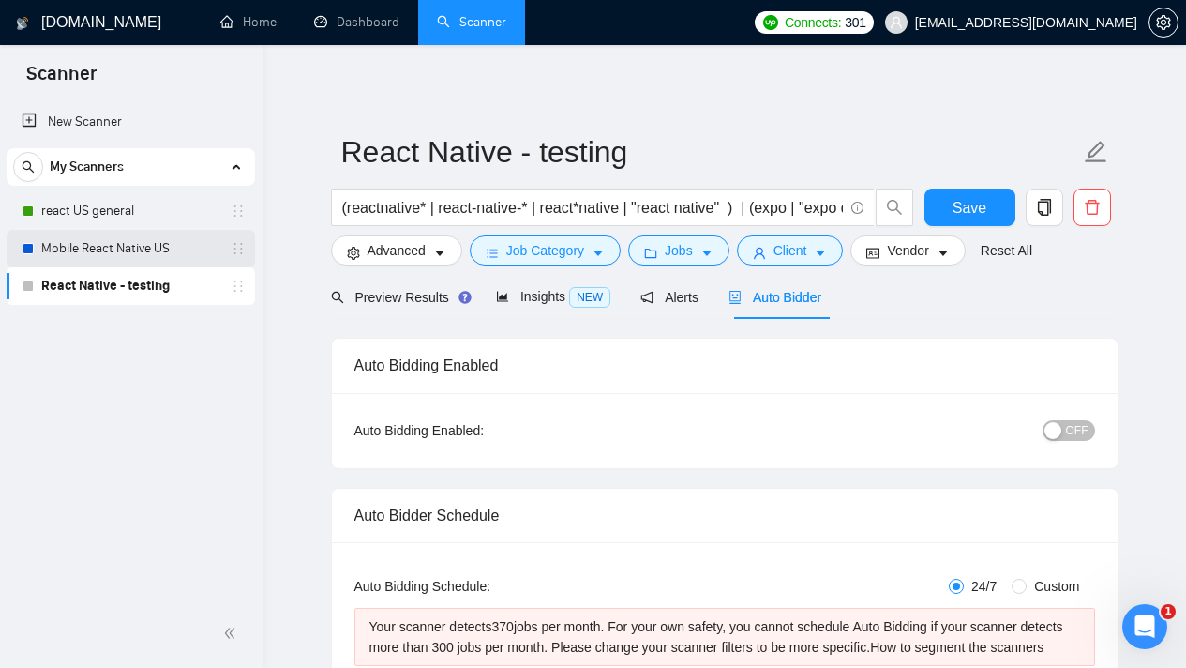
click at [139, 249] on link "Mobile React Native US" at bounding box center [130, 249] width 178 height 38
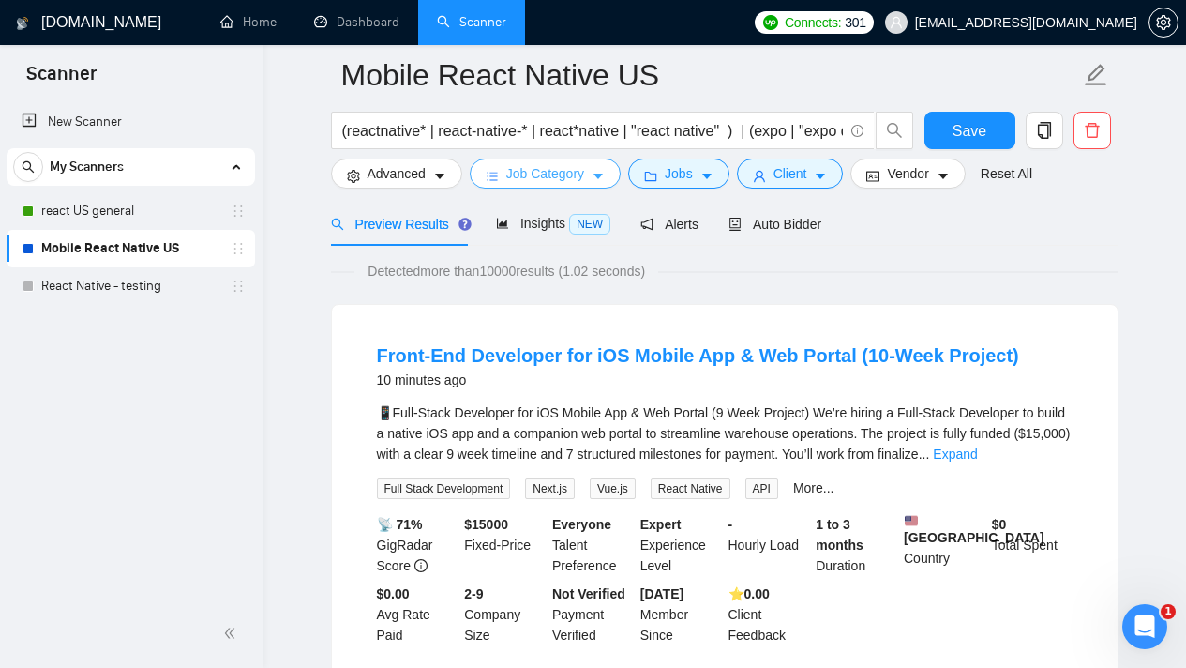
scroll to position [162, 0]
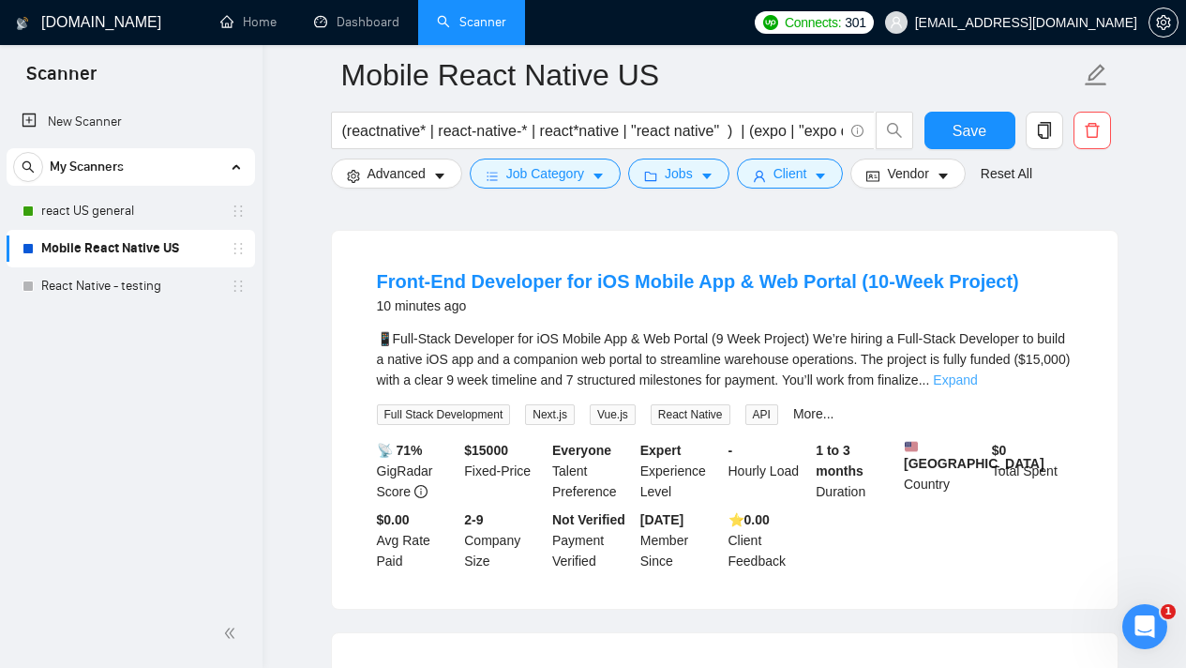
click at [977, 380] on link "Expand" at bounding box center [955, 379] width 44 height 15
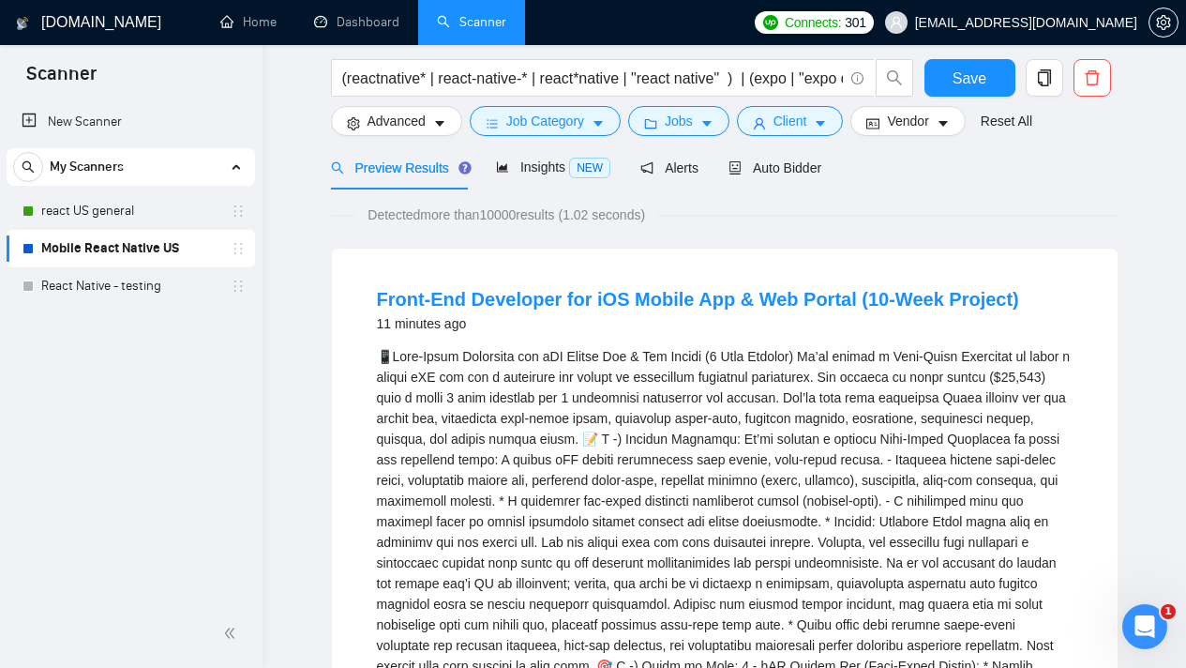
scroll to position [0, 0]
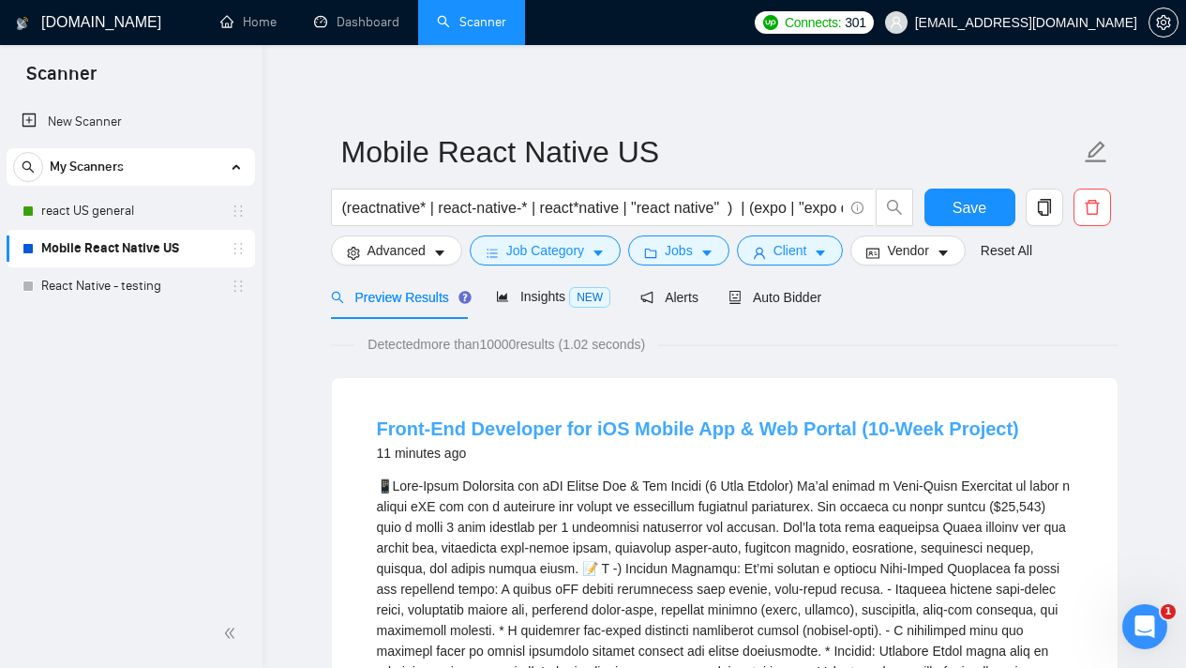
click at [578, 435] on link "Front-End Developer for iOS Mobile App & Web Portal (10-Week Project)" at bounding box center [698, 428] width 642 height 21
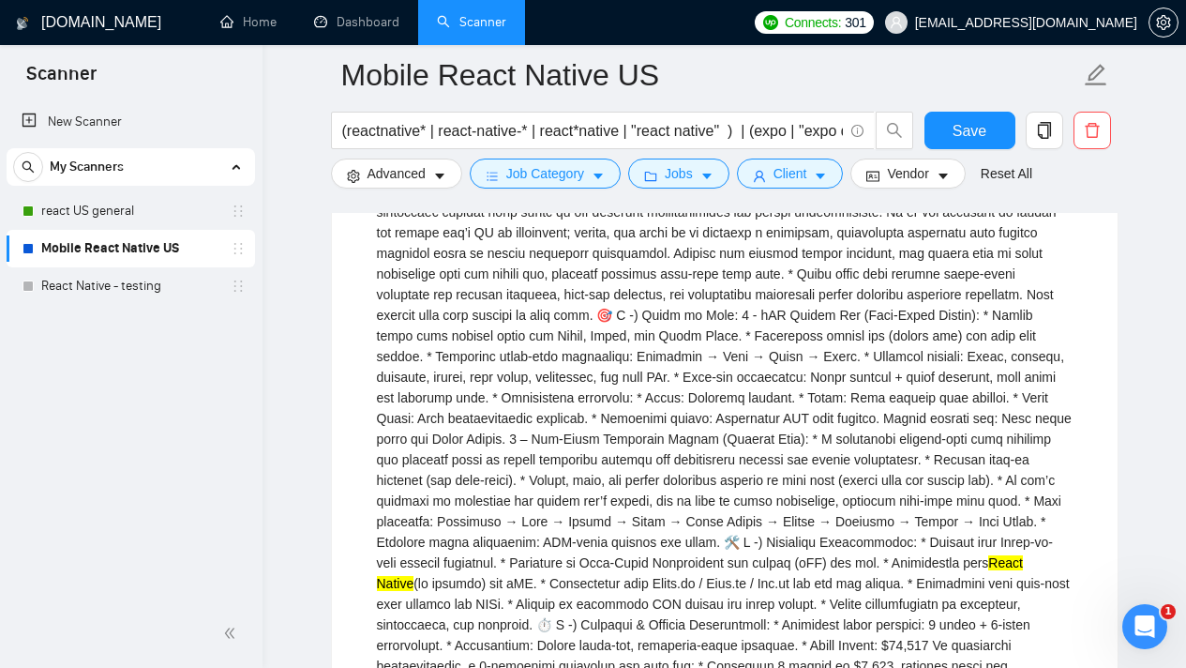
scroll to position [113, 0]
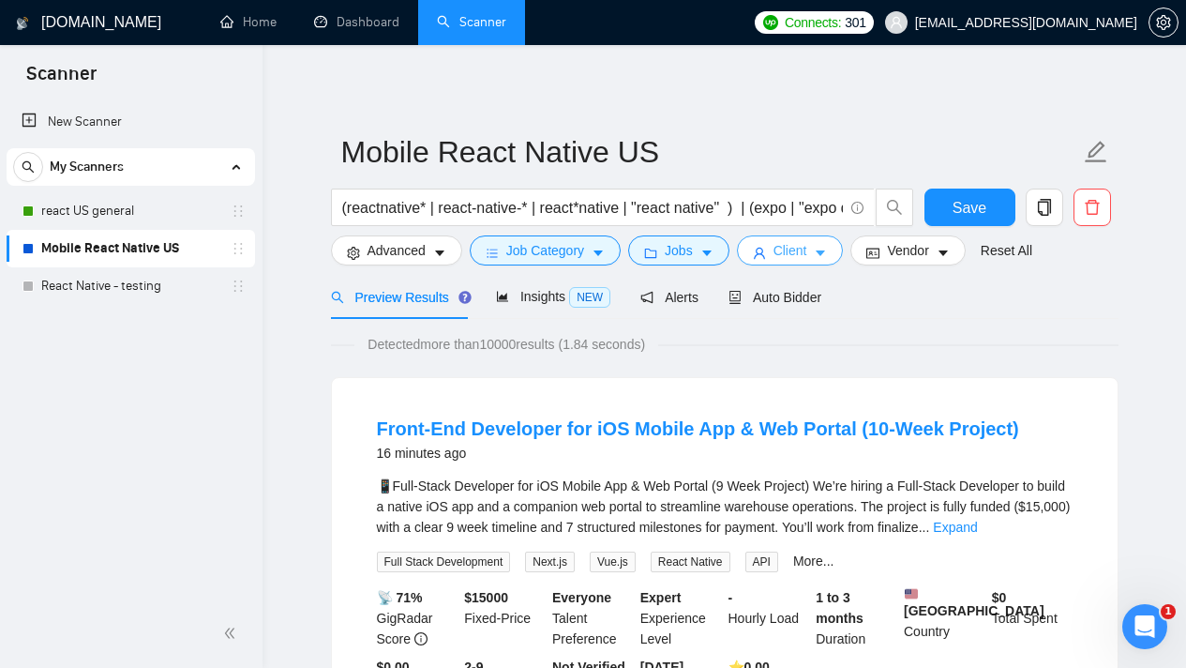
click at [807, 251] on span "Client" at bounding box center [791, 250] width 34 height 21
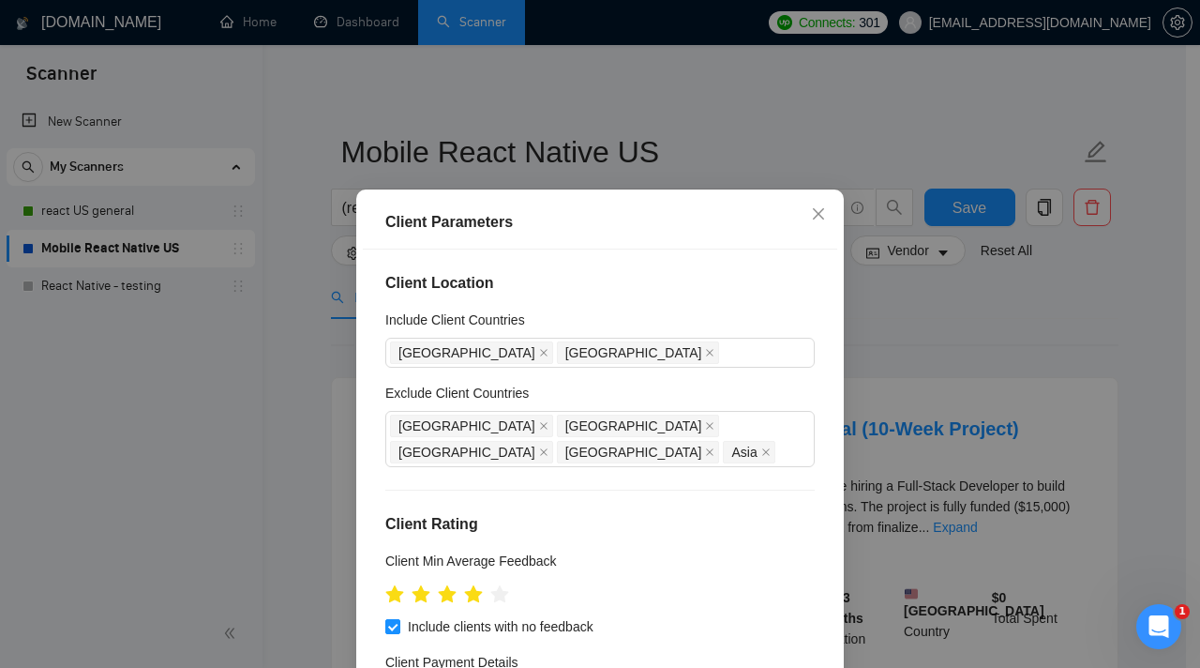
scroll to position [131, 0]
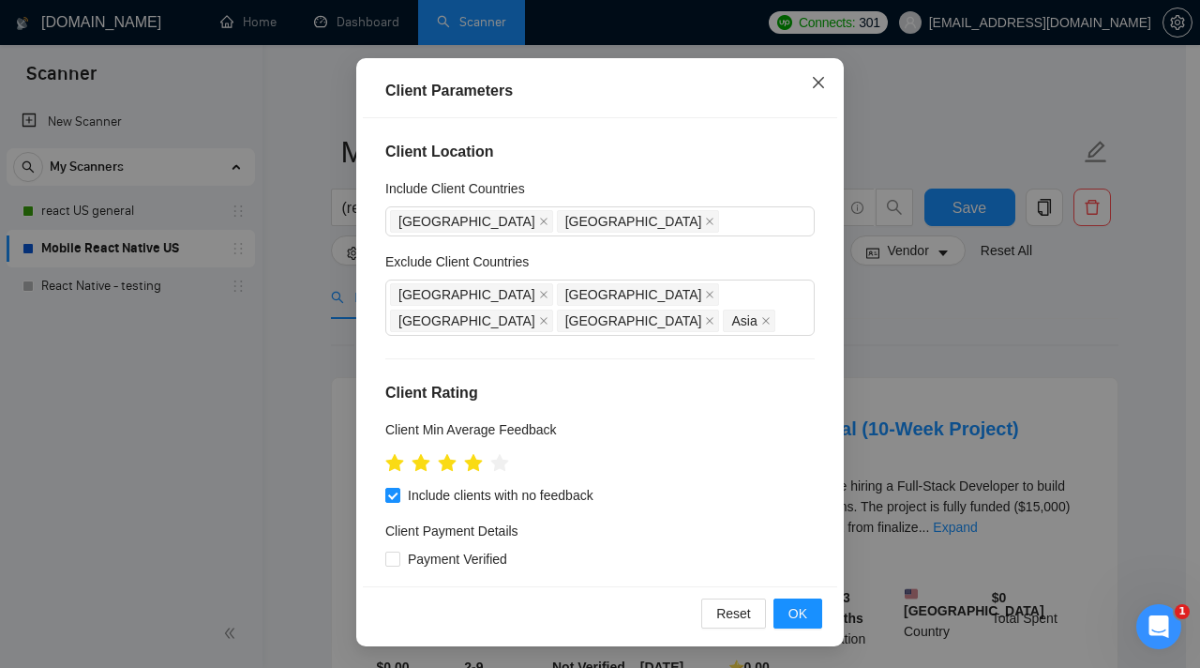
click at [819, 83] on icon "close" at bounding box center [818, 82] width 15 height 15
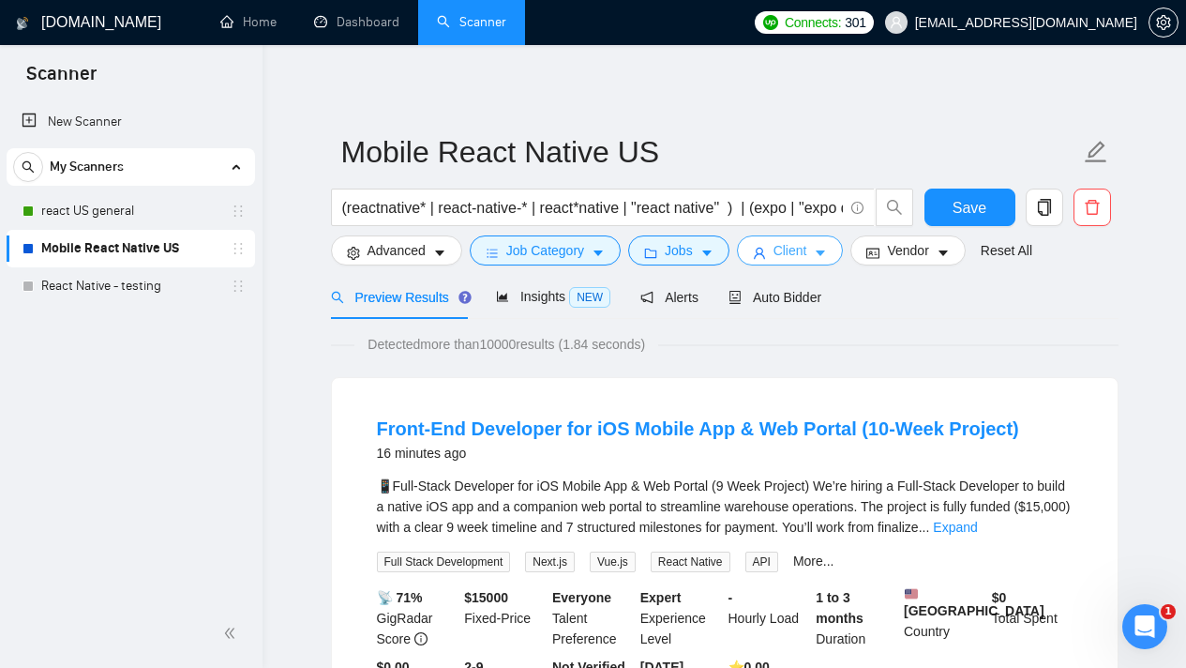
click at [825, 257] on icon "caret-down" at bounding box center [820, 253] width 13 height 13
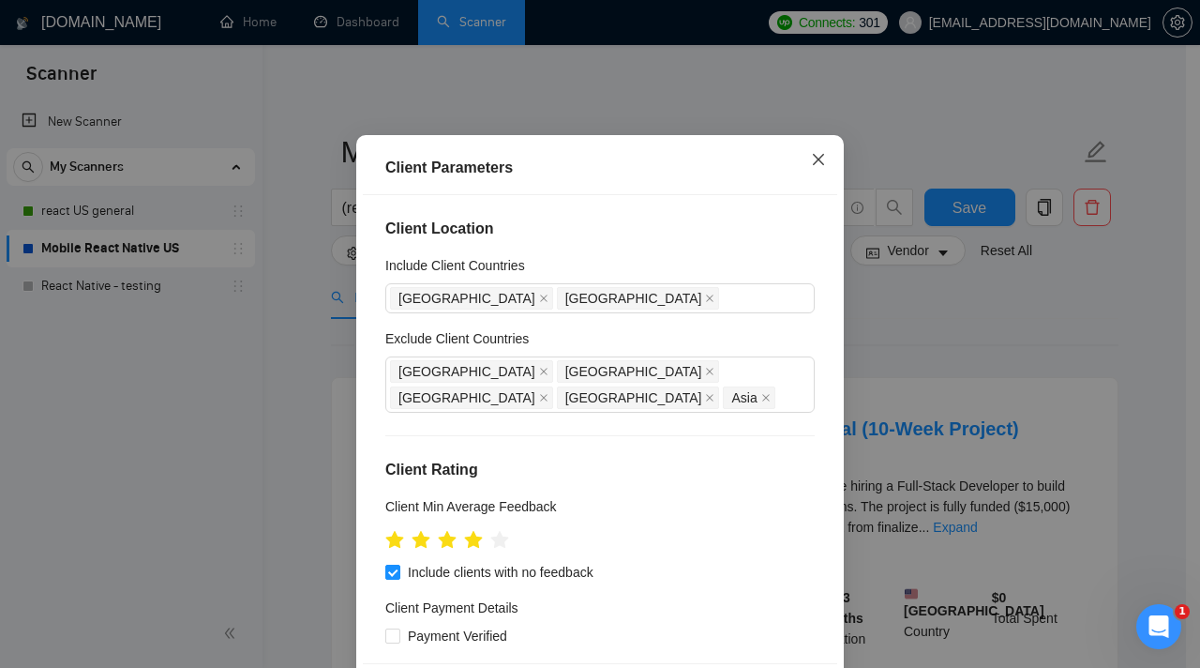
click at [813, 165] on icon "close" at bounding box center [818, 159] width 11 height 11
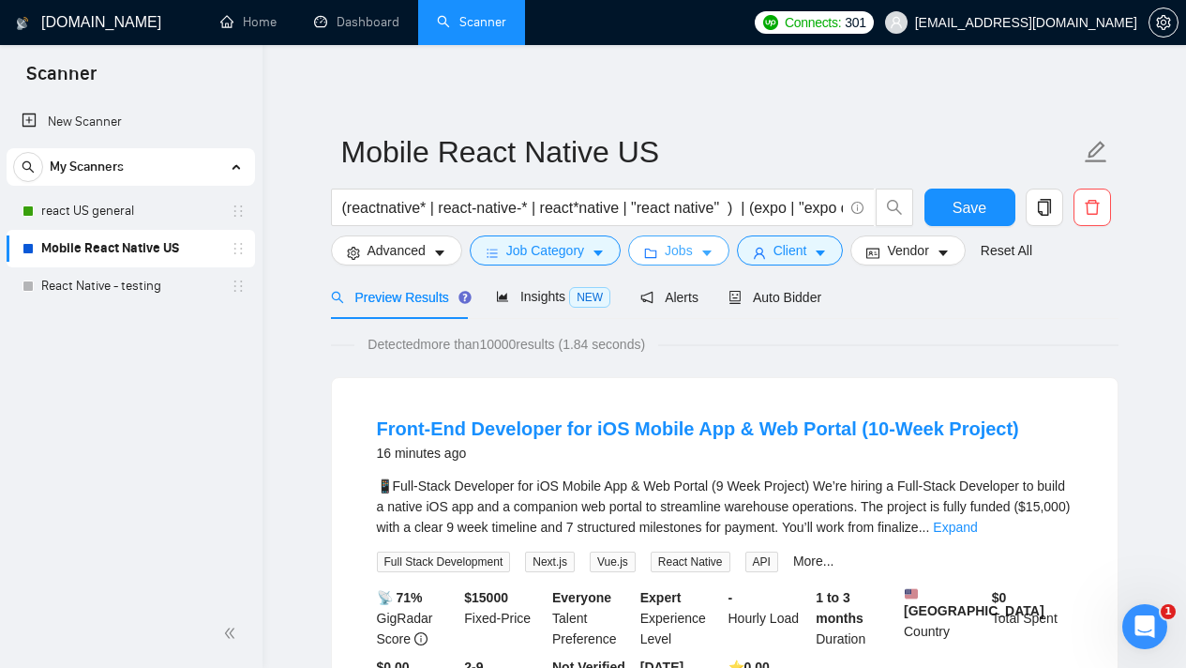
click at [707, 254] on icon "caret-down" at bounding box center [707, 253] width 13 height 13
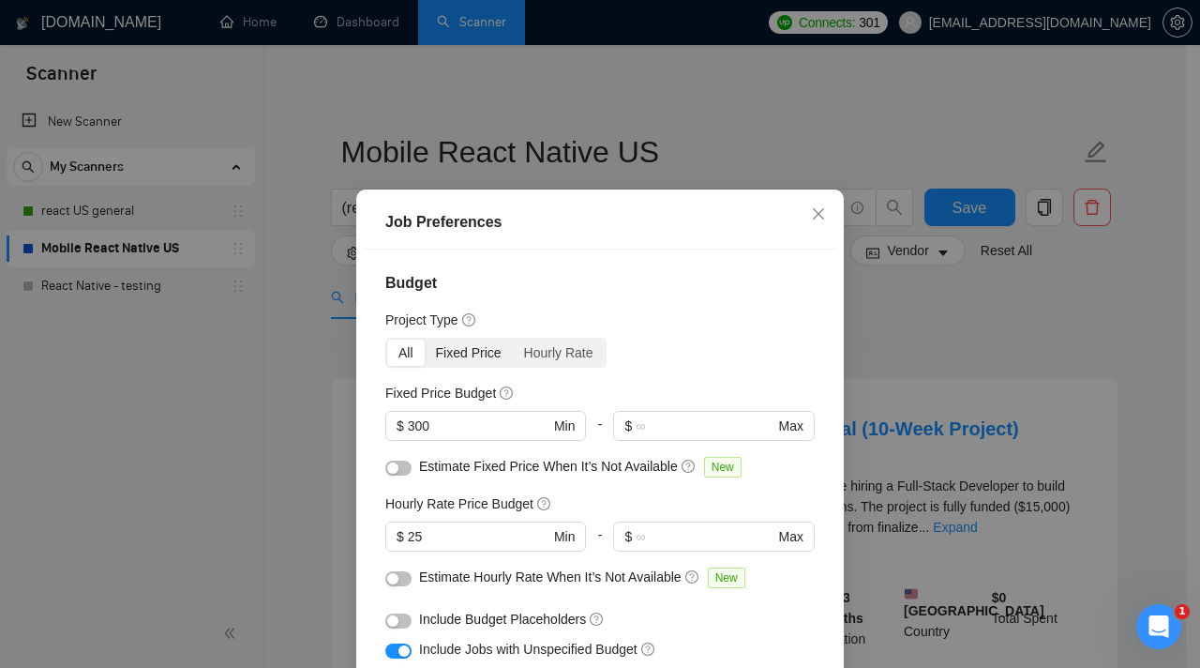
click at [494, 348] on div "Fixed Price" at bounding box center [469, 352] width 88 height 26
click at [425, 339] on input "Fixed Price" at bounding box center [425, 339] width 0 height 0
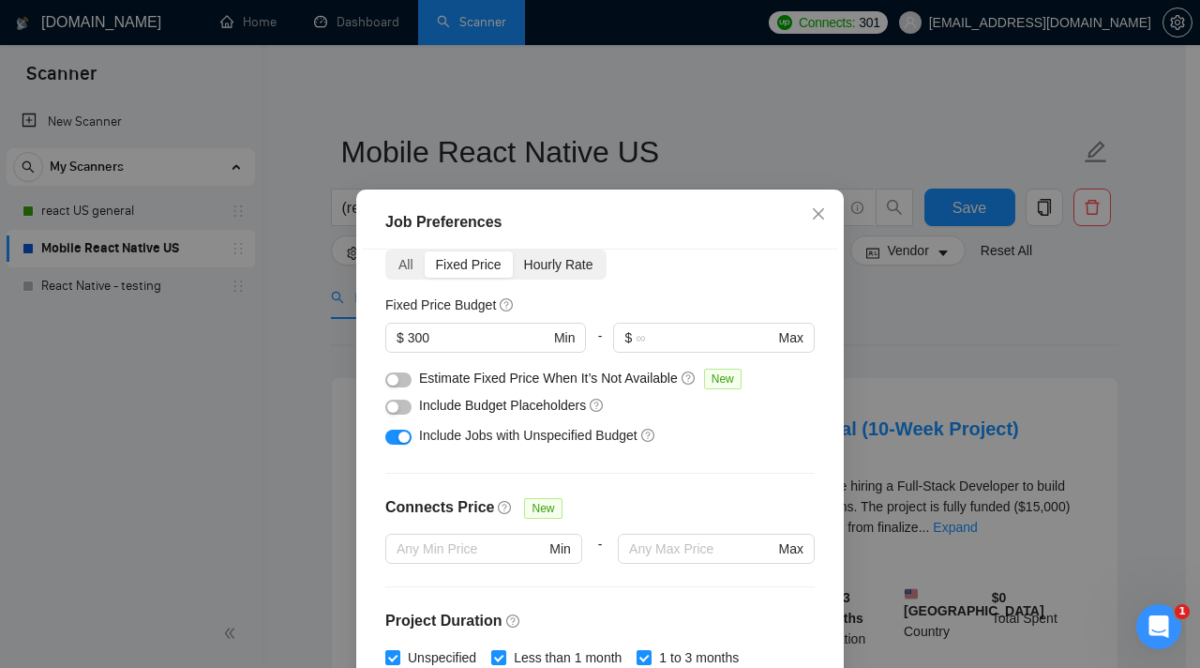
scroll to position [53, 0]
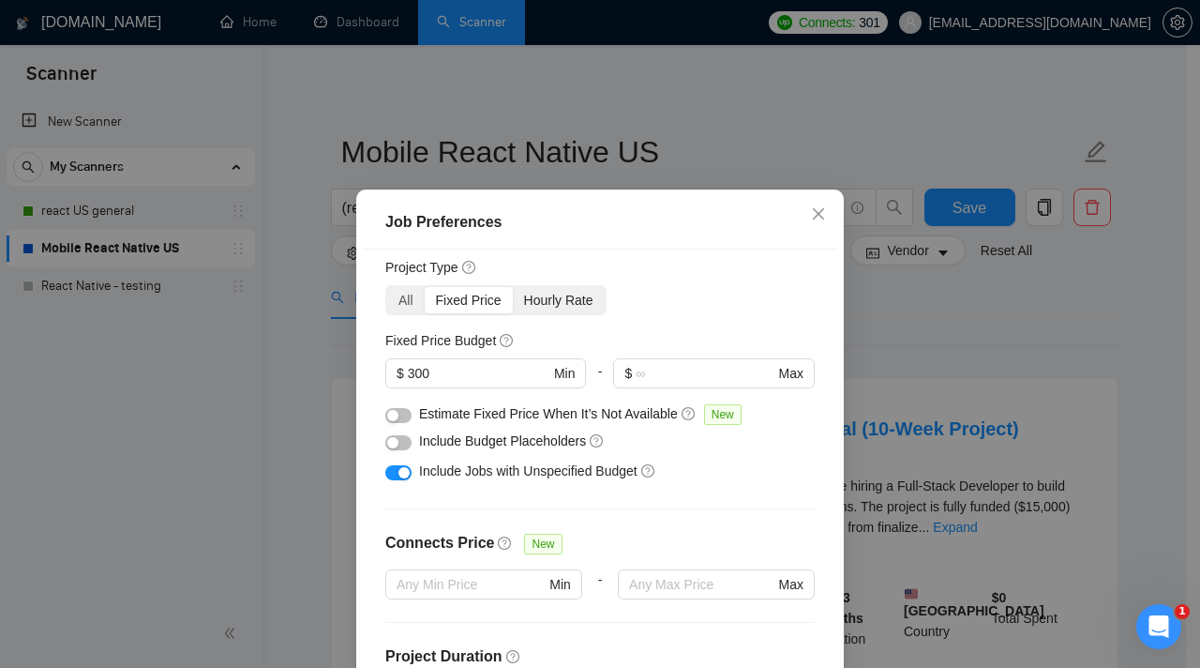
click at [593, 305] on div "Hourly Rate" at bounding box center [559, 300] width 92 height 26
click at [513, 287] on input "Hourly Rate" at bounding box center [513, 287] width 0 height 0
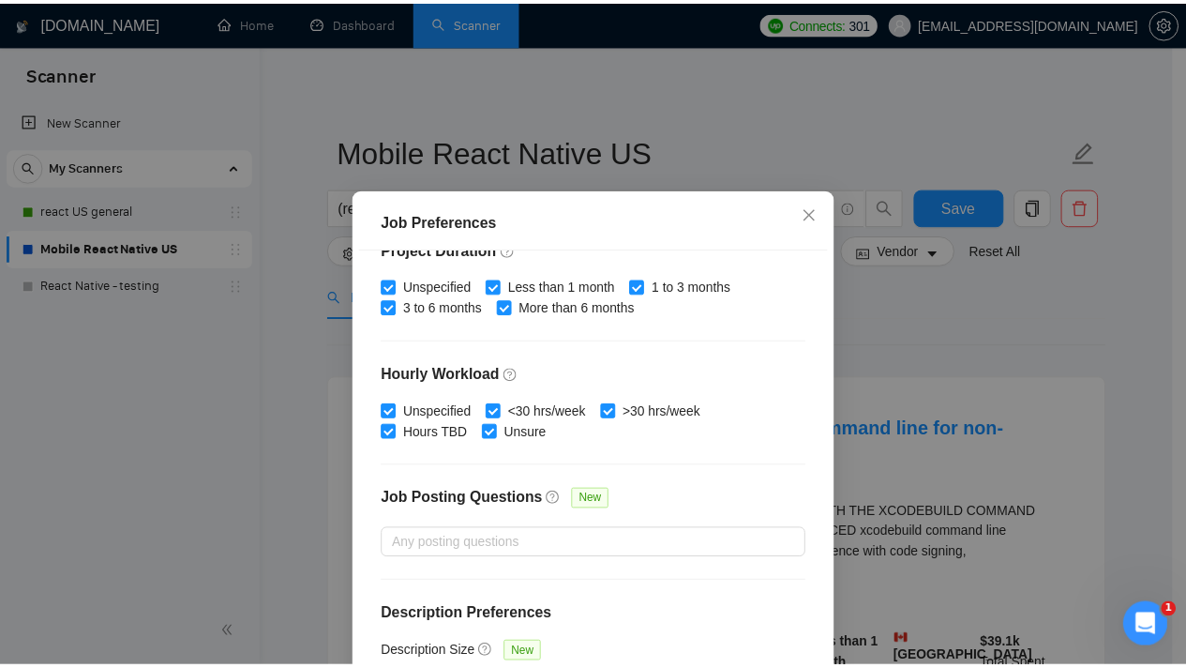
scroll to position [434, 0]
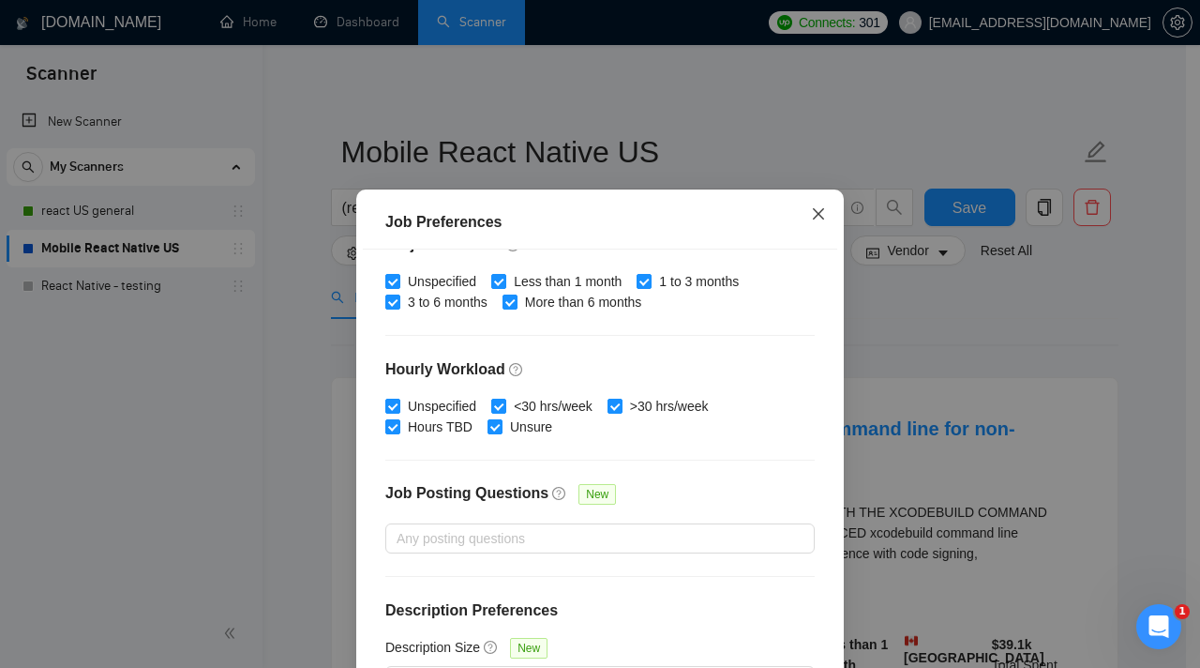
click at [803, 206] on span "Close" at bounding box center [818, 214] width 51 height 51
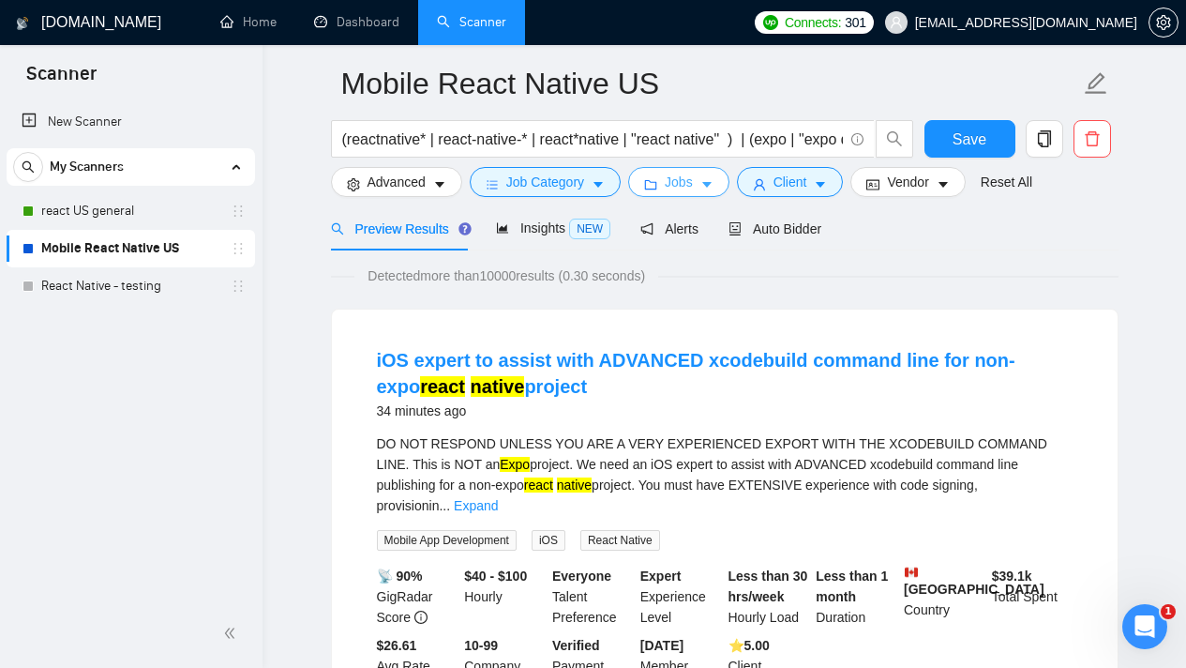
scroll to position [0, 0]
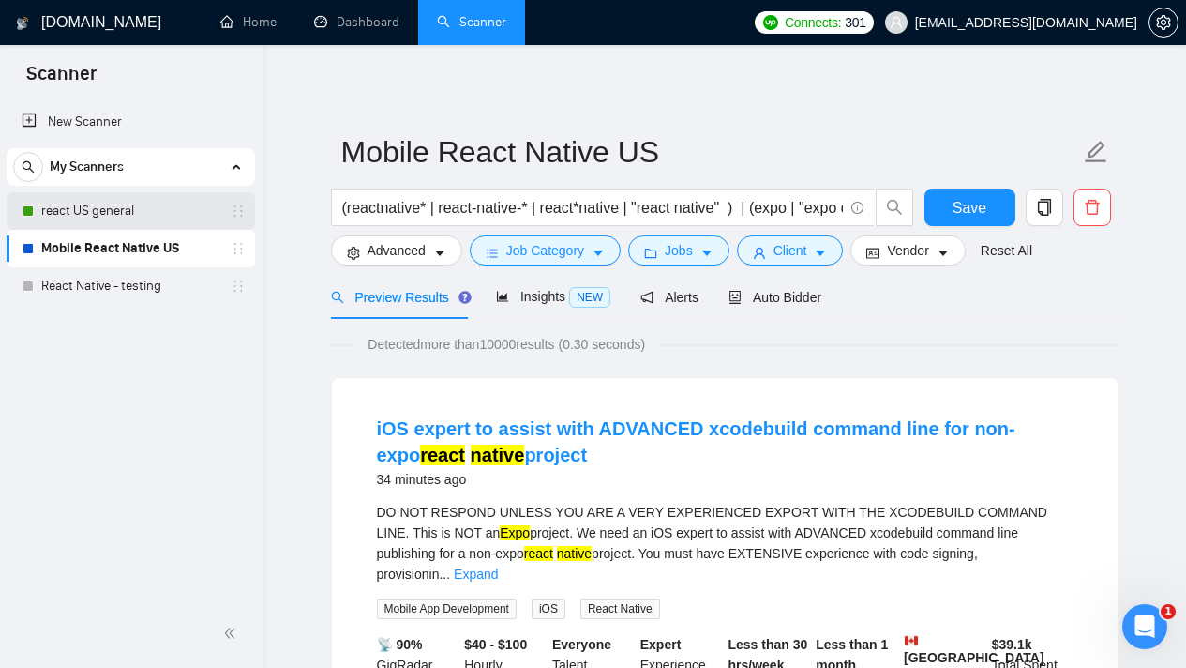
click at [148, 211] on link "react US general" at bounding box center [130, 211] width 178 height 38
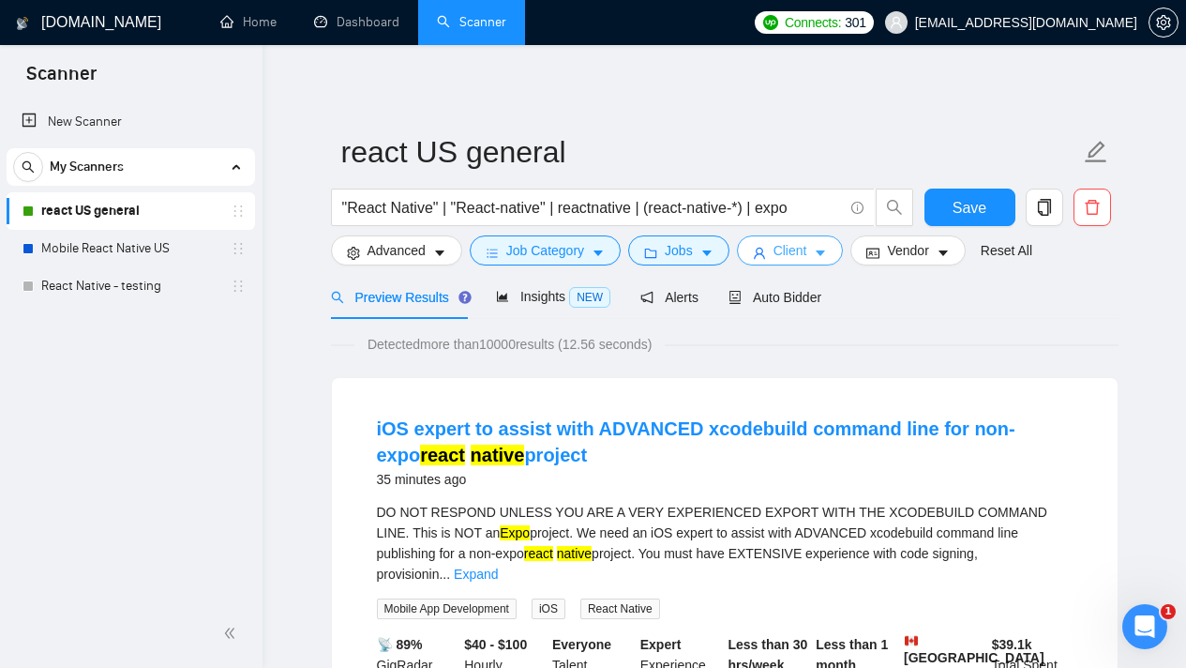
click at [826, 251] on icon "caret-down" at bounding box center [821, 254] width 9 height 6
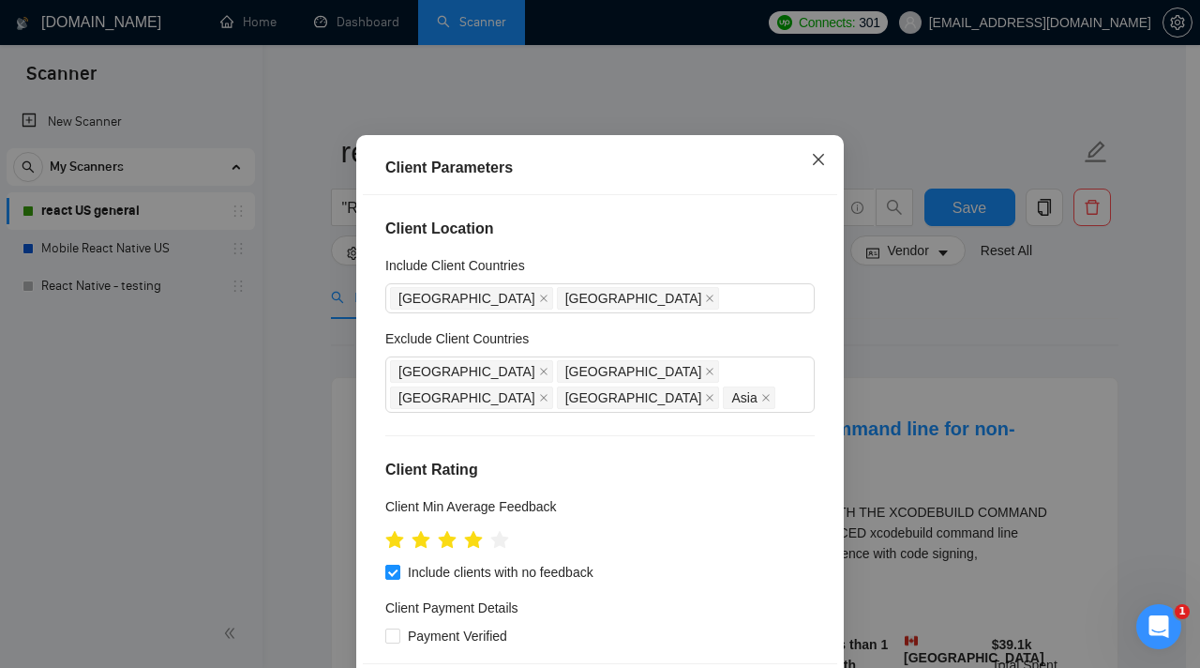
click at [818, 167] on icon "close" at bounding box center [818, 159] width 15 height 15
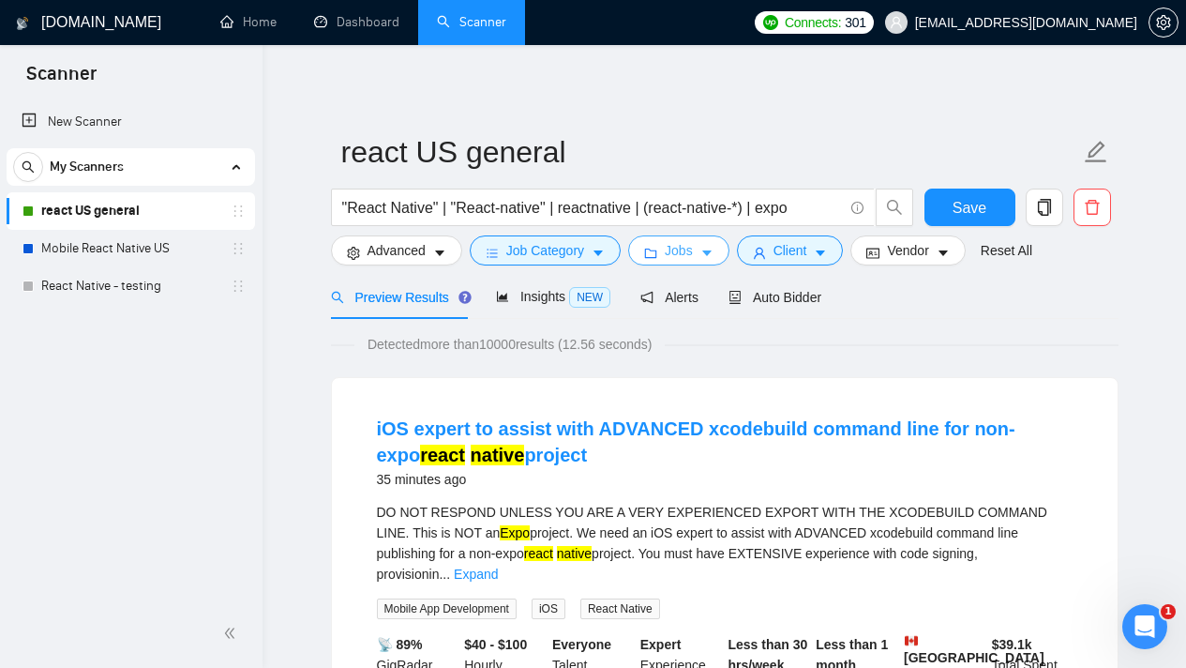
click at [730, 249] on button "Jobs" at bounding box center [678, 250] width 101 height 30
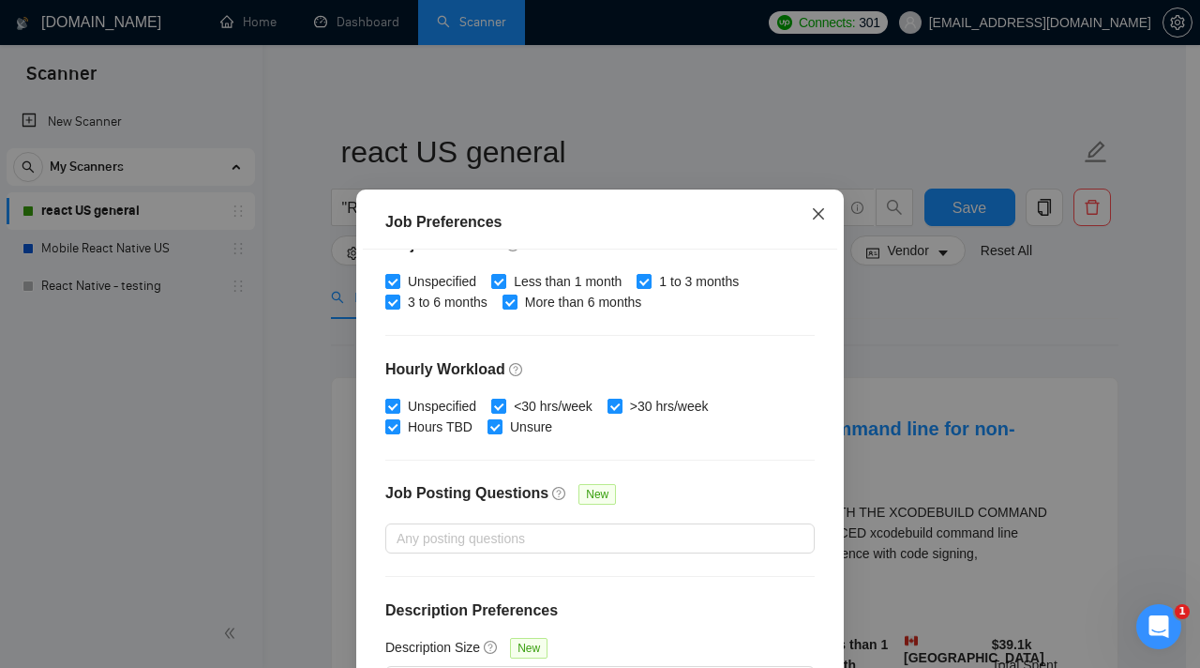
click at [803, 227] on span "Close" at bounding box center [818, 214] width 51 height 51
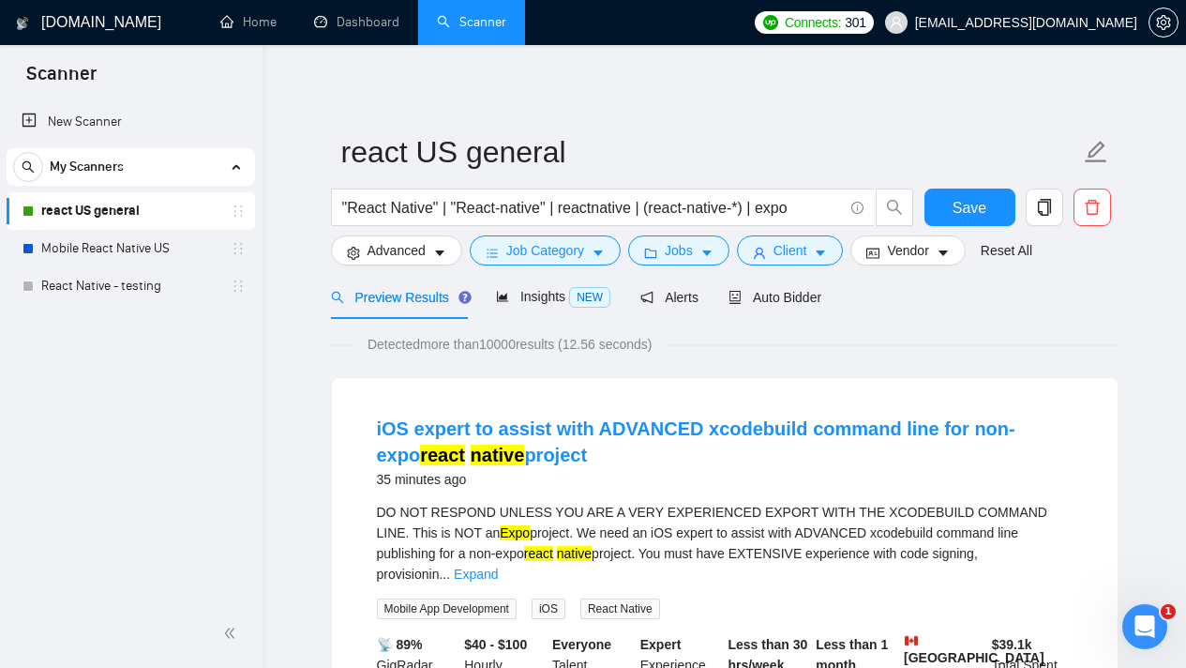
click at [213, 154] on div "My Scanners" at bounding box center [130, 167] width 235 height 38
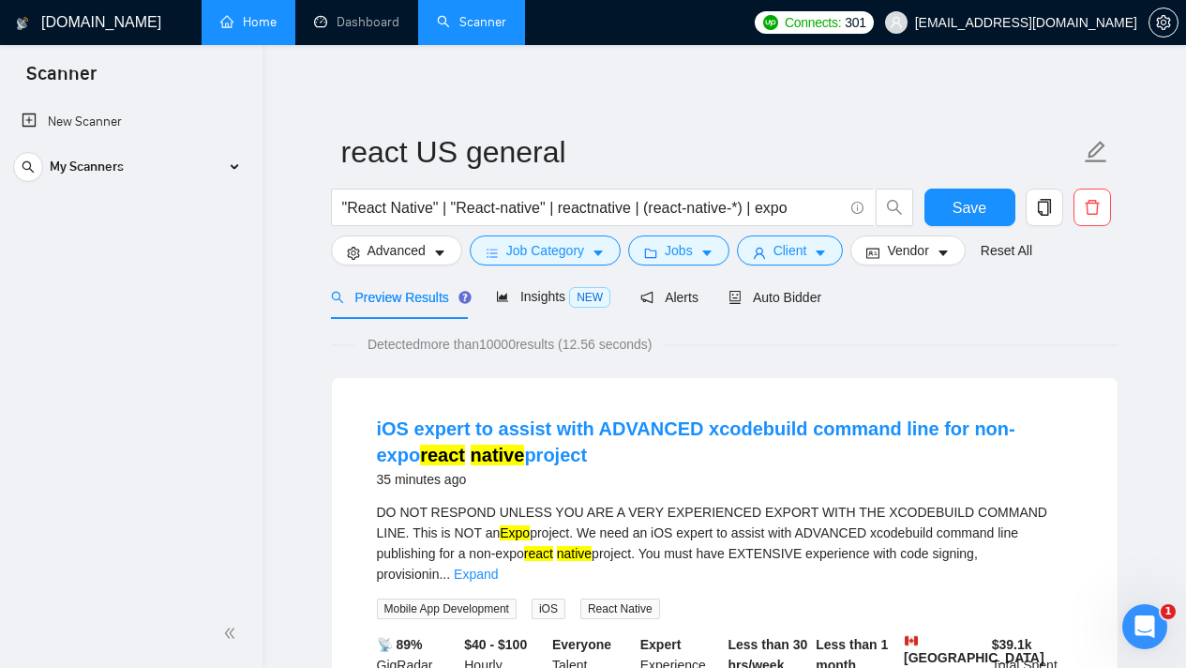
click at [253, 26] on link "Home" at bounding box center [248, 22] width 56 height 16
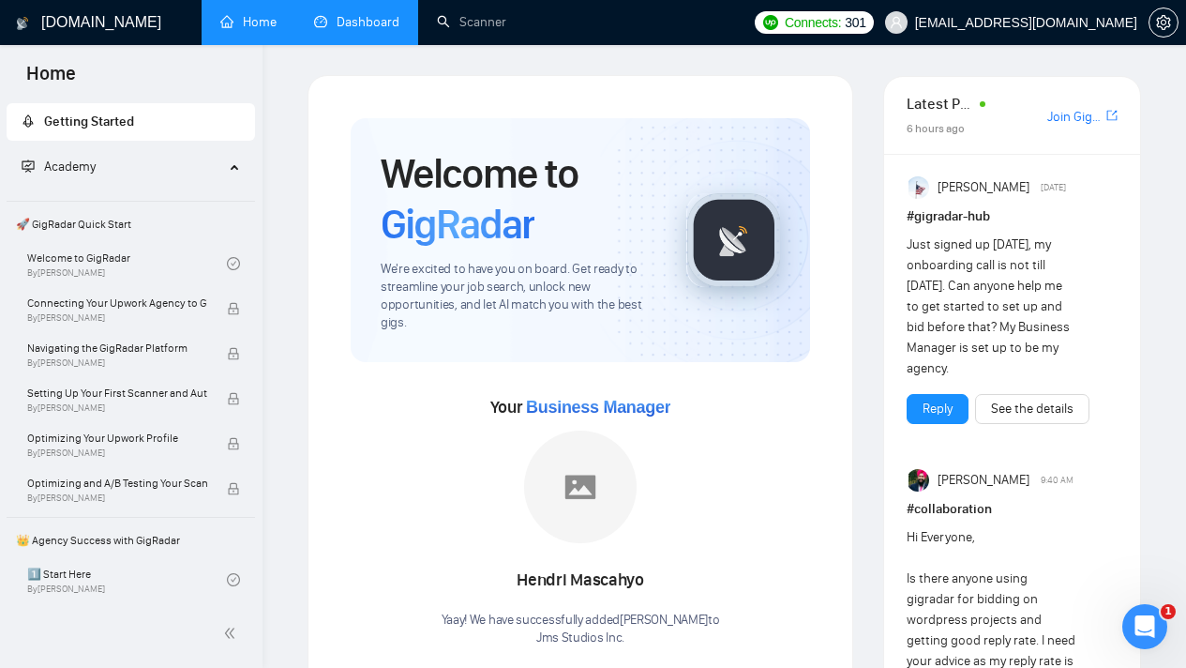
click at [339, 30] on link "Dashboard" at bounding box center [356, 22] width 85 height 16
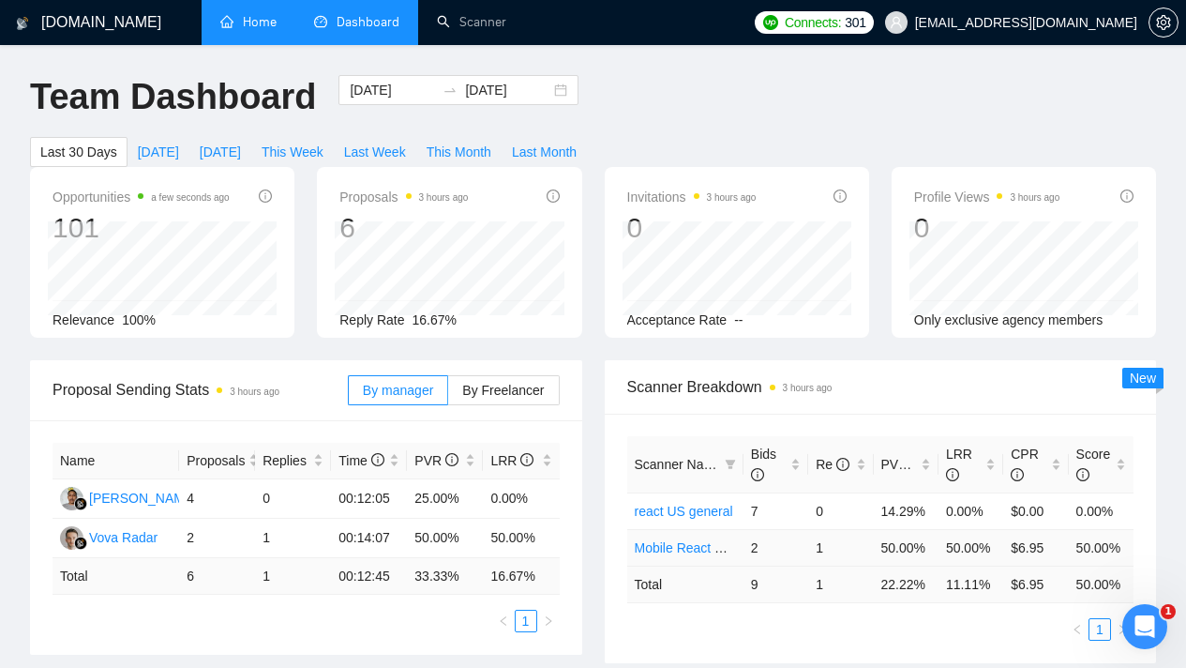
click at [708, 543] on link "Mobile React Native US" at bounding box center [705, 547] width 140 height 15
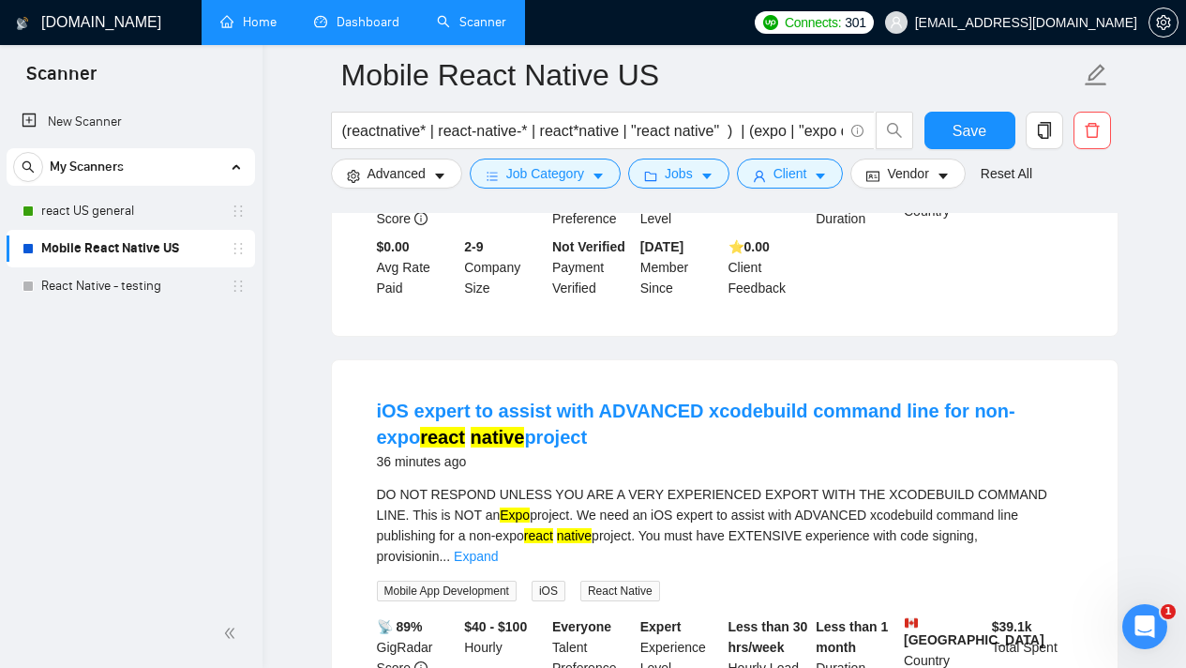
scroll to position [531, 0]
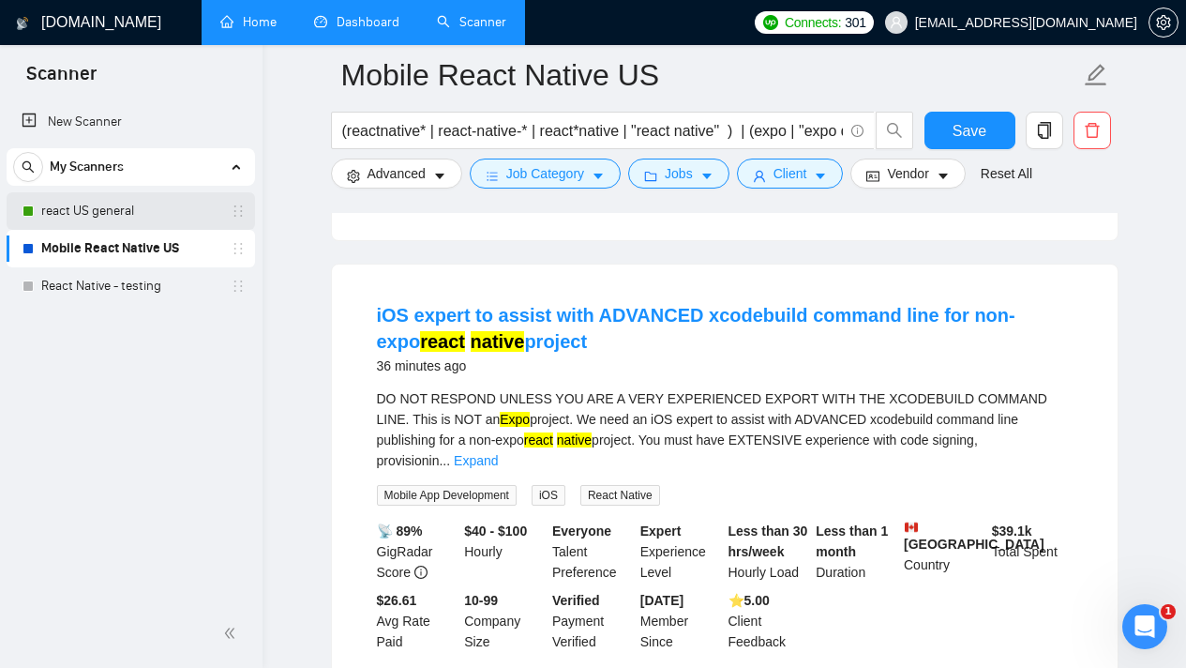
click at [131, 207] on link "react US general" at bounding box center [130, 211] width 178 height 38
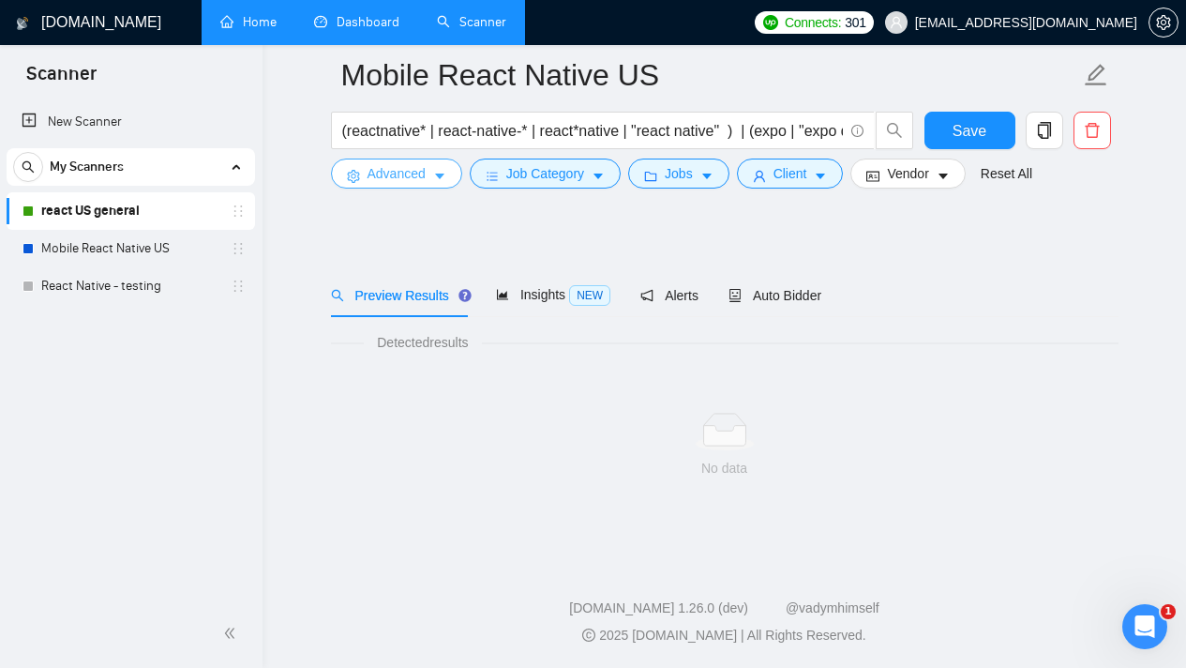
scroll to position [17, 0]
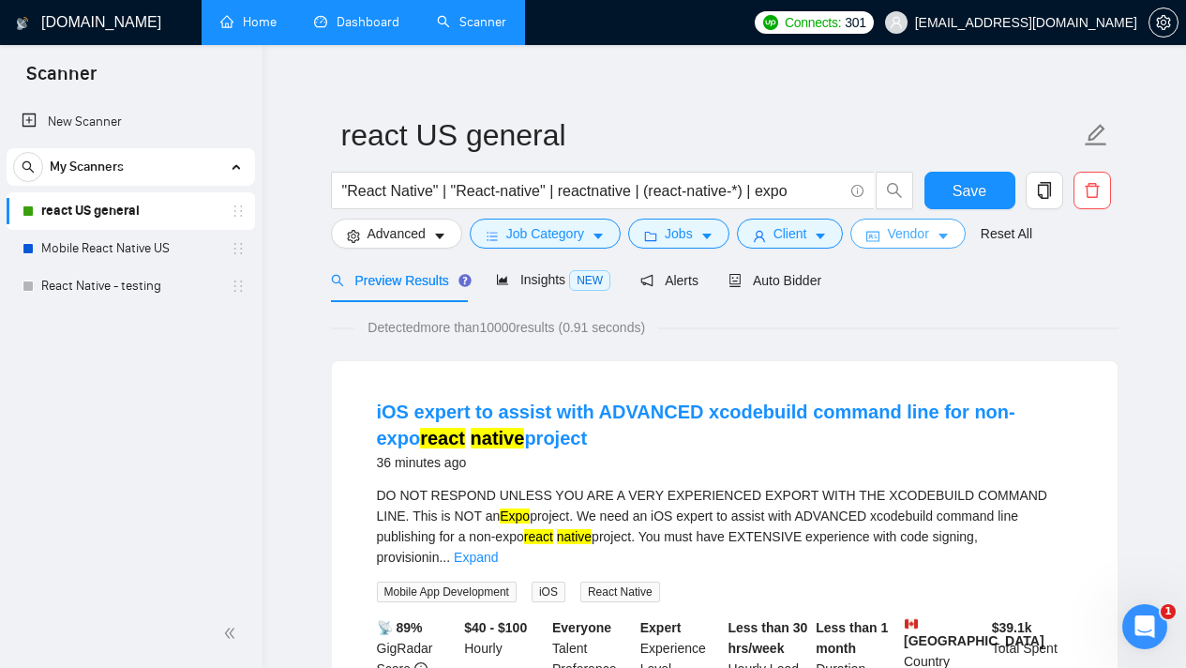
click at [928, 237] on span "Vendor" at bounding box center [907, 233] width 41 height 21
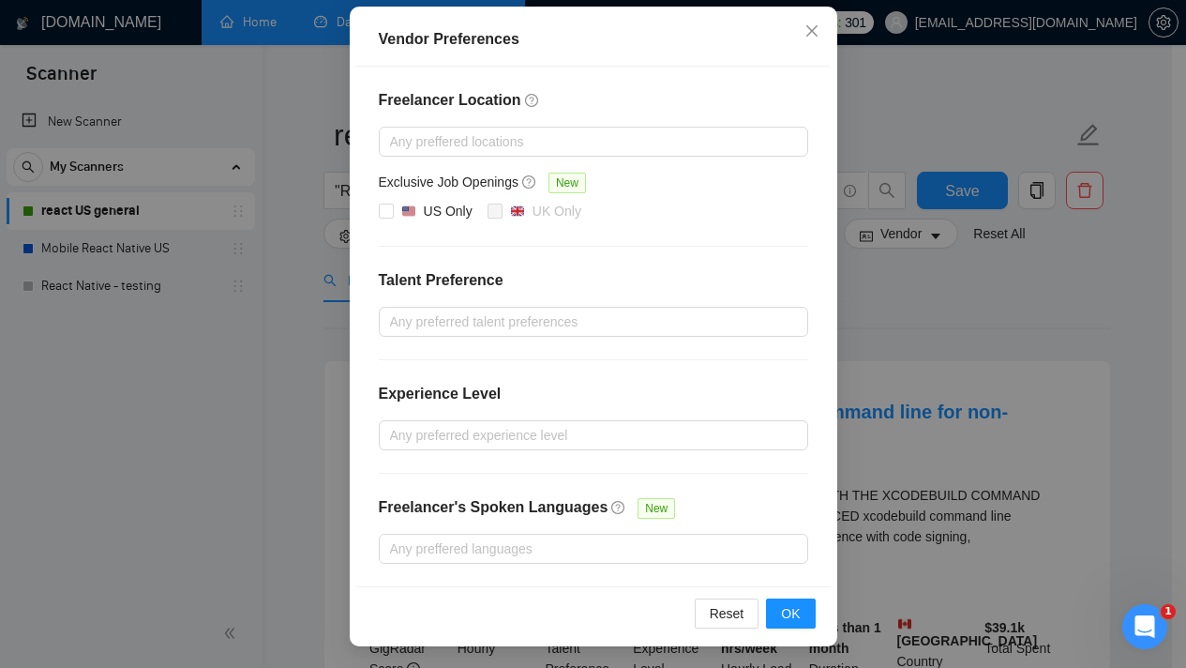
scroll to position [0, 0]
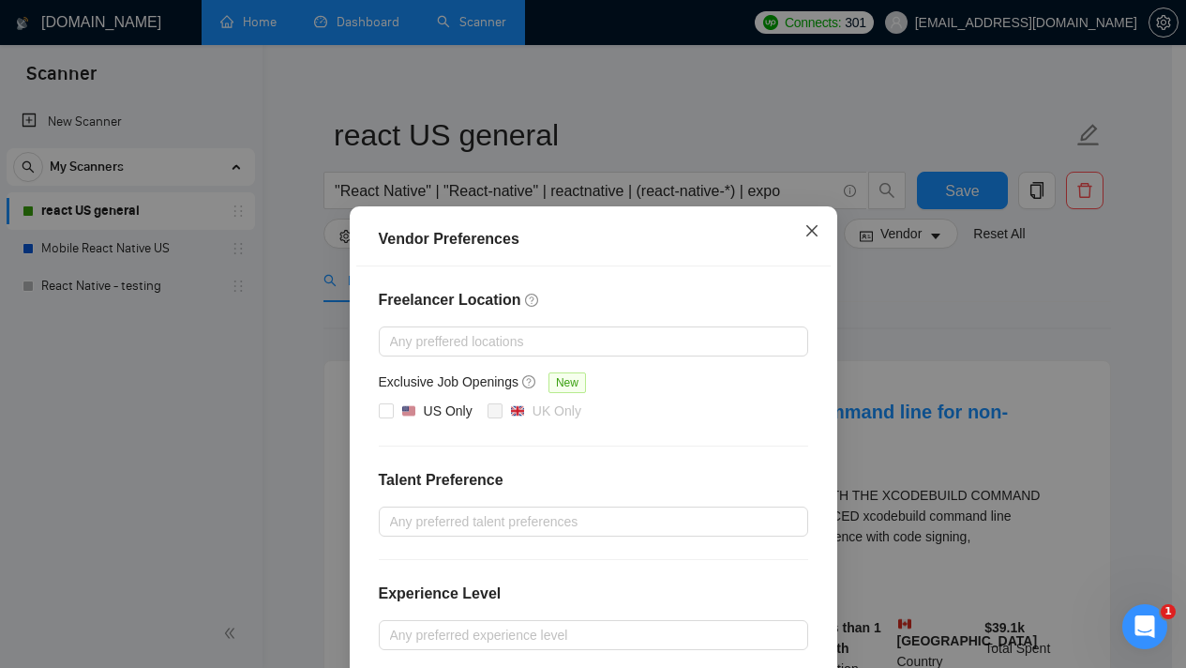
click at [813, 218] on span "Close" at bounding box center [812, 231] width 51 height 51
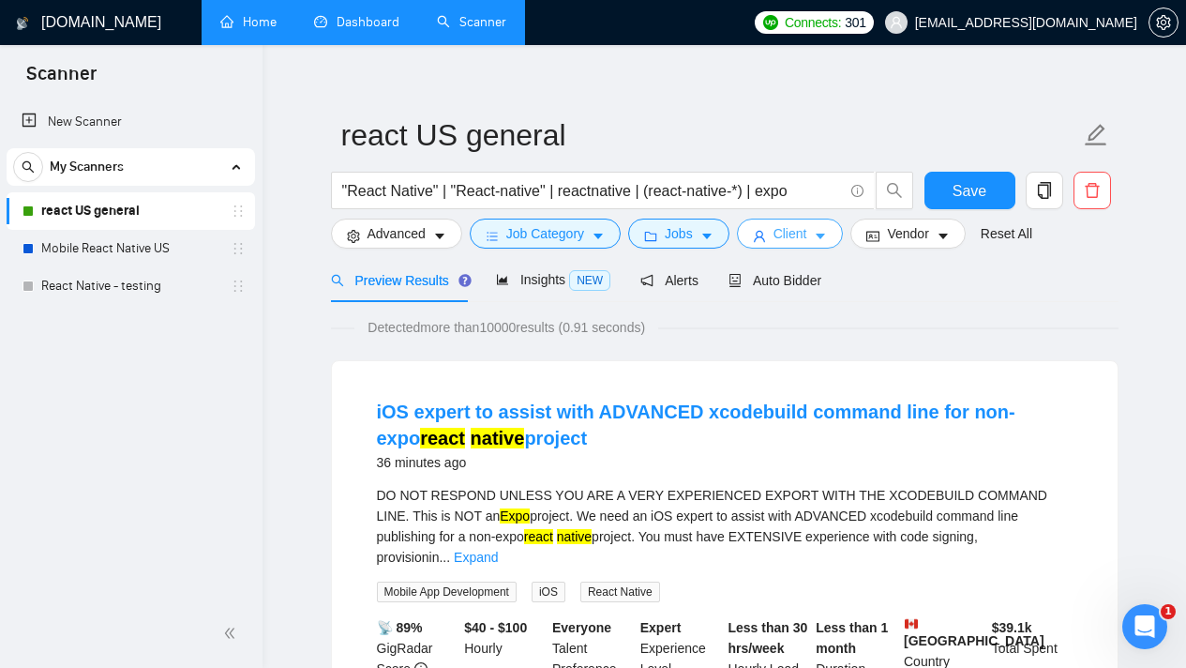
click at [807, 229] on span "Client" at bounding box center [791, 233] width 34 height 21
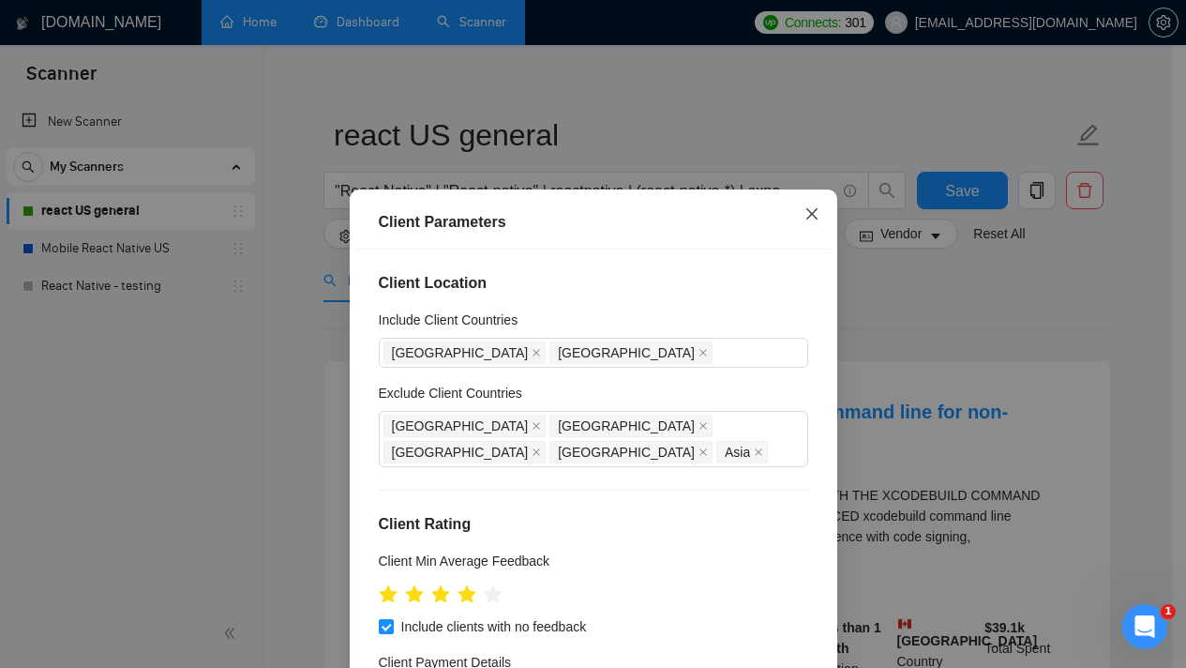
click at [807, 229] on span "Close" at bounding box center [812, 214] width 51 height 51
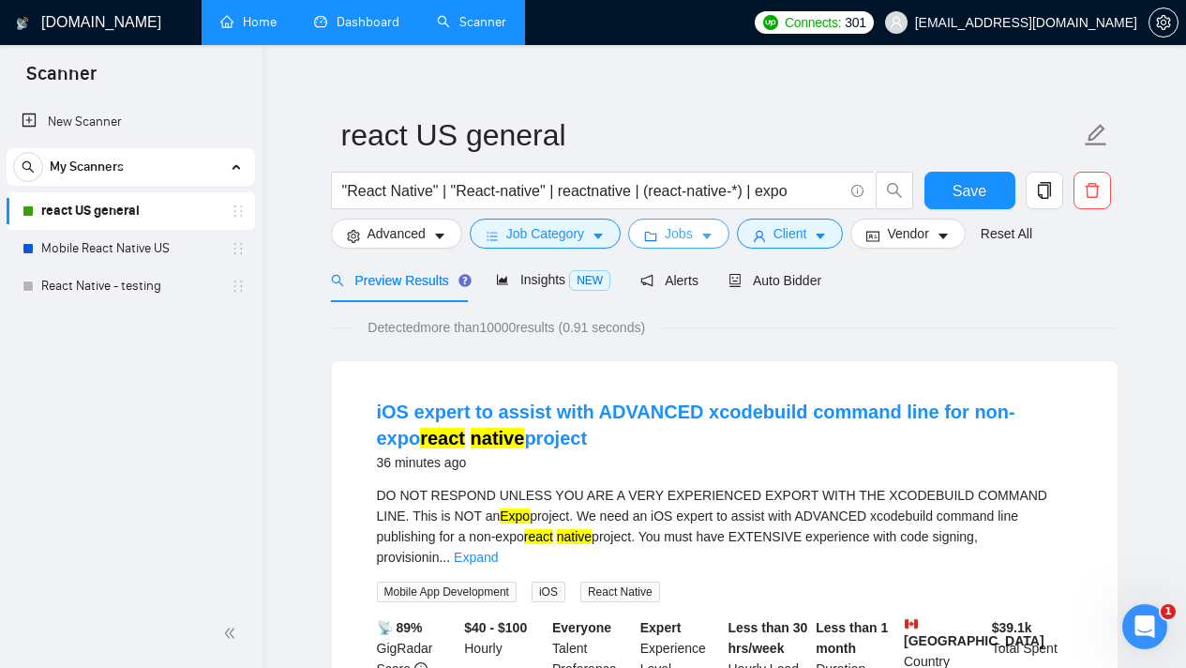
click at [682, 233] on span "Jobs" at bounding box center [679, 233] width 28 height 21
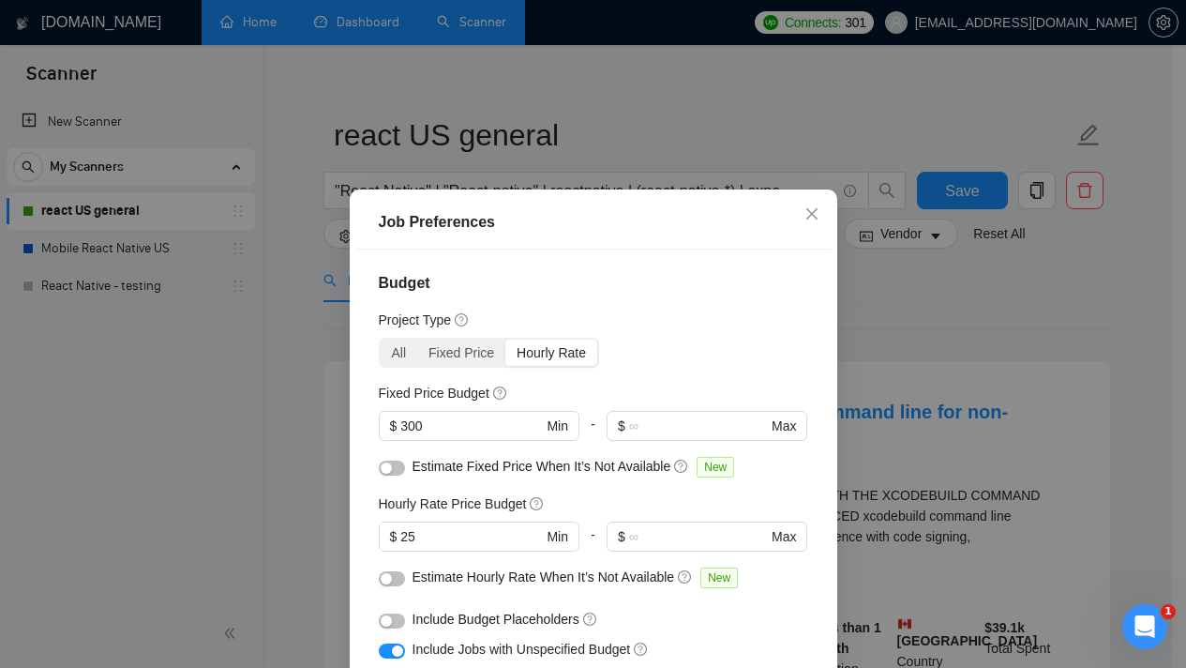
click at [517, 349] on div "Hourly Rate" at bounding box center [551, 352] width 92 height 26
click at [505, 339] on input "Hourly Rate" at bounding box center [505, 339] width 0 height 0
click at [567, 351] on div "Hourly Rate" at bounding box center [551, 352] width 92 height 26
click at [505, 339] on input "Hourly Rate" at bounding box center [505, 339] width 0 height 0
click at [410, 337] on div "Budget Project Type All Fixed Price Hourly Rate Fixed Price Budget $ 300 Min - …" at bounding box center [593, 482] width 475 height 467
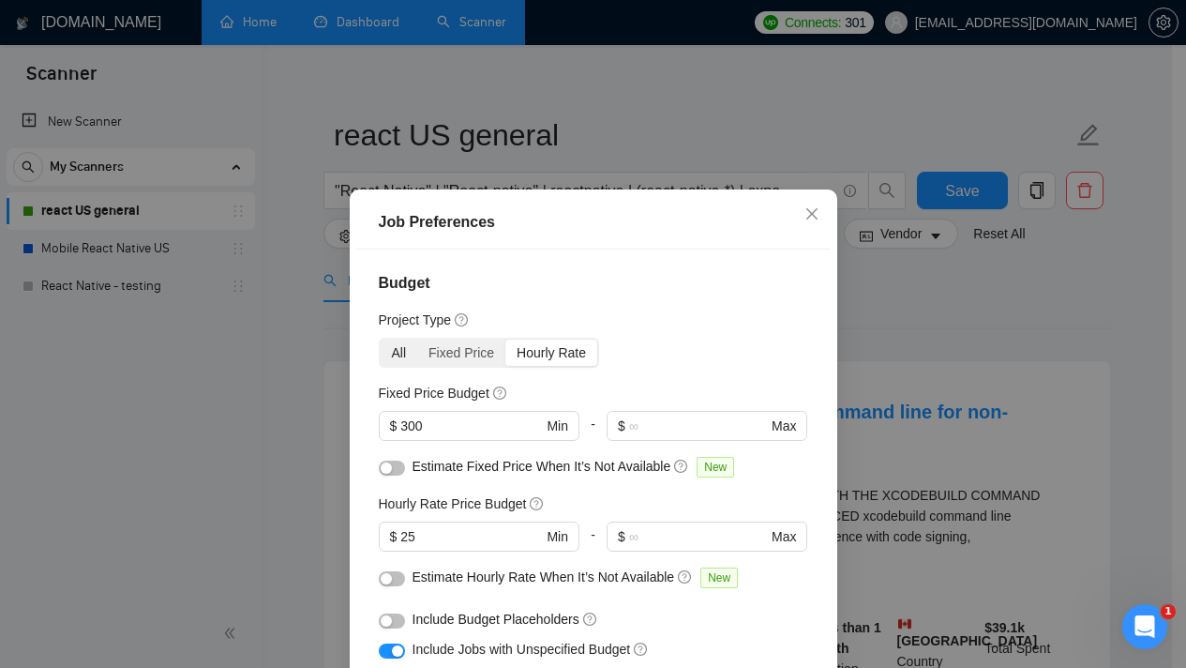
click at [407, 339] on div "All Fixed Price Hourly Rate" at bounding box center [489, 353] width 221 height 30
click at [404, 340] on div "All" at bounding box center [400, 352] width 38 height 26
click at [381, 339] on input "All" at bounding box center [381, 339] width 0 height 0
click at [400, 344] on div "All" at bounding box center [400, 352] width 38 height 26
click at [381, 339] on input "All" at bounding box center [381, 339] width 0 height 0
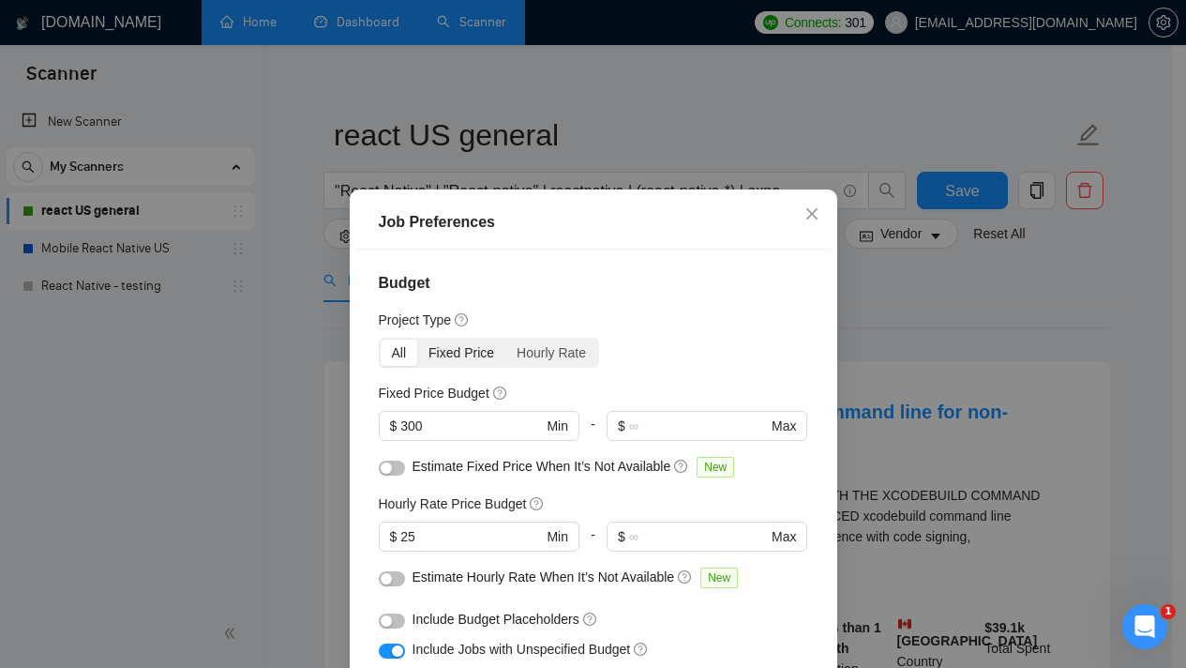
click at [457, 347] on div "Fixed Price" at bounding box center [461, 352] width 88 height 26
click at [417, 339] on input "Fixed Price" at bounding box center [417, 339] width 0 height 0
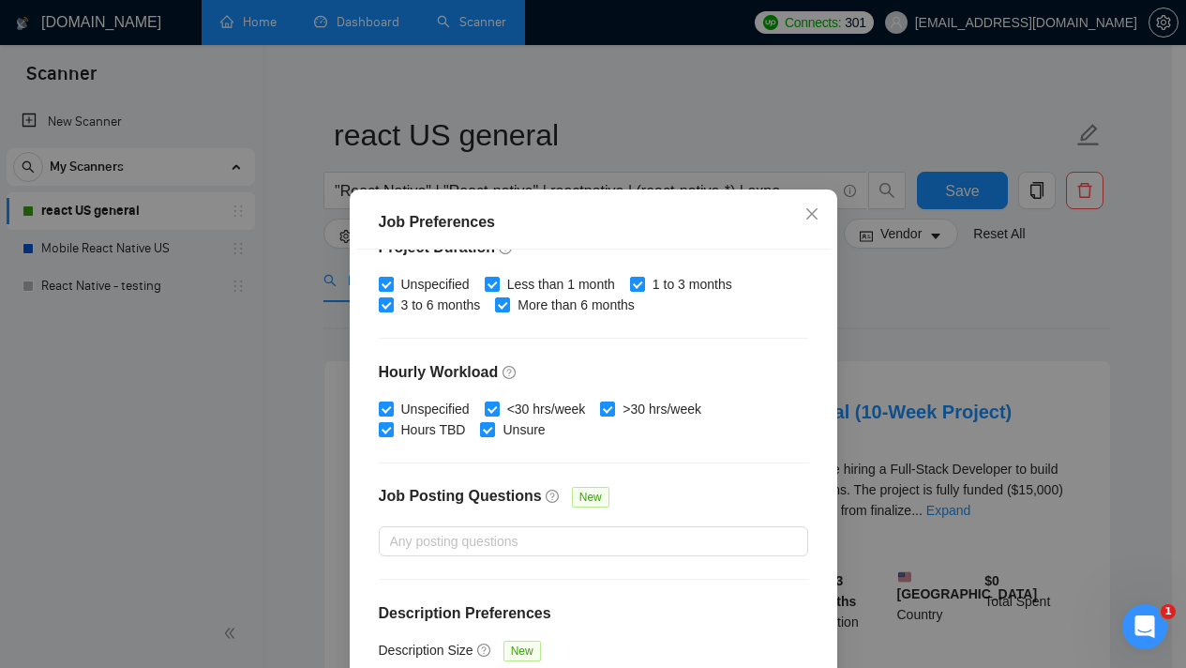
scroll to position [464, 0]
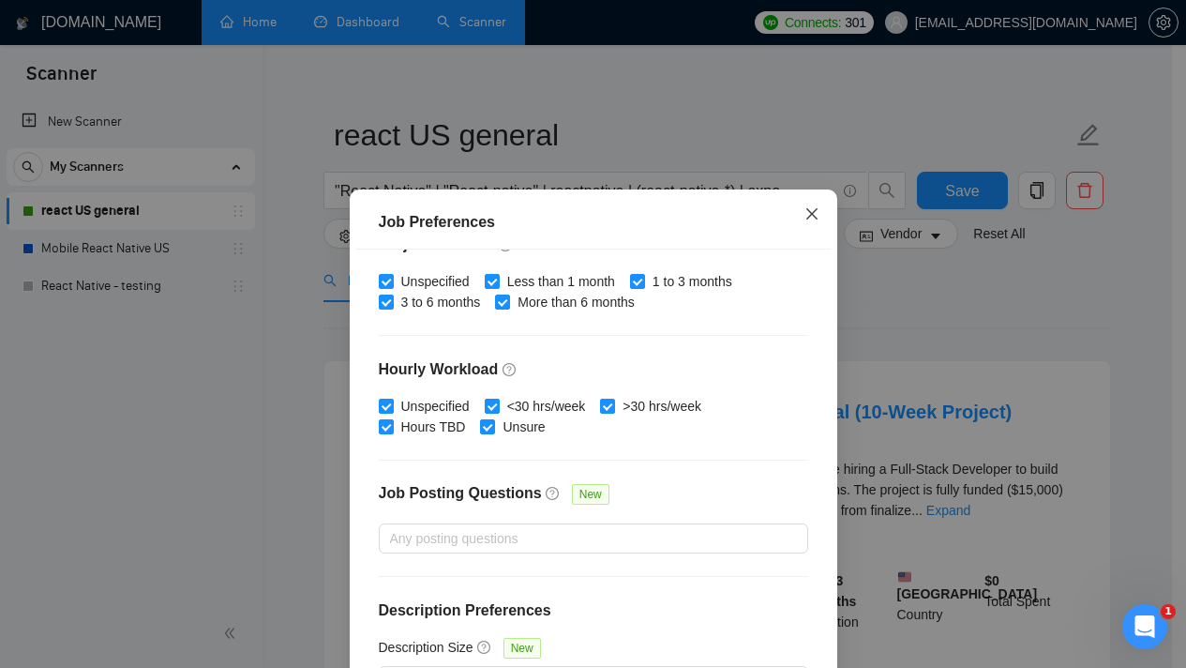
click at [791, 227] on span "Close" at bounding box center [812, 214] width 51 height 51
